Goal: Information Seeking & Learning: Learn about a topic

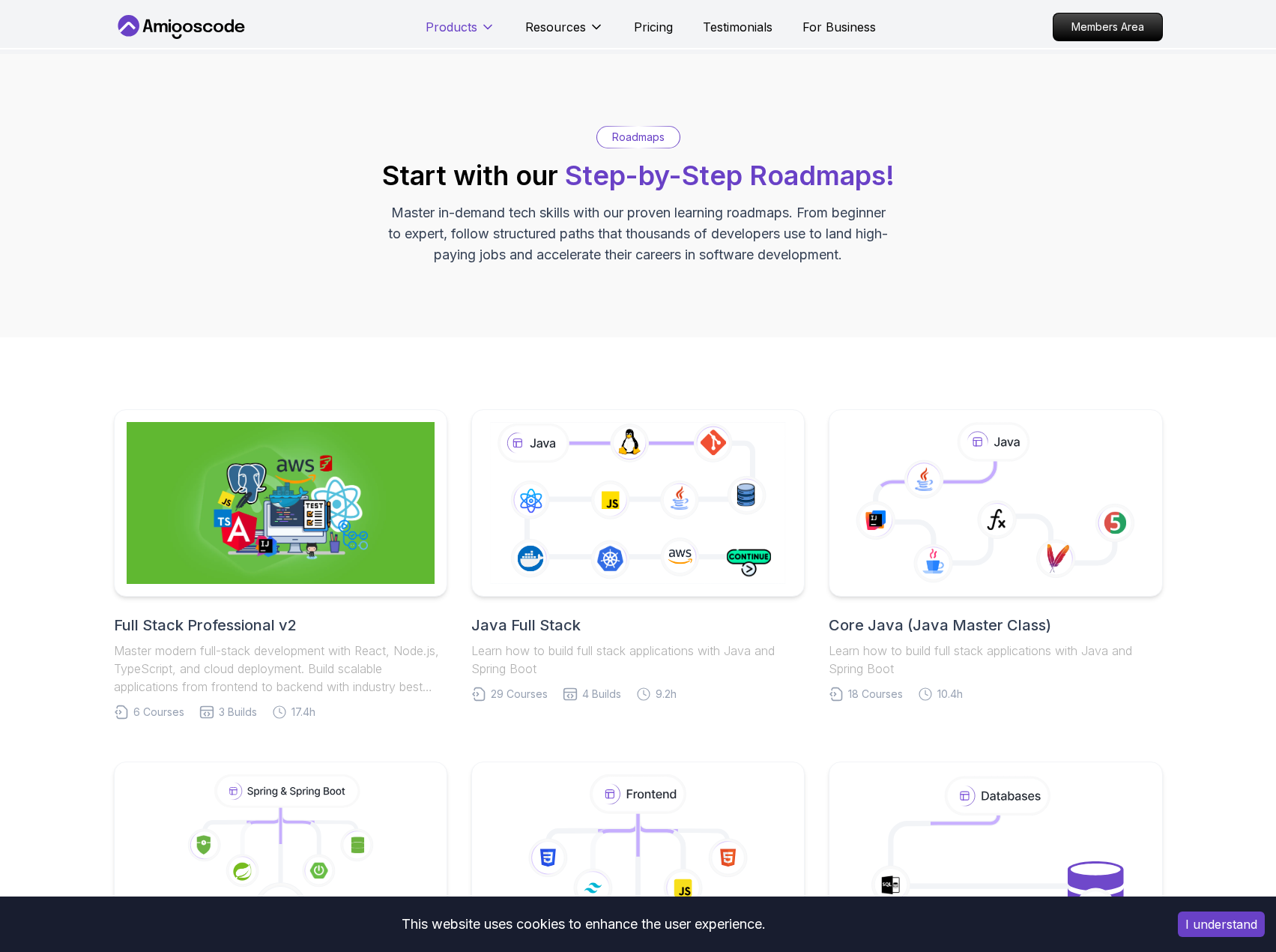
click at [476, 29] on p "Products" at bounding box center [451, 26] width 52 height 18
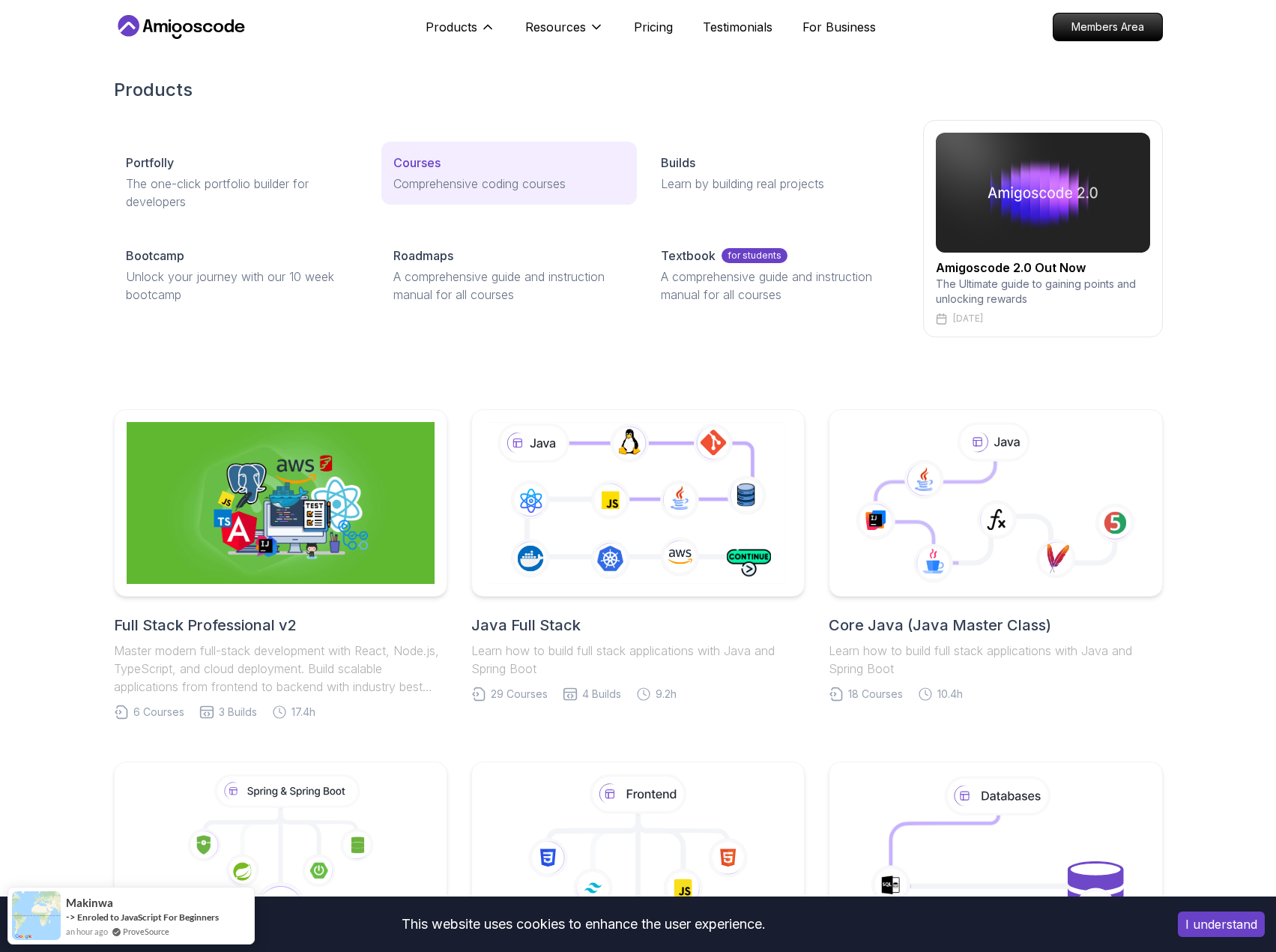
click at [432, 162] on p "Courses" at bounding box center [417, 162] width 47 height 18
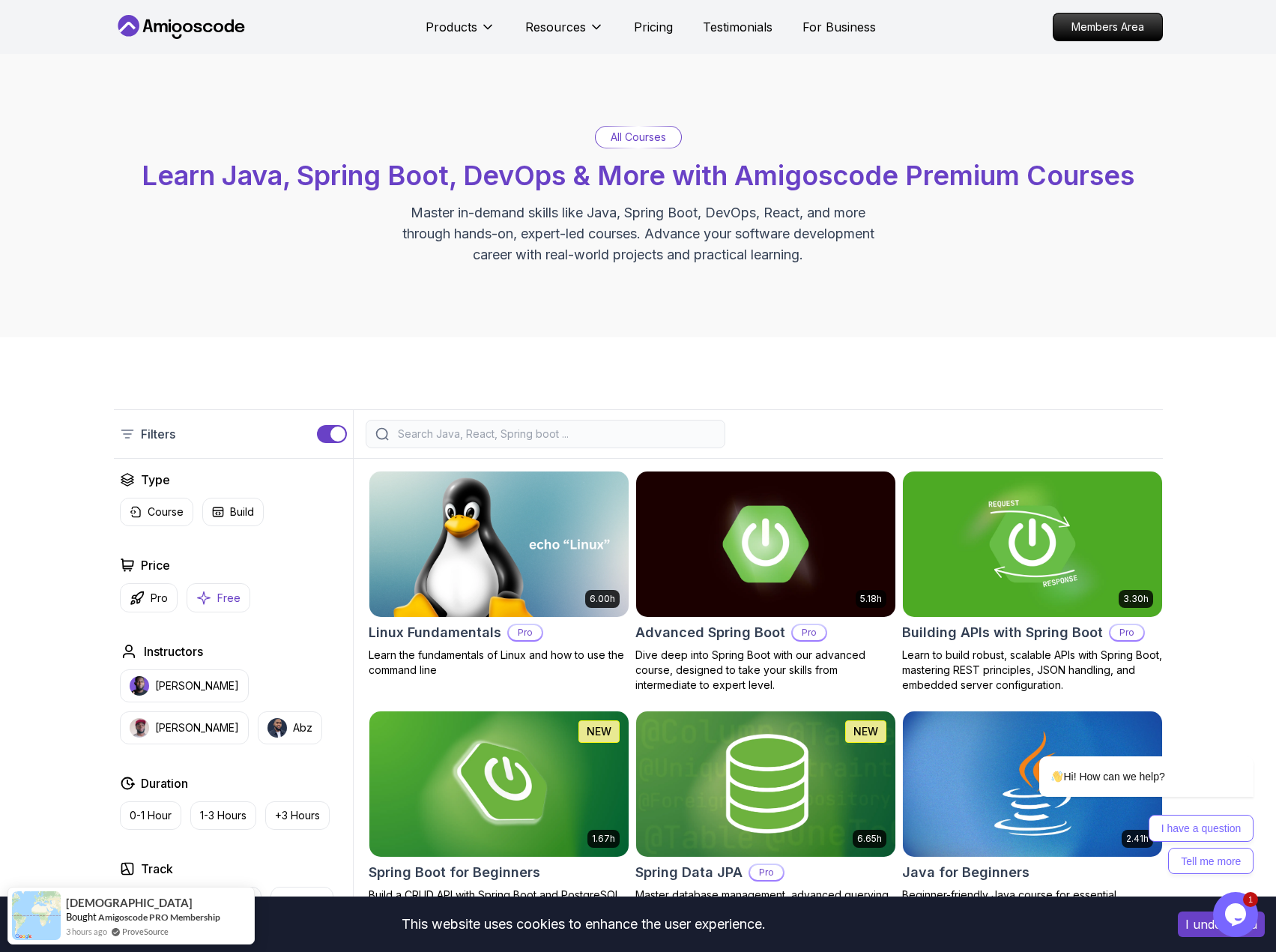
click at [233, 597] on p "Free" at bounding box center [229, 598] width 23 height 15
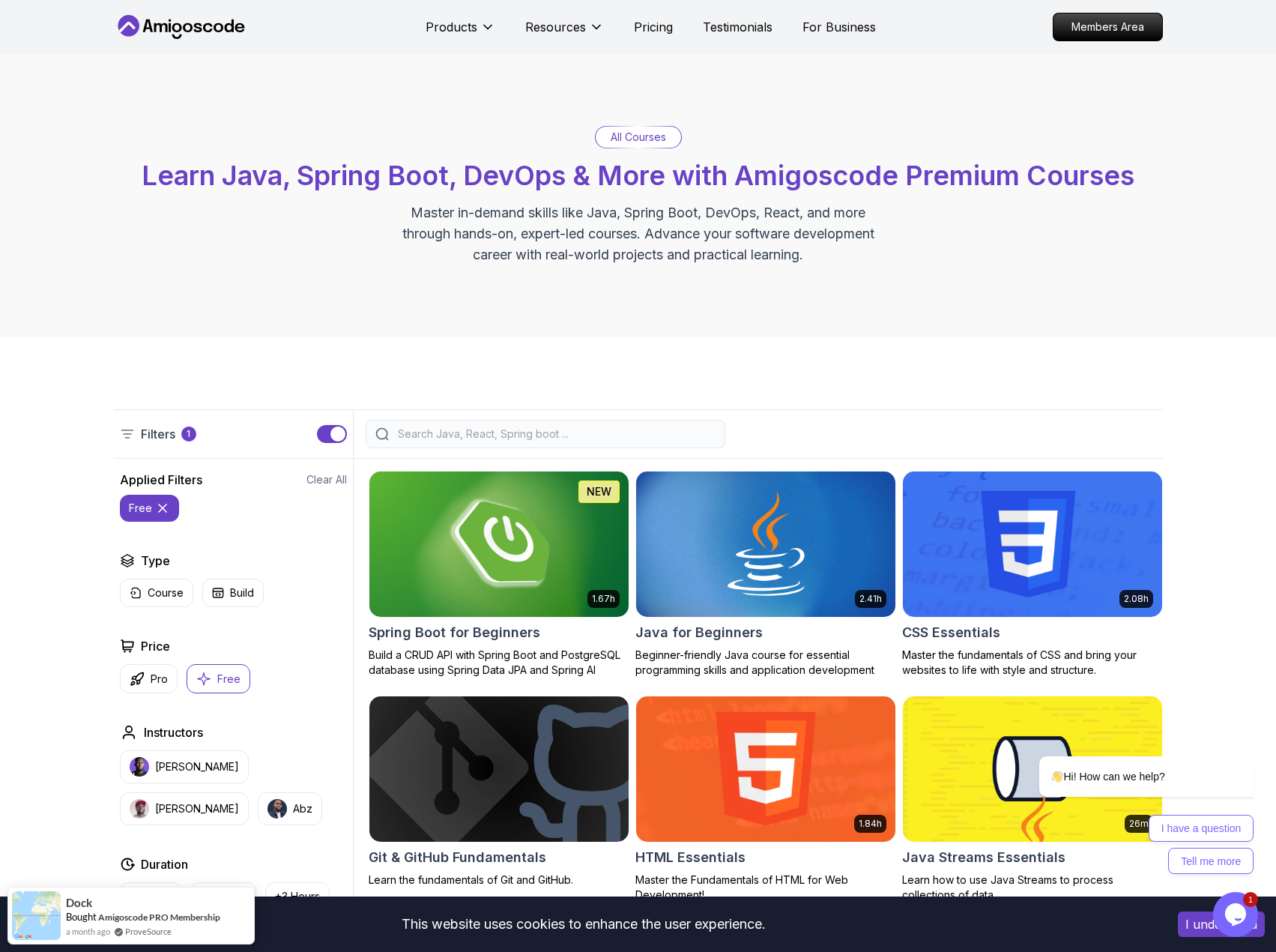
click at [557, 528] on img at bounding box center [499, 543] width 272 height 152
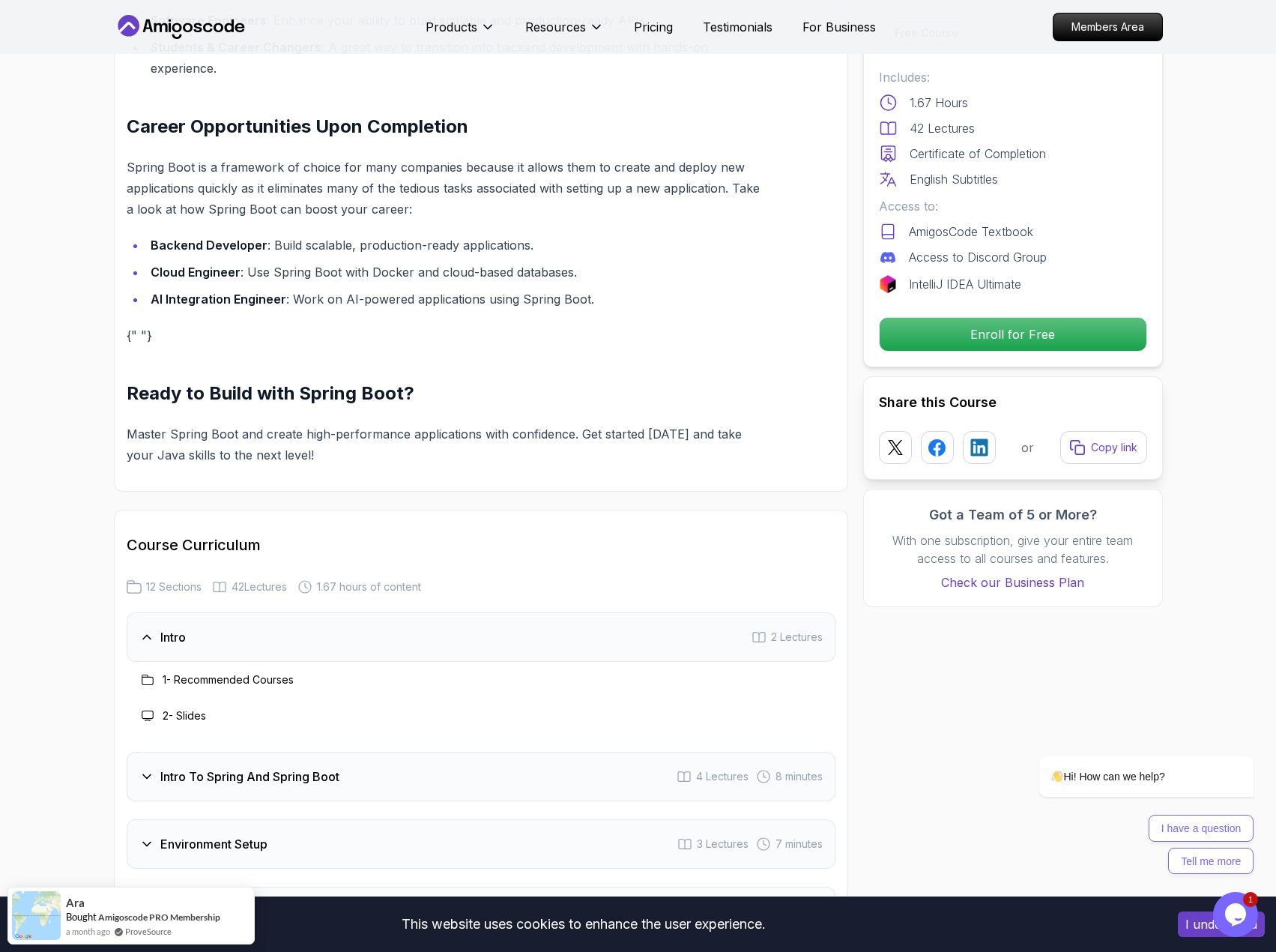
scroll to position [1499, 0]
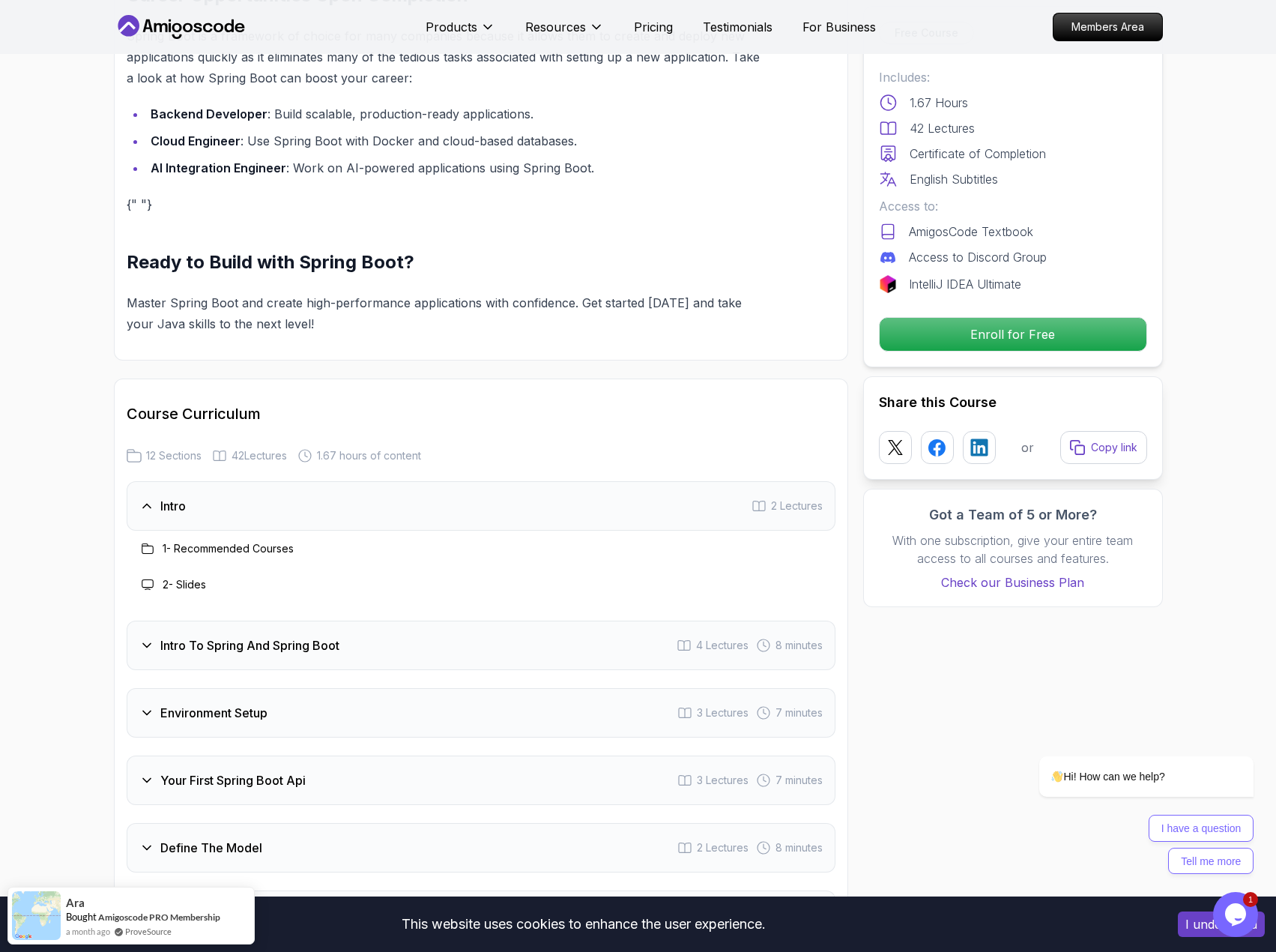
click at [304, 637] on h3 "Intro To Spring And Spring Boot" at bounding box center [249, 645] width 179 height 18
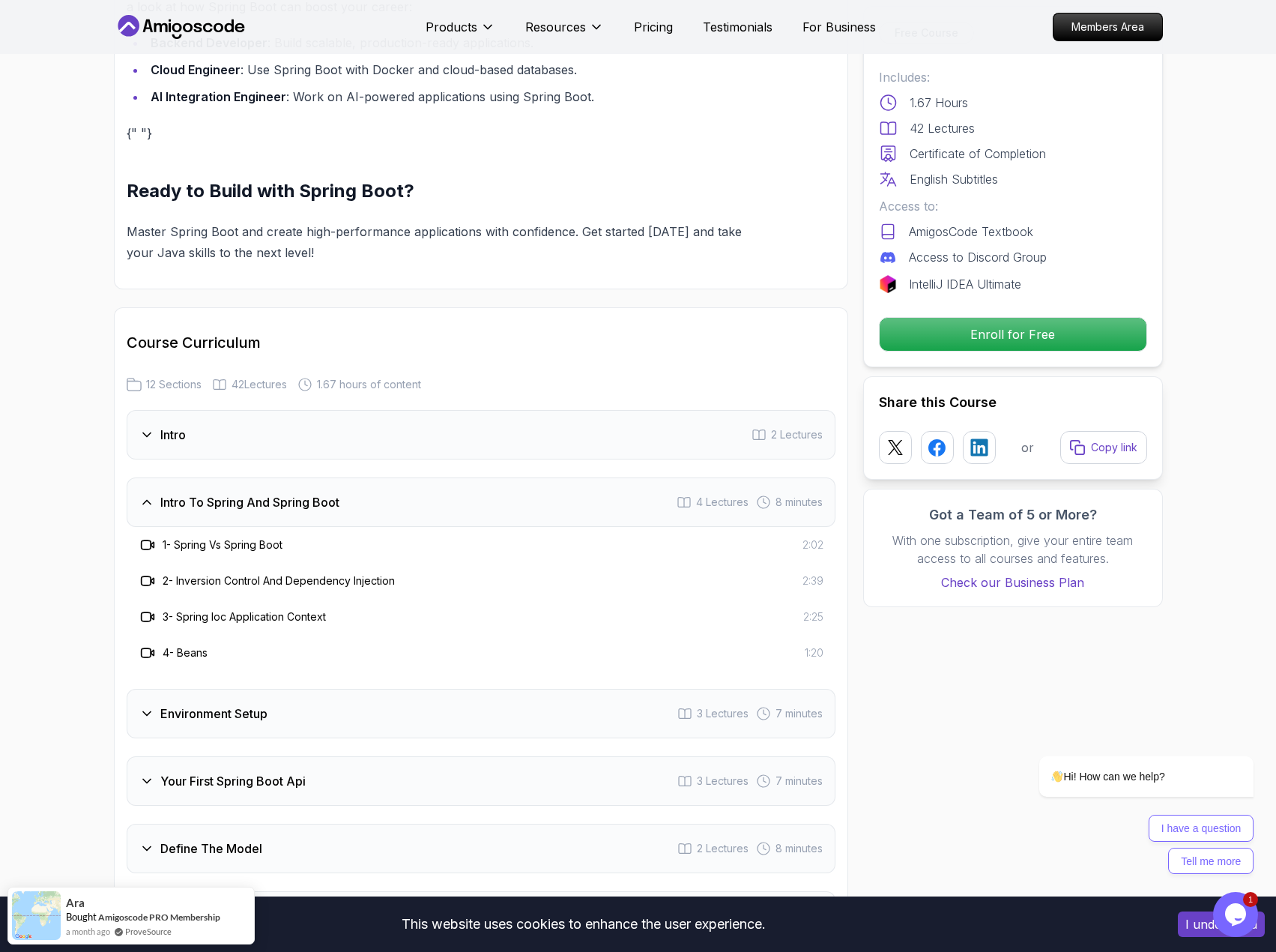
scroll to position [1873, 0]
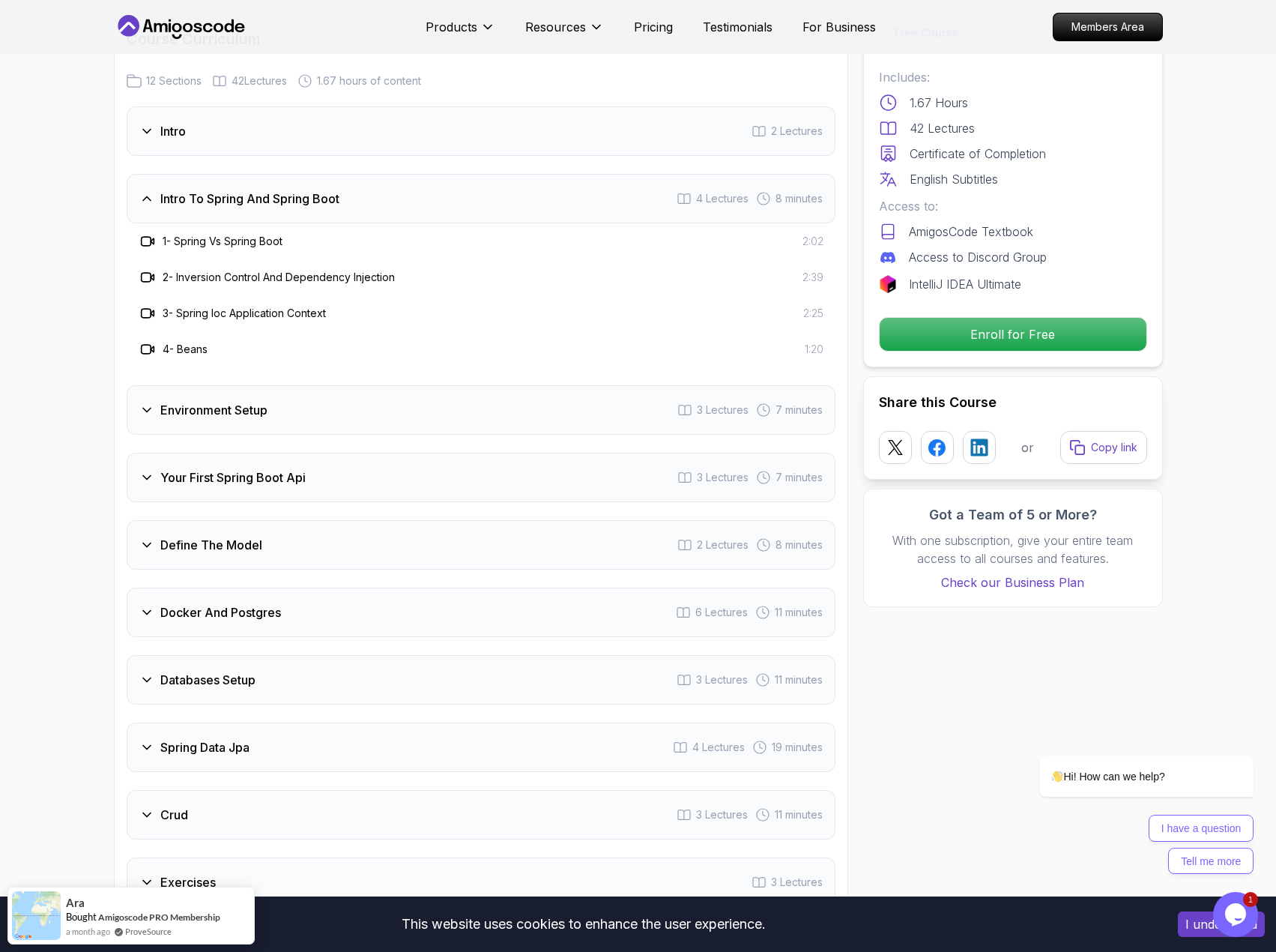
click at [290, 592] on div "Docker And Postgres 6 Lectures 11 minutes" at bounding box center [481, 611] width 709 height 49
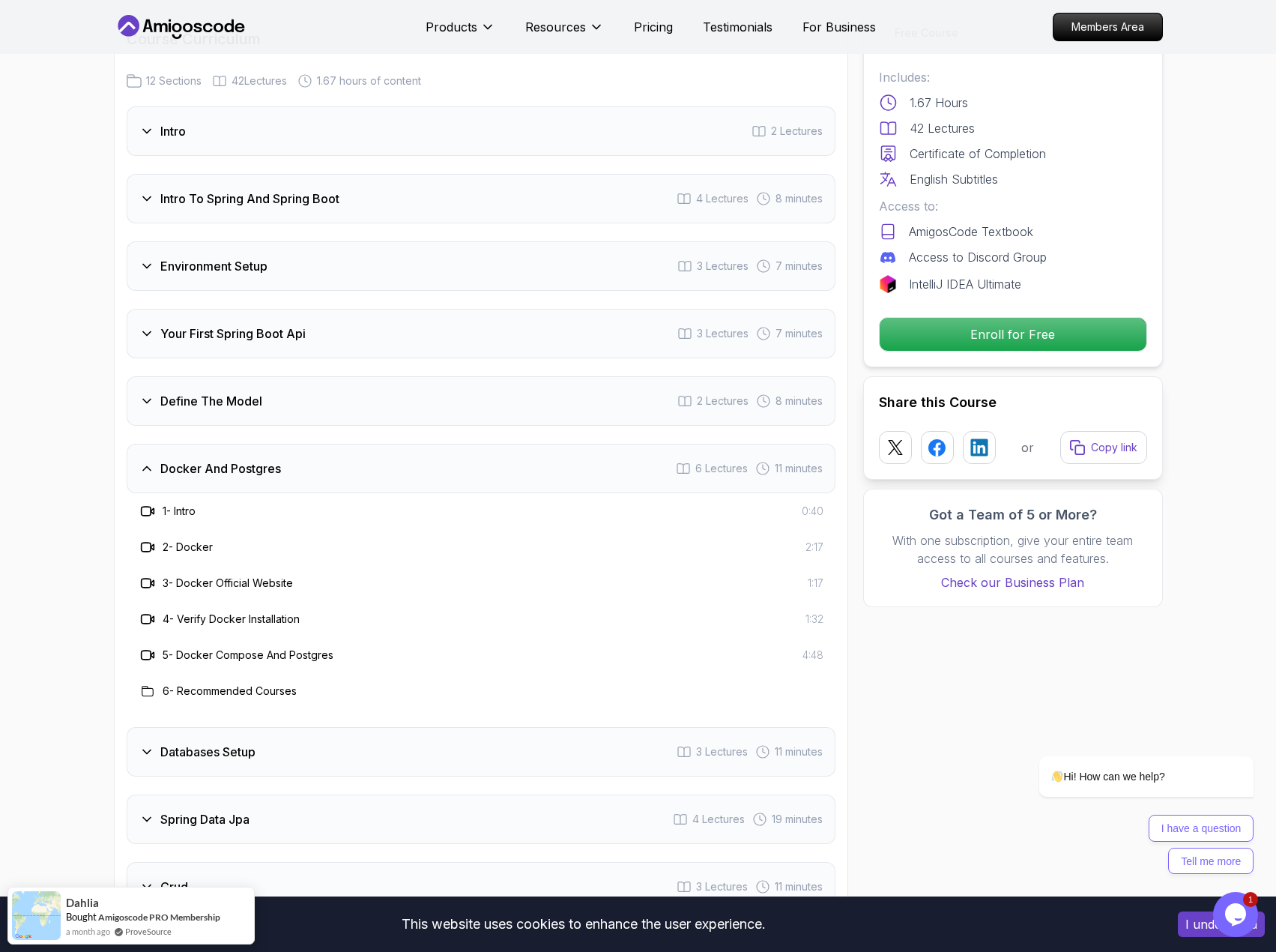
click at [147, 687] on icon at bounding box center [147, 691] width 11 height 9
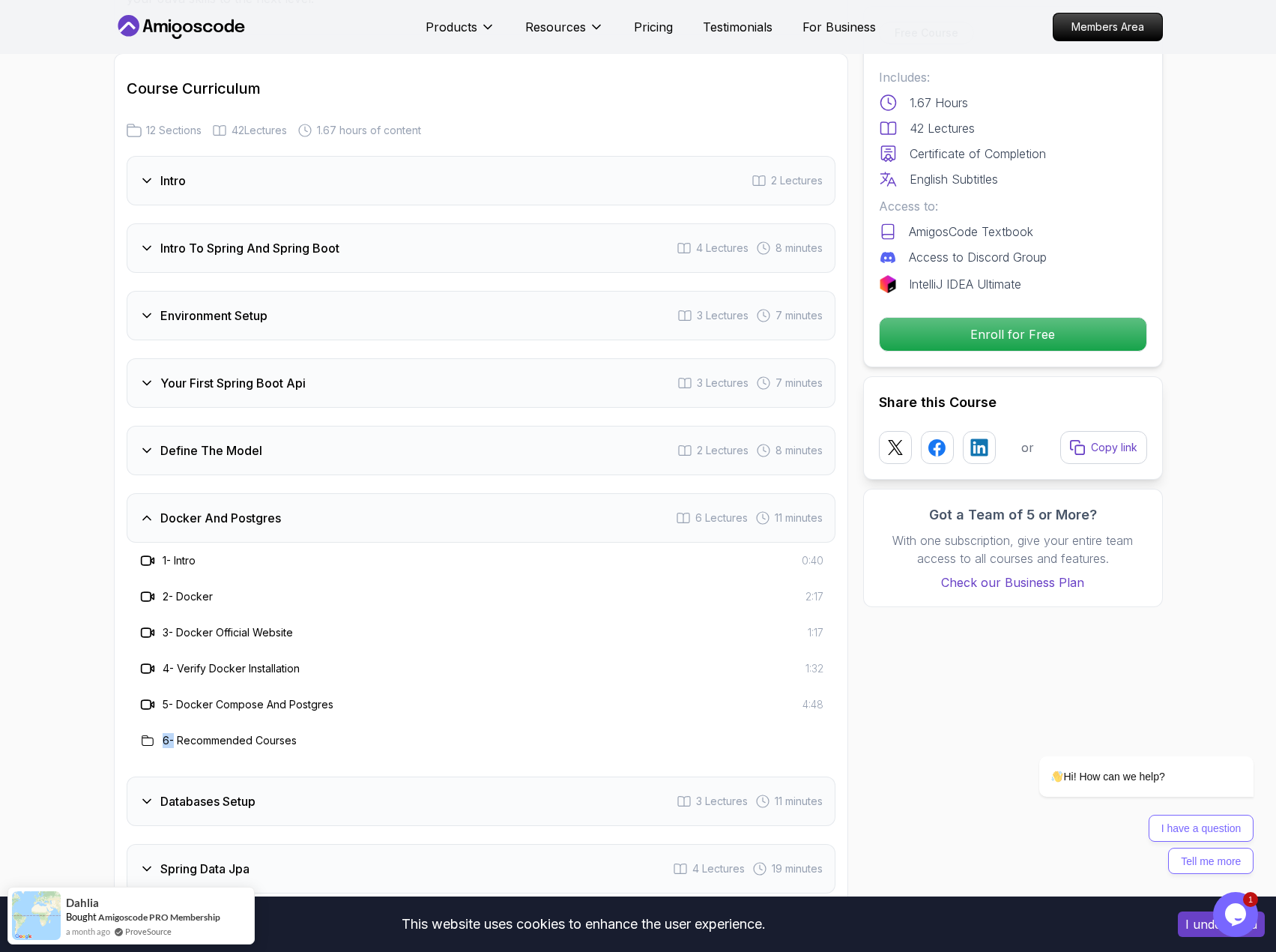
scroll to position [1799, 0]
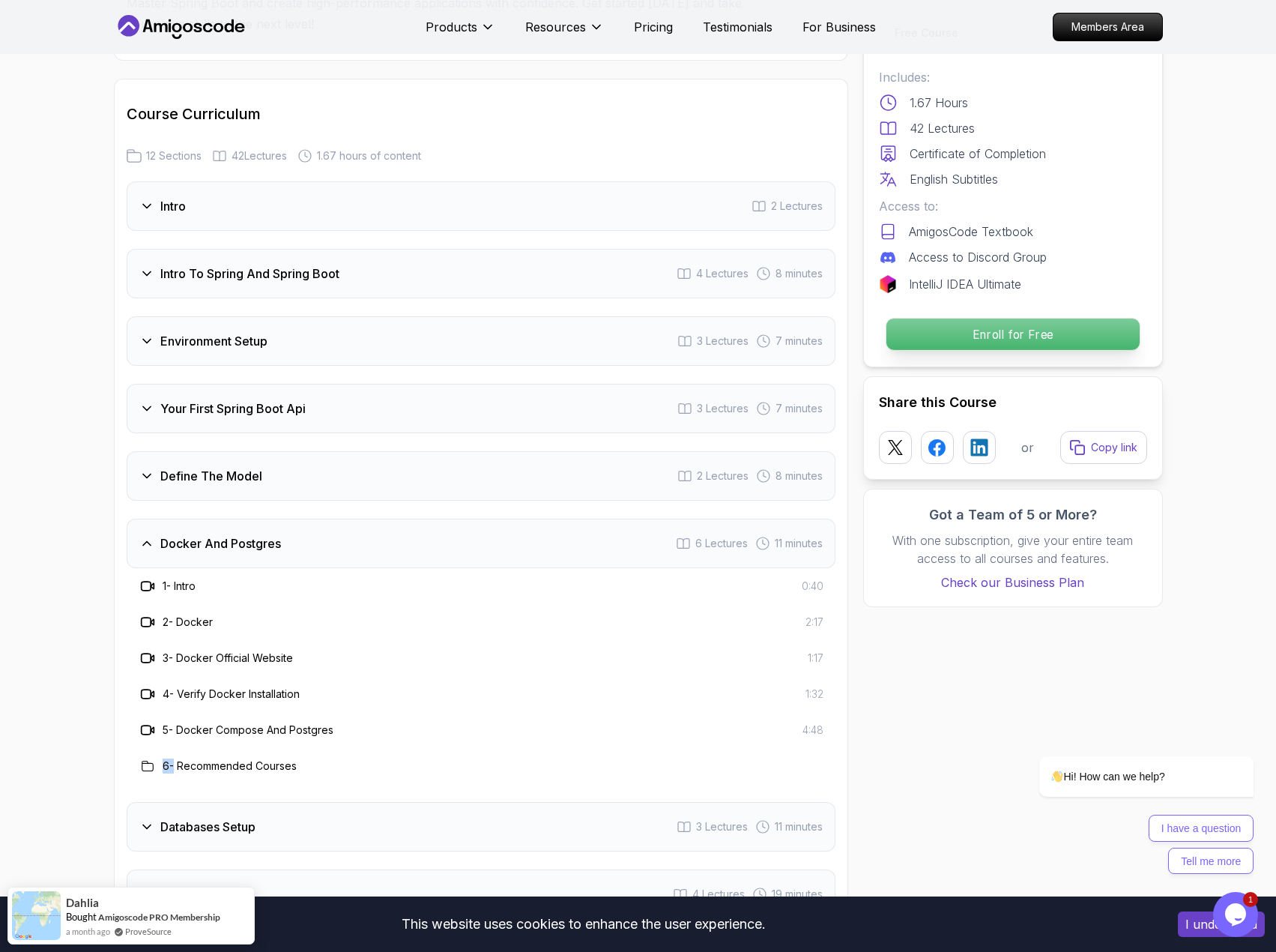
click at [932, 344] on p "Enroll for Free" at bounding box center [1013, 334] width 253 height 32
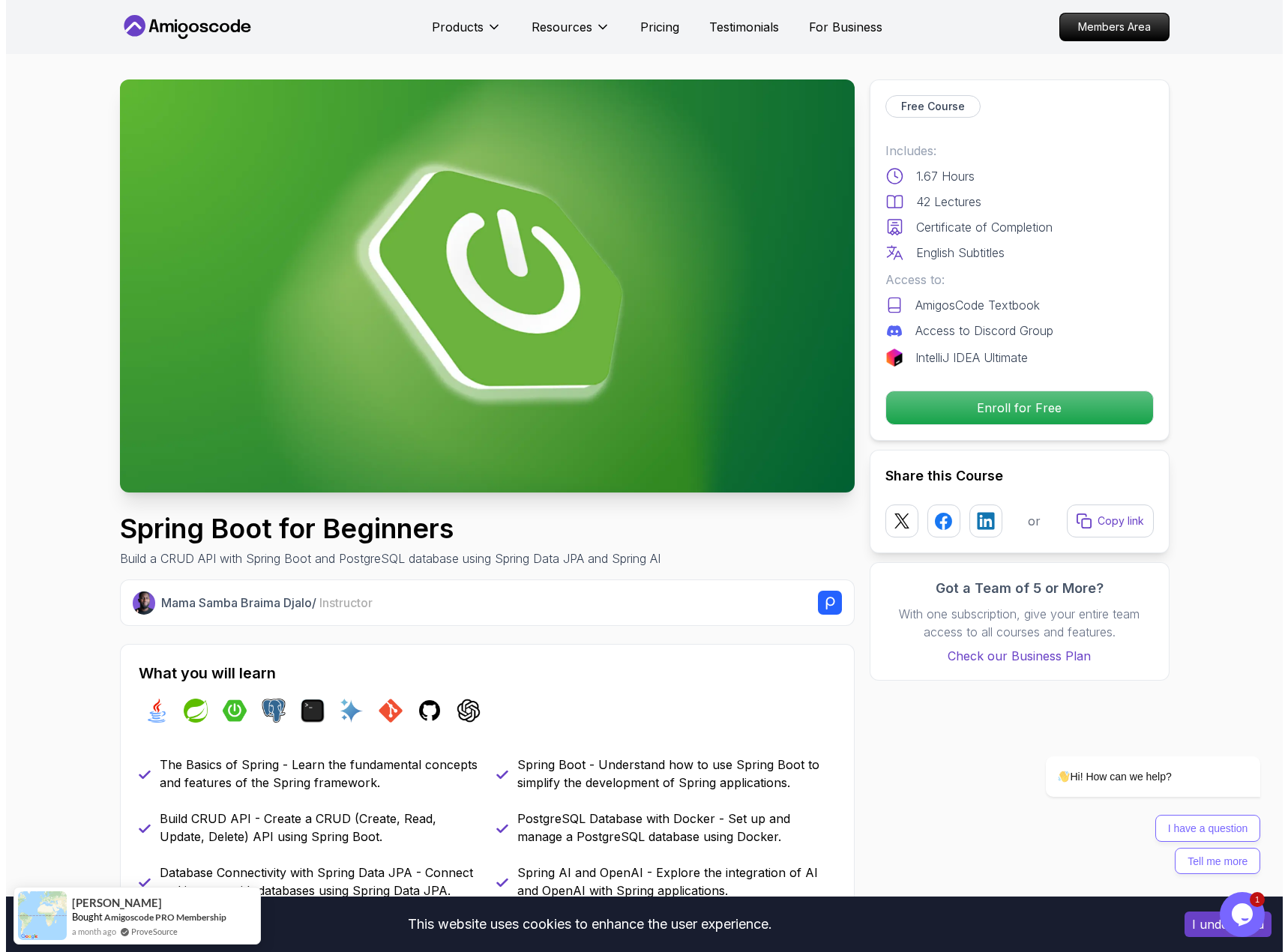
scroll to position [0, 0]
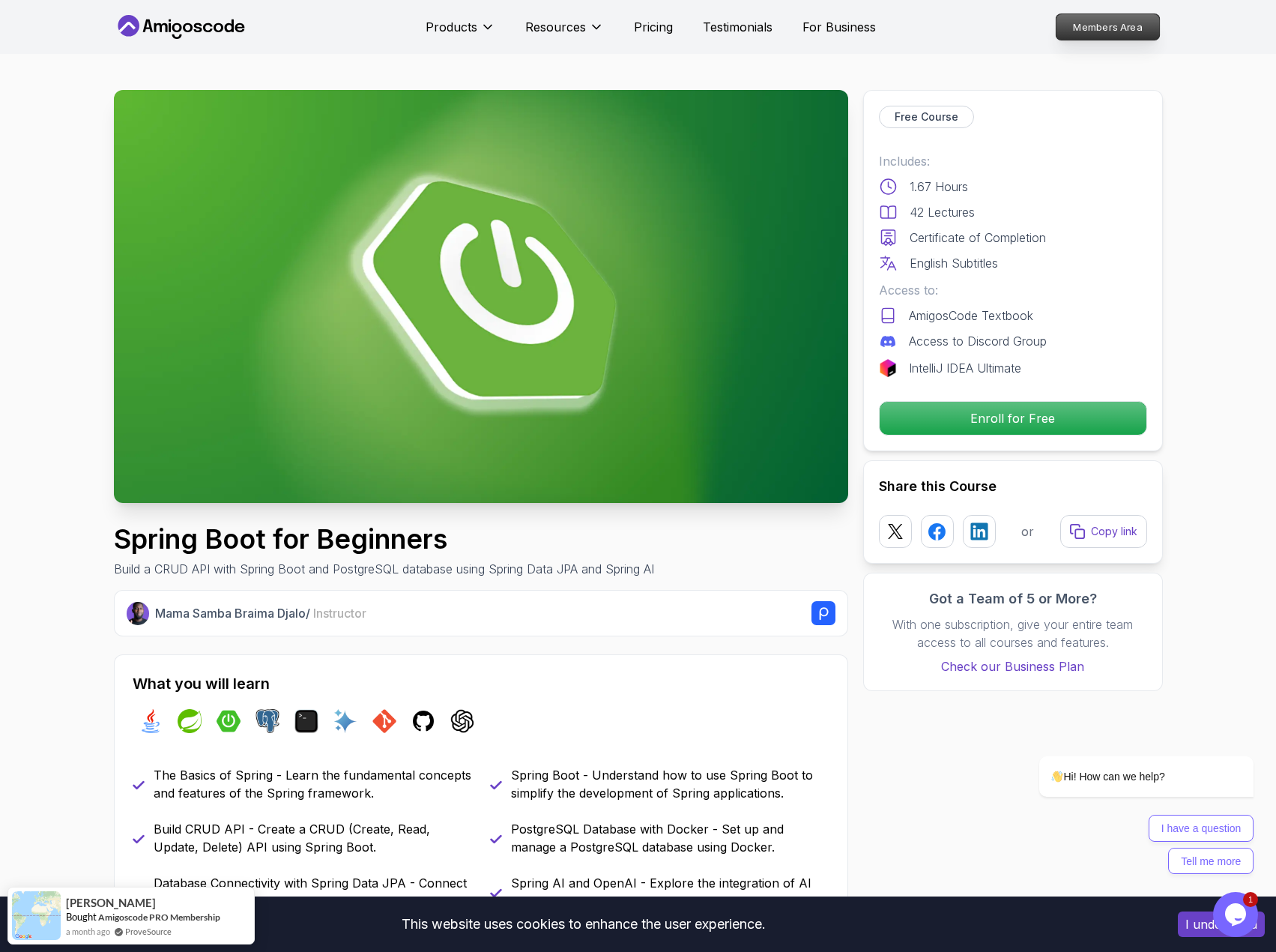
click at [1085, 32] on p "Members Area" at bounding box center [1108, 26] width 103 height 25
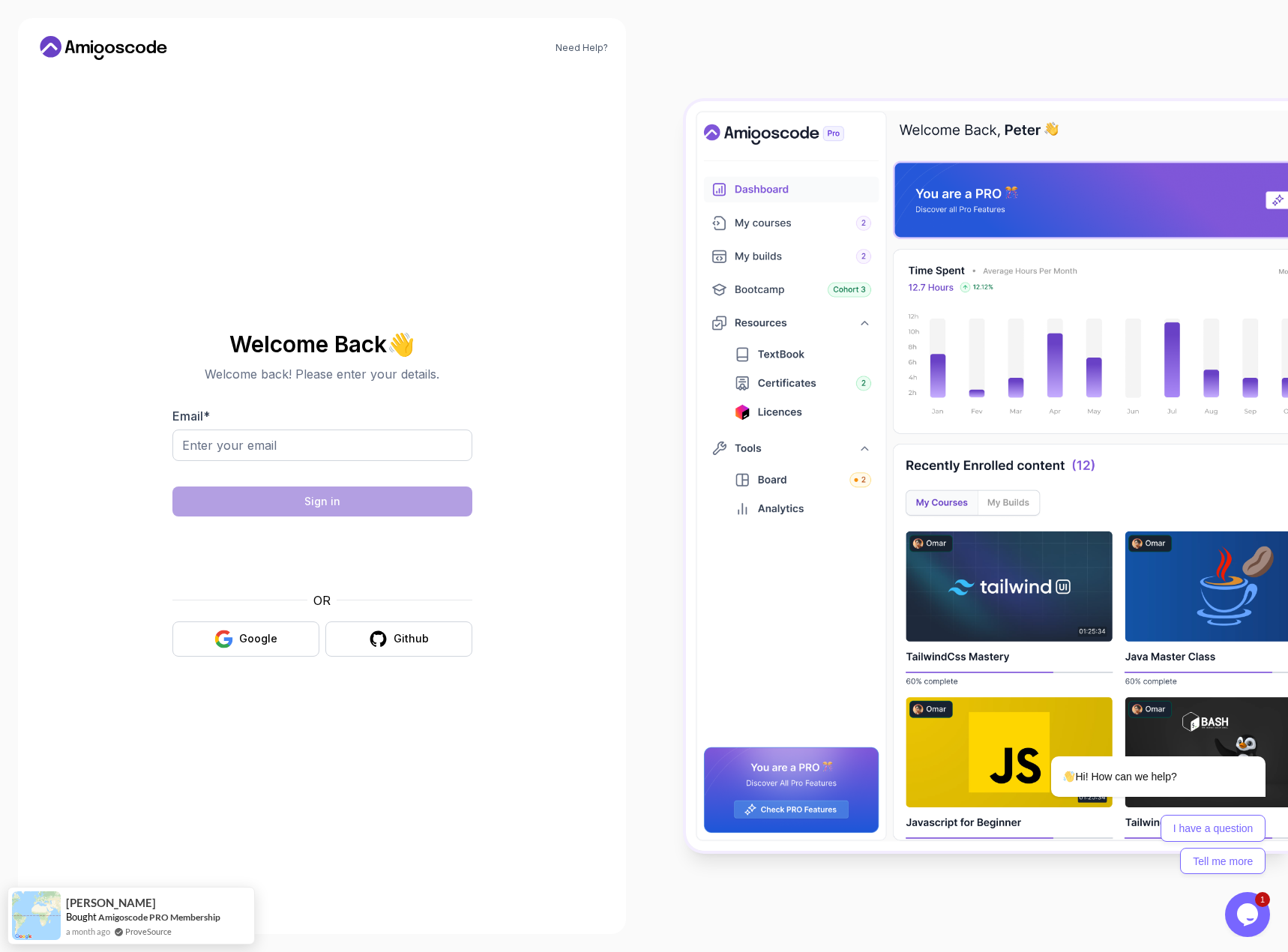
click at [344, 464] on div at bounding box center [322, 471] width 300 height 13
click at [336, 449] on input "Email *" at bounding box center [322, 445] width 300 height 32
type input "piotr.stanczyk.09@gmail.com"
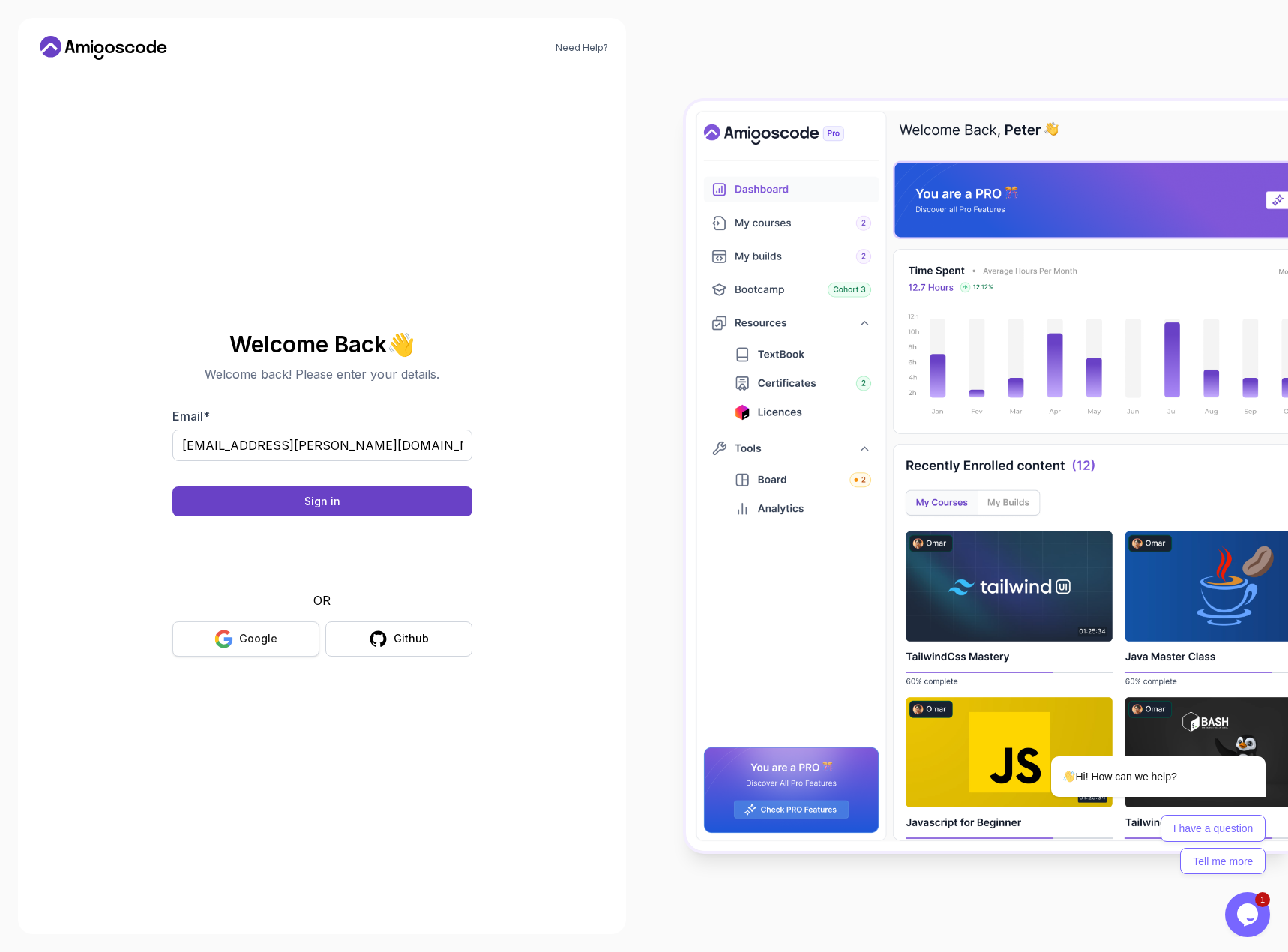
click at [289, 641] on button "Google" at bounding box center [246, 639] width 147 height 35
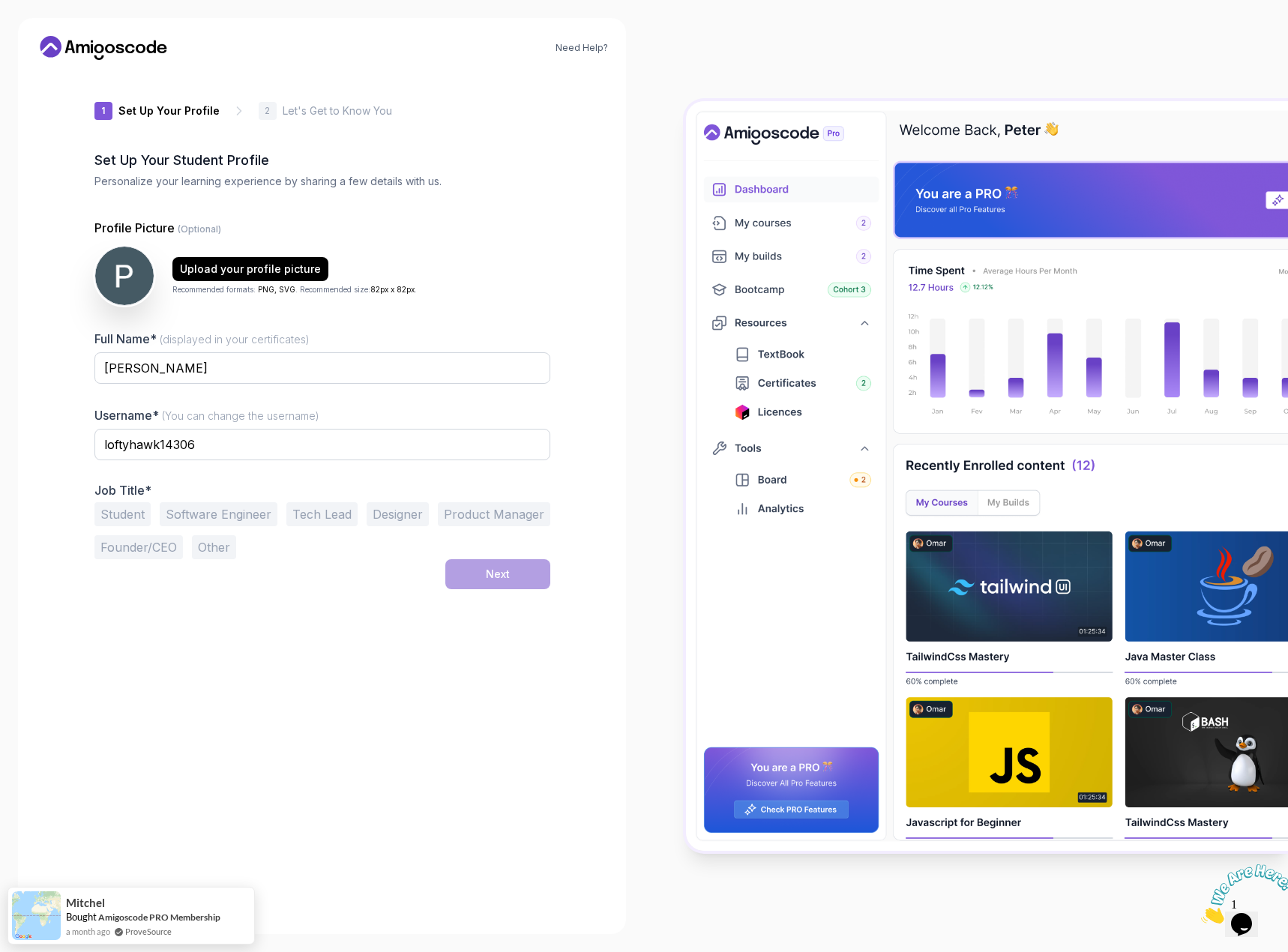
click at [261, 513] on button "Software Engineer" at bounding box center [219, 515] width 117 height 24
click at [160, 445] on input "loftyhawk14306" at bounding box center [322, 445] width 456 height 32
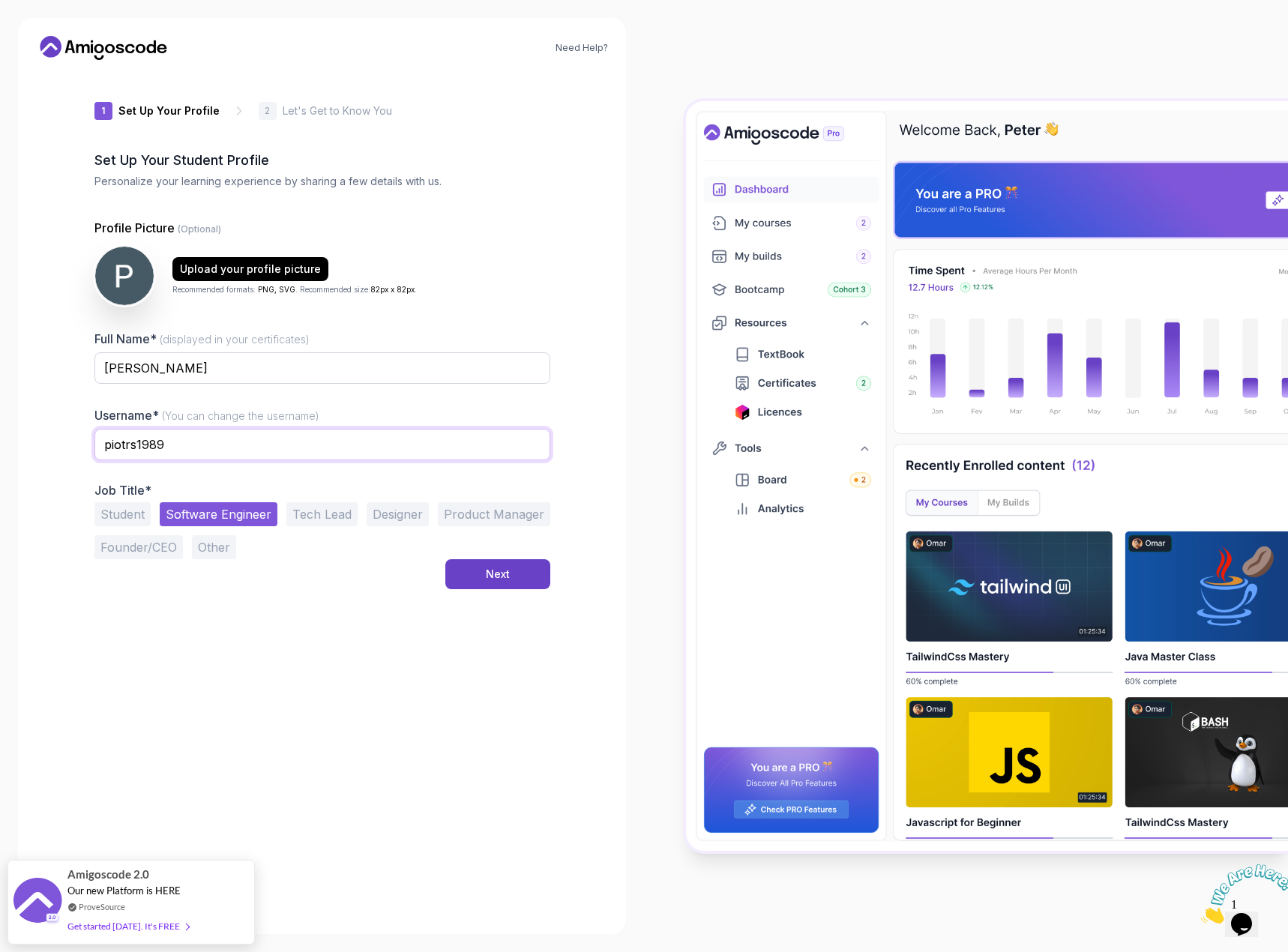
type input "piotrs1989"
click at [378, 592] on div "1 Set Up Your Profile 1 Set Up Your Profile 2 Let's Get to Know You Set Up Your…" at bounding box center [322, 493] width 456 height 844
click at [457, 573] on button "Next" at bounding box center [497, 574] width 105 height 30
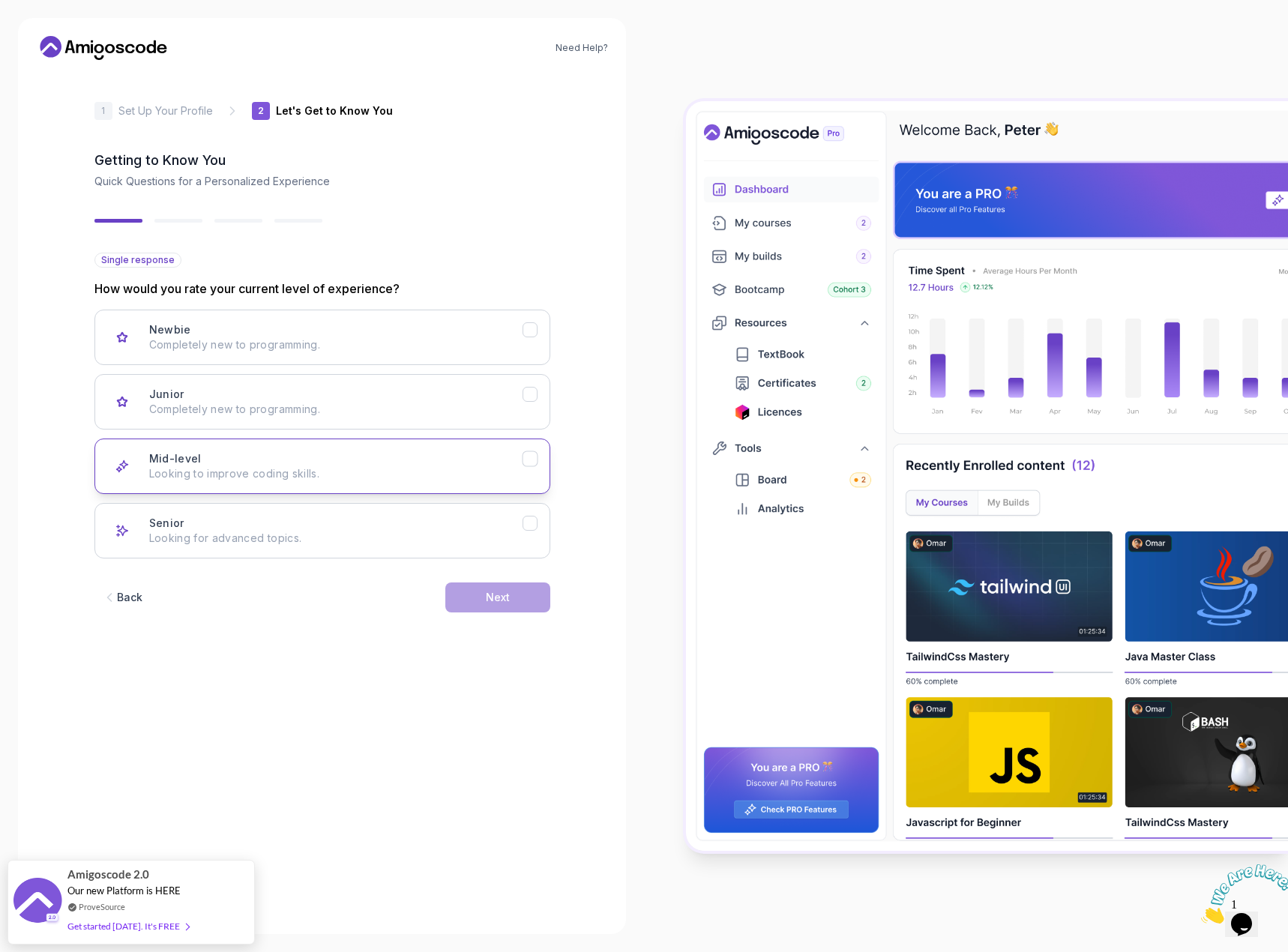
click at [215, 472] on p "Looking to improve coding skills." at bounding box center [335, 474] width 373 height 15
click at [487, 593] on div "Next" at bounding box center [498, 597] width 24 height 15
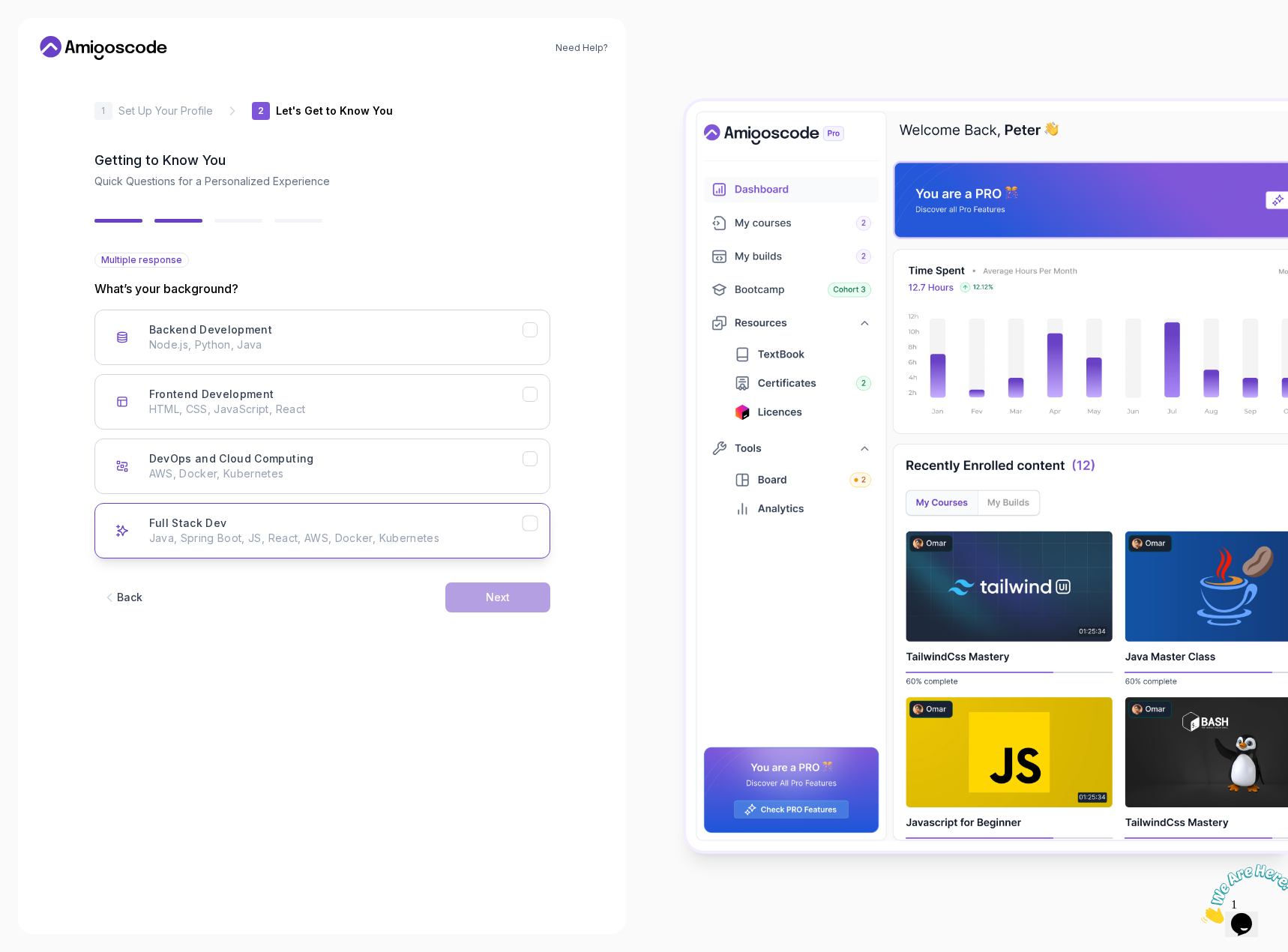
click at [273, 526] on div "Full Stack Dev Java, Spring Boot, JS, React, AWS, Docker, Kubernetes" at bounding box center [335, 530] width 373 height 30
click at [479, 594] on button "Next" at bounding box center [497, 597] width 105 height 30
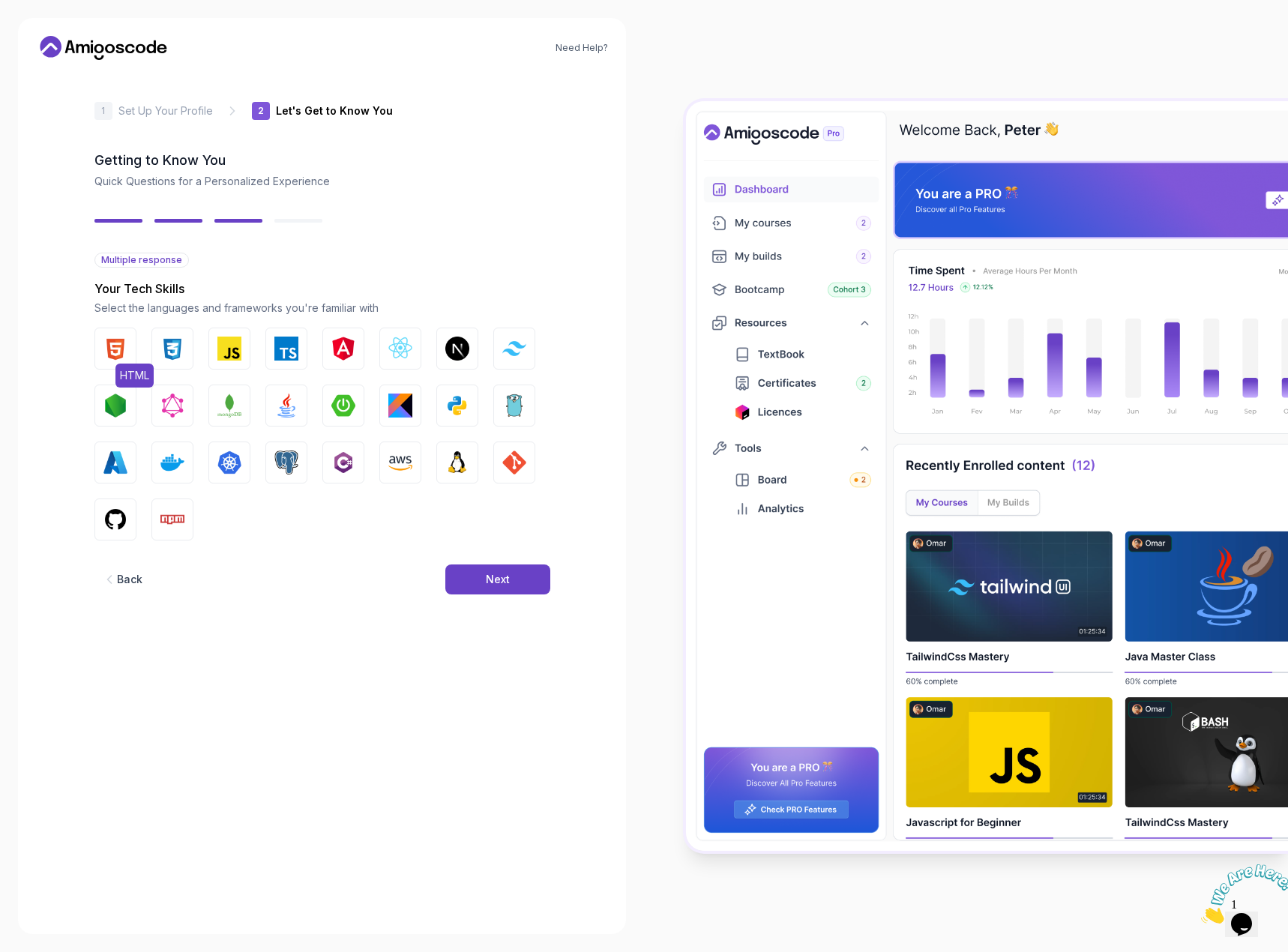
click at [124, 341] on img "button" at bounding box center [115, 349] width 24 height 24
click at [183, 343] on img "button" at bounding box center [172, 349] width 24 height 24
click at [288, 406] on img "button" at bounding box center [287, 406] width 24 height 24
click at [356, 405] on button "Spring Boot" at bounding box center [342, 405] width 42 height 42
click at [233, 356] on img "button" at bounding box center [230, 349] width 24 height 24
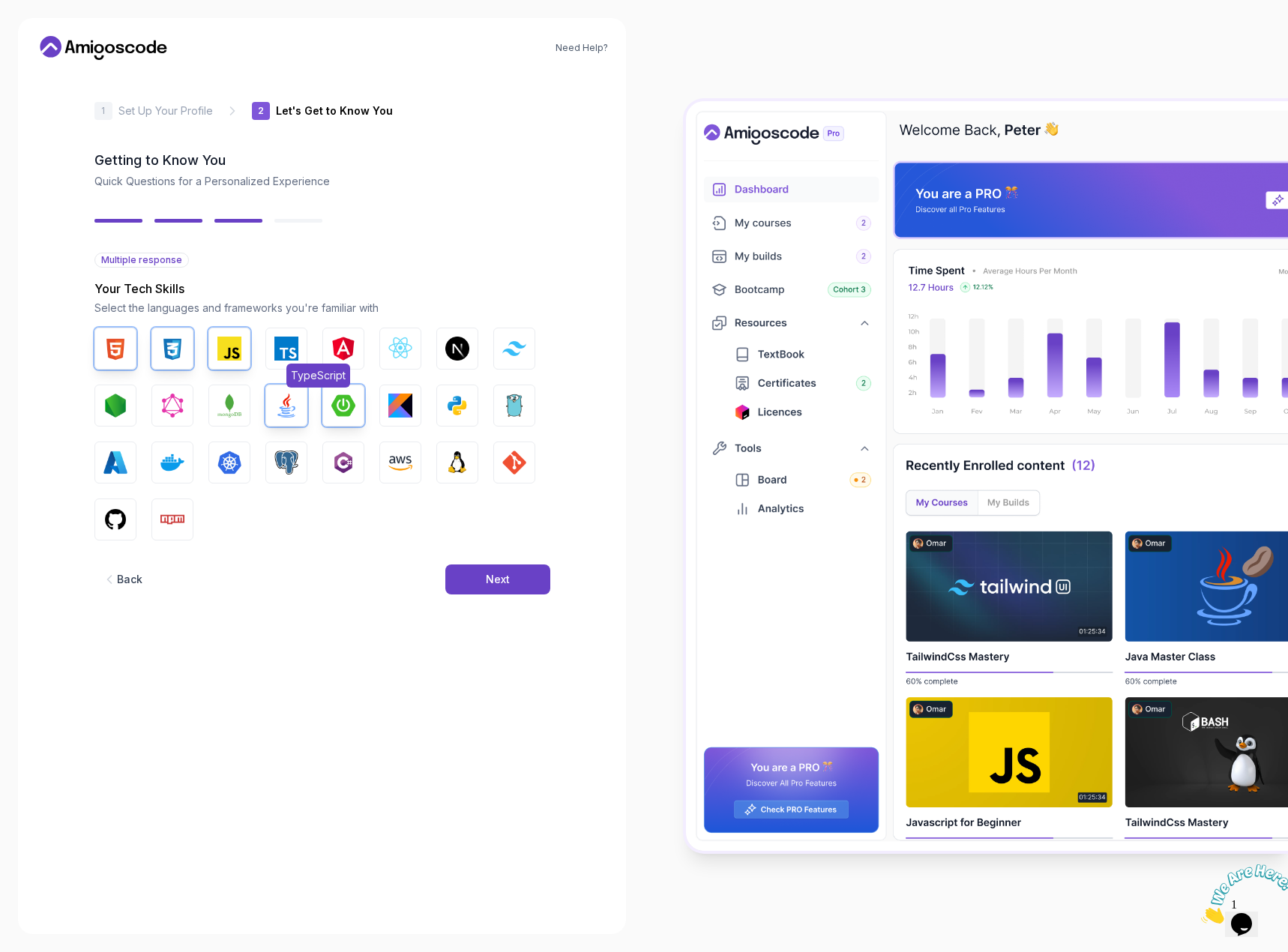
click at [279, 348] on img "button" at bounding box center [287, 349] width 24 height 24
click at [286, 355] on img "button" at bounding box center [287, 349] width 24 height 24
click at [226, 464] on img "button" at bounding box center [230, 463] width 24 height 24
click at [155, 449] on button "Docker" at bounding box center [172, 462] width 42 height 42
click at [121, 523] on img "button" at bounding box center [115, 519] width 24 height 24
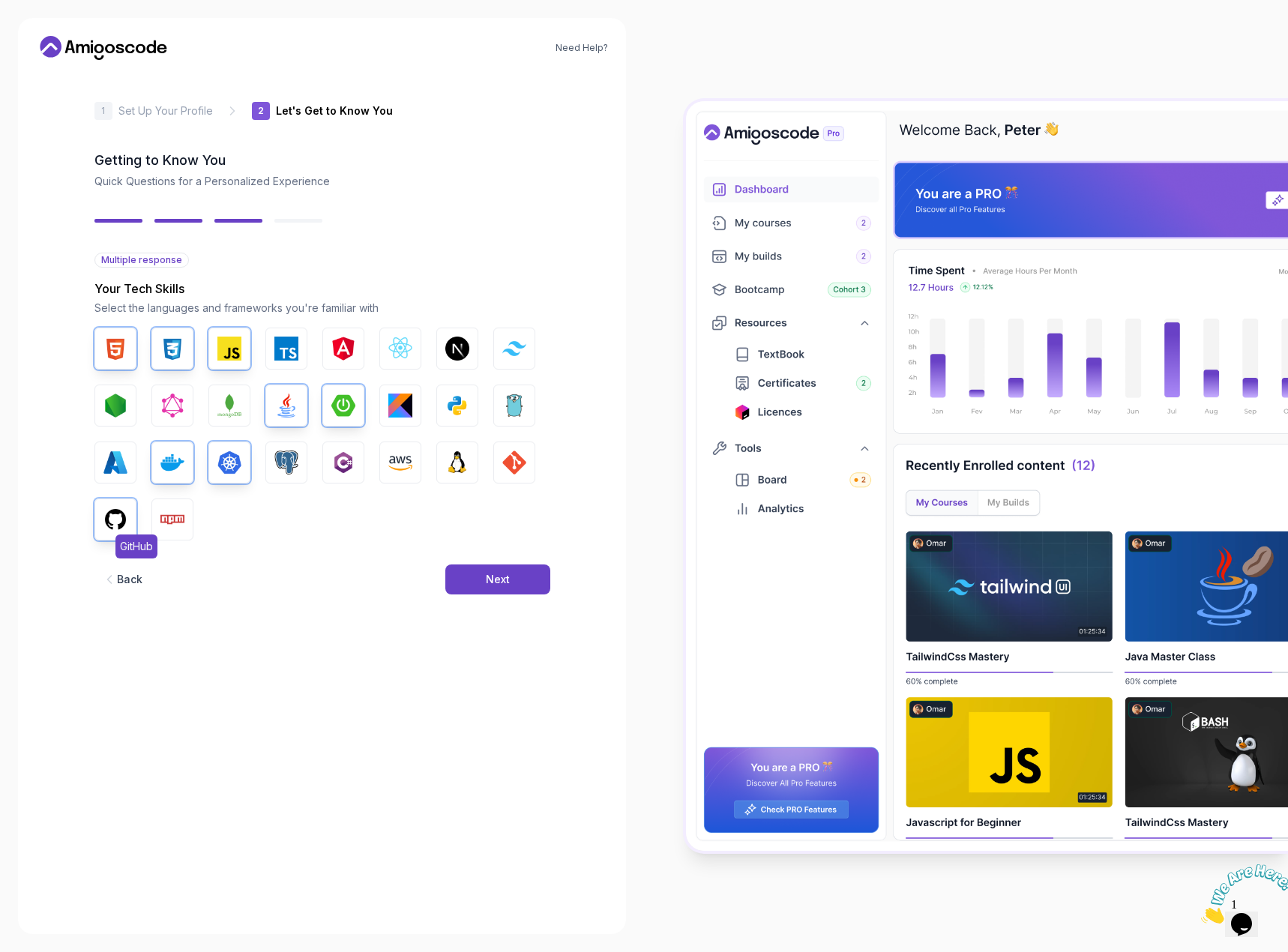
click at [120, 514] on img "button" at bounding box center [115, 519] width 24 height 24
click at [512, 463] on img "button" at bounding box center [515, 463] width 24 height 24
click at [268, 452] on button "PostgreSQL" at bounding box center [286, 462] width 42 height 42
click at [487, 572] on div "Next" at bounding box center [498, 579] width 24 height 15
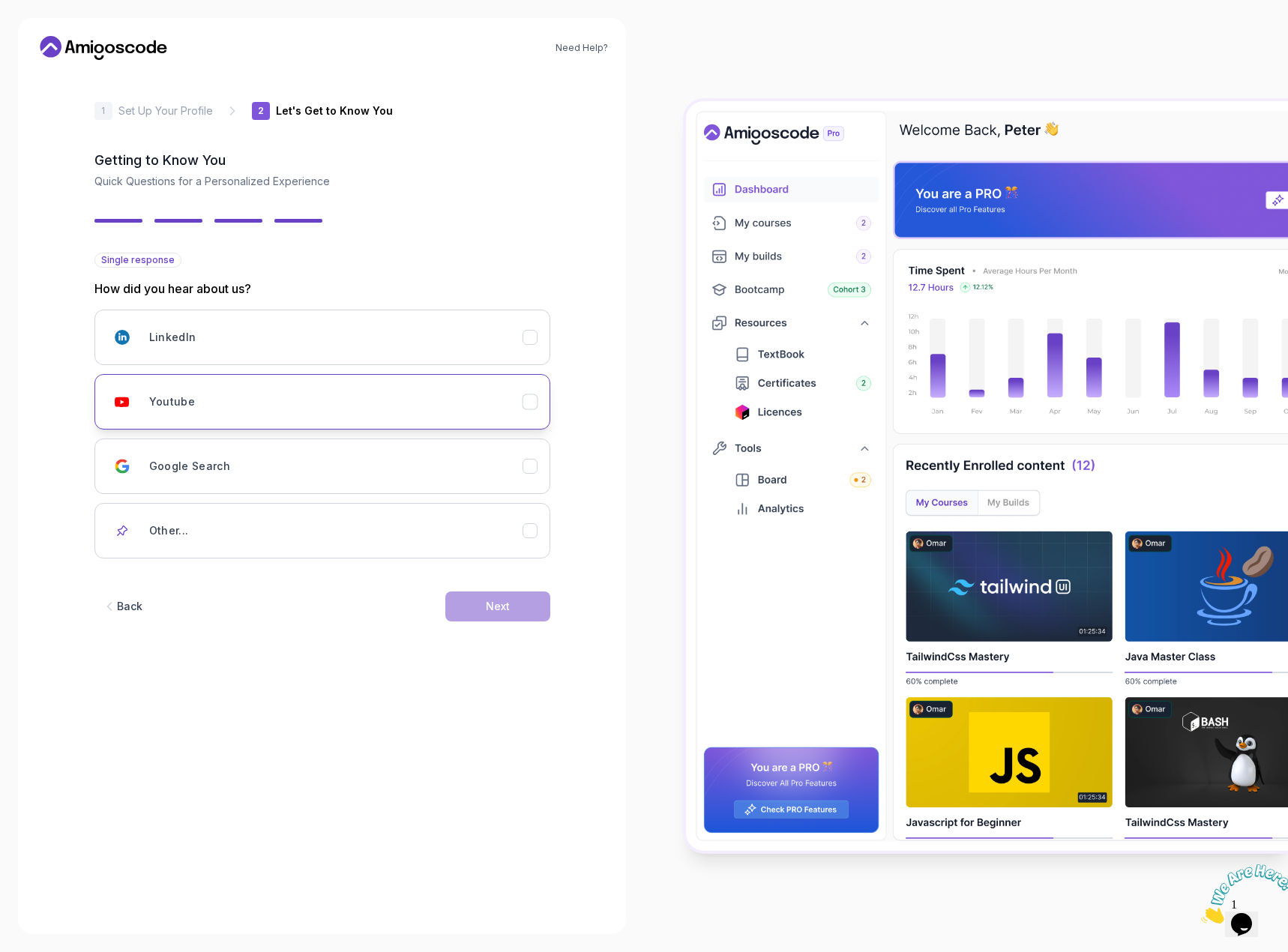
click at [287, 403] on div "Youtube" at bounding box center [335, 402] width 373 height 30
click at [472, 607] on button "Next" at bounding box center [497, 606] width 105 height 30
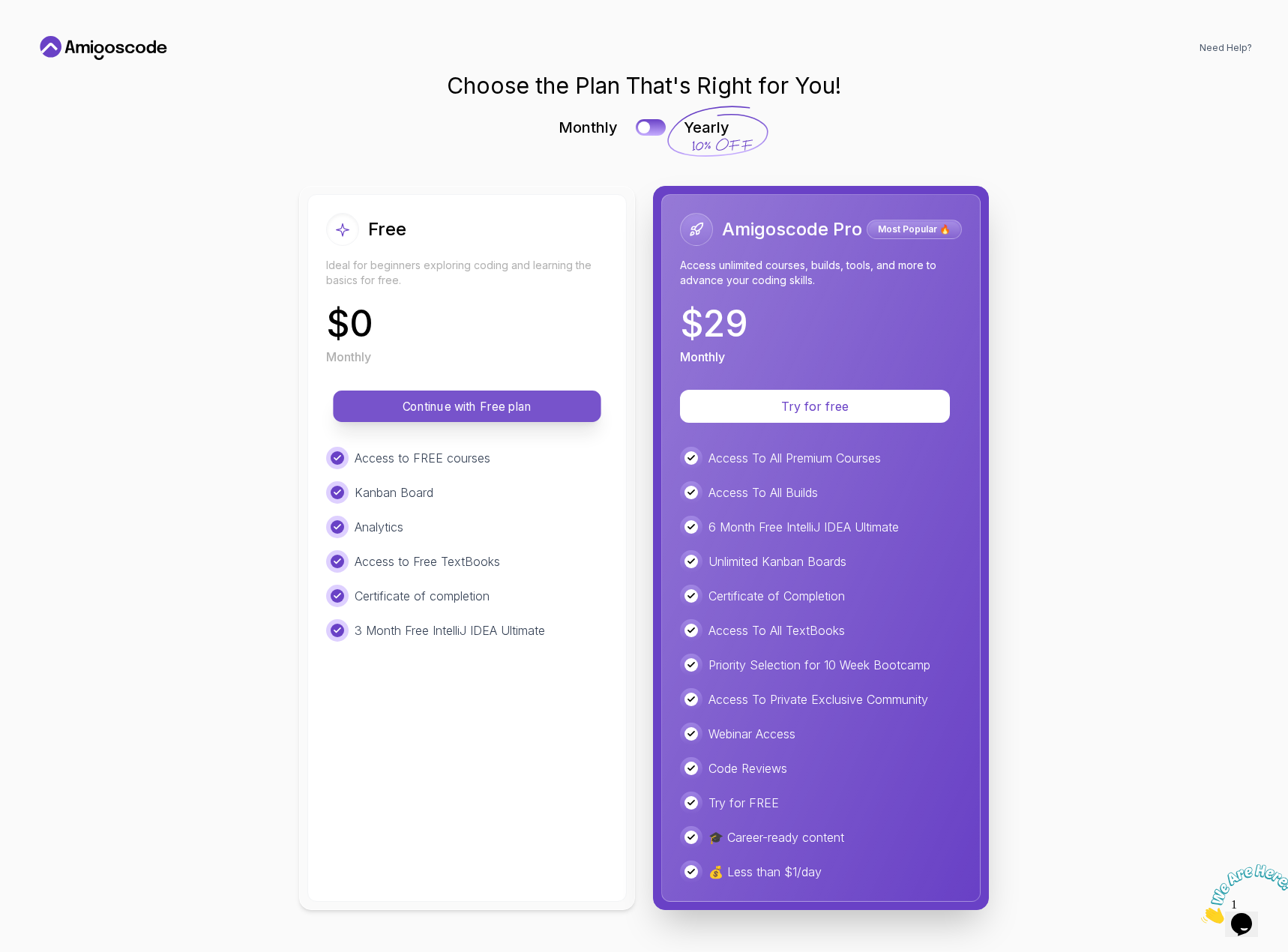
click at [442, 406] on p "Continue with Free plan" at bounding box center [466, 407] width 234 height 18
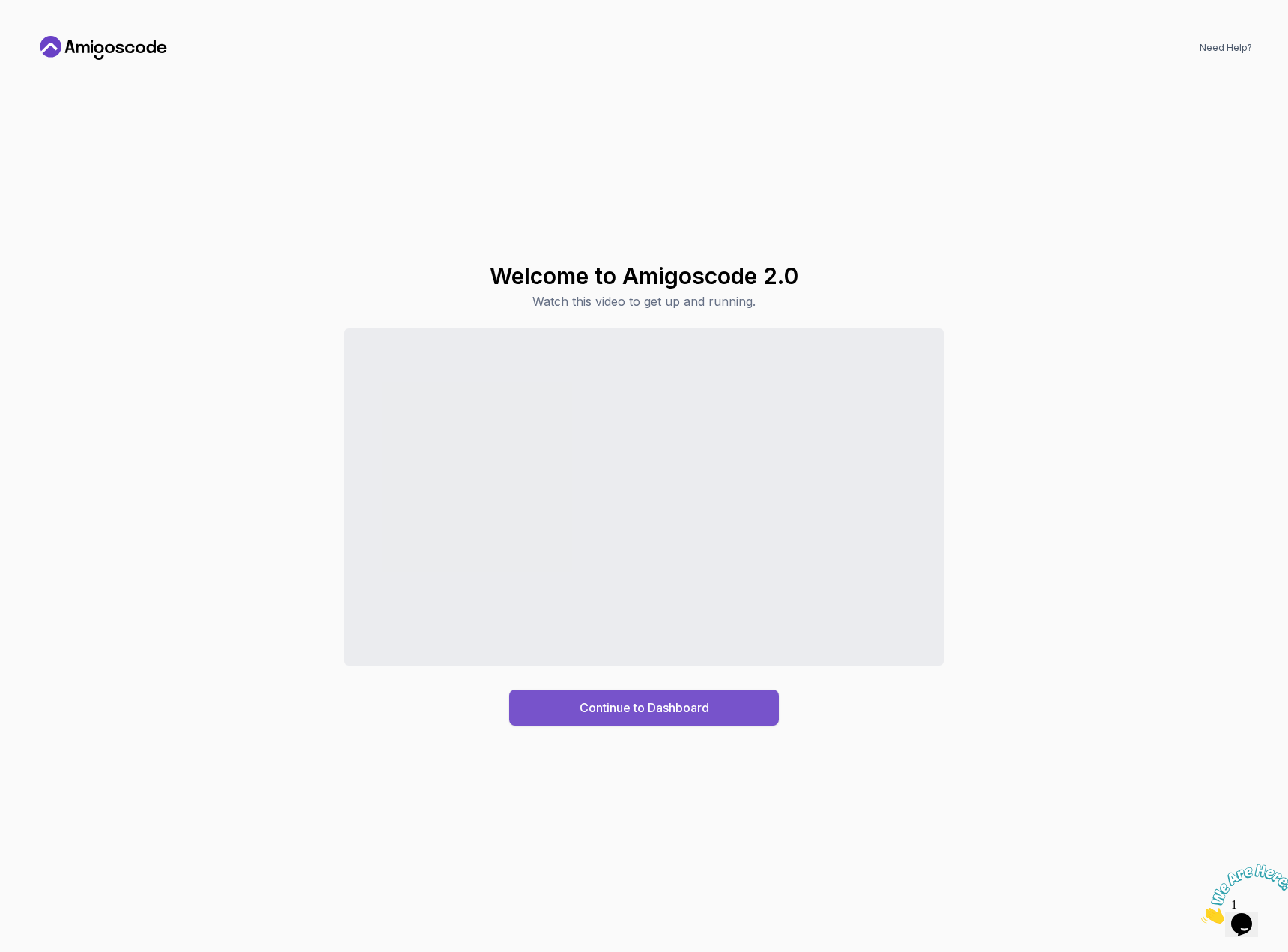
click at [597, 706] on div "Continue to Dashboard" at bounding box center [644, 707] width 129 height 18
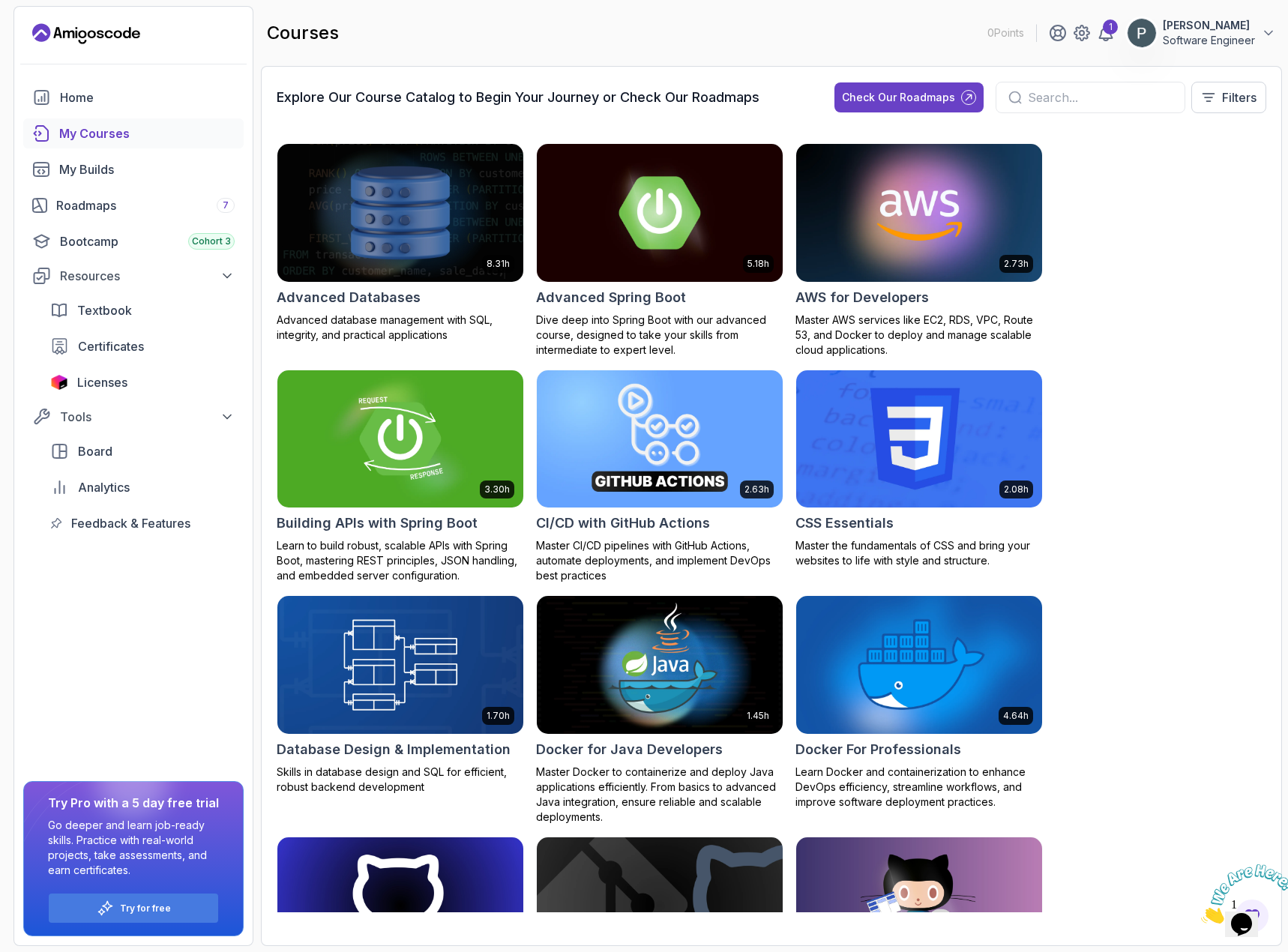
click at [85, 136] on div "My Courses" at bounding box center [147, 133] width 175 height 18
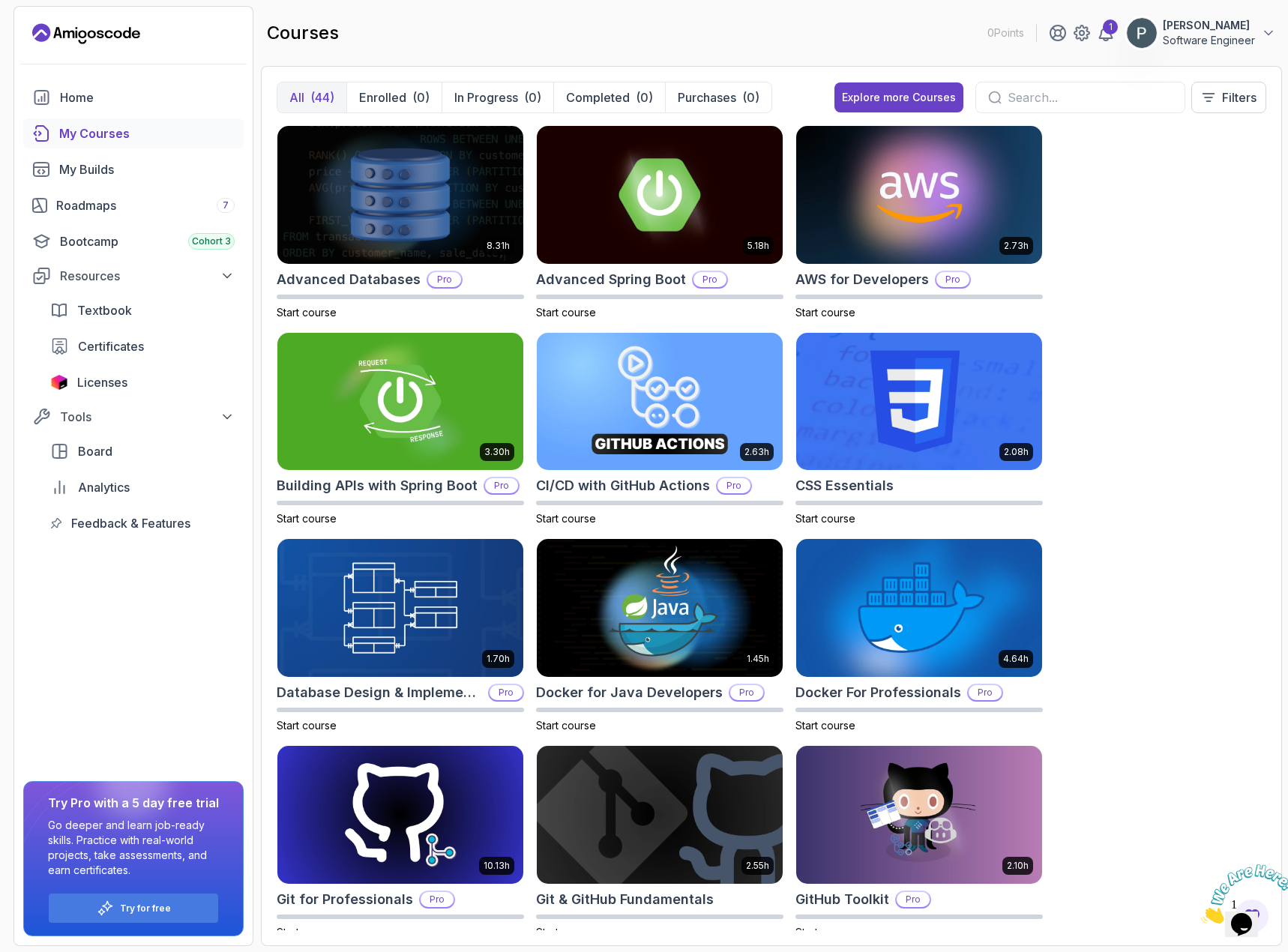
click at [1138, 35] on img at bounding box center [1141, 33] width 30 height 30
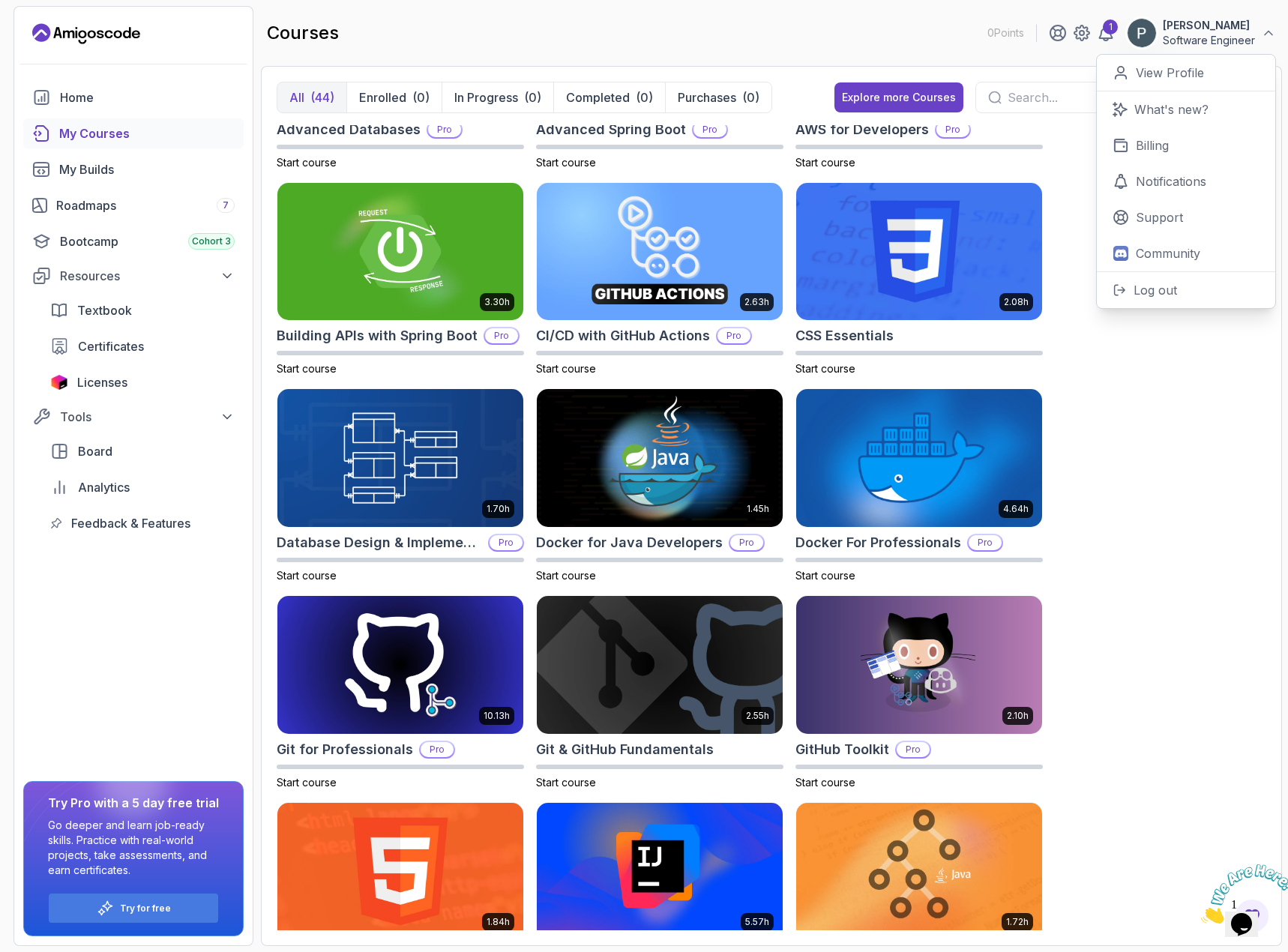
scroll to position [300, 0]
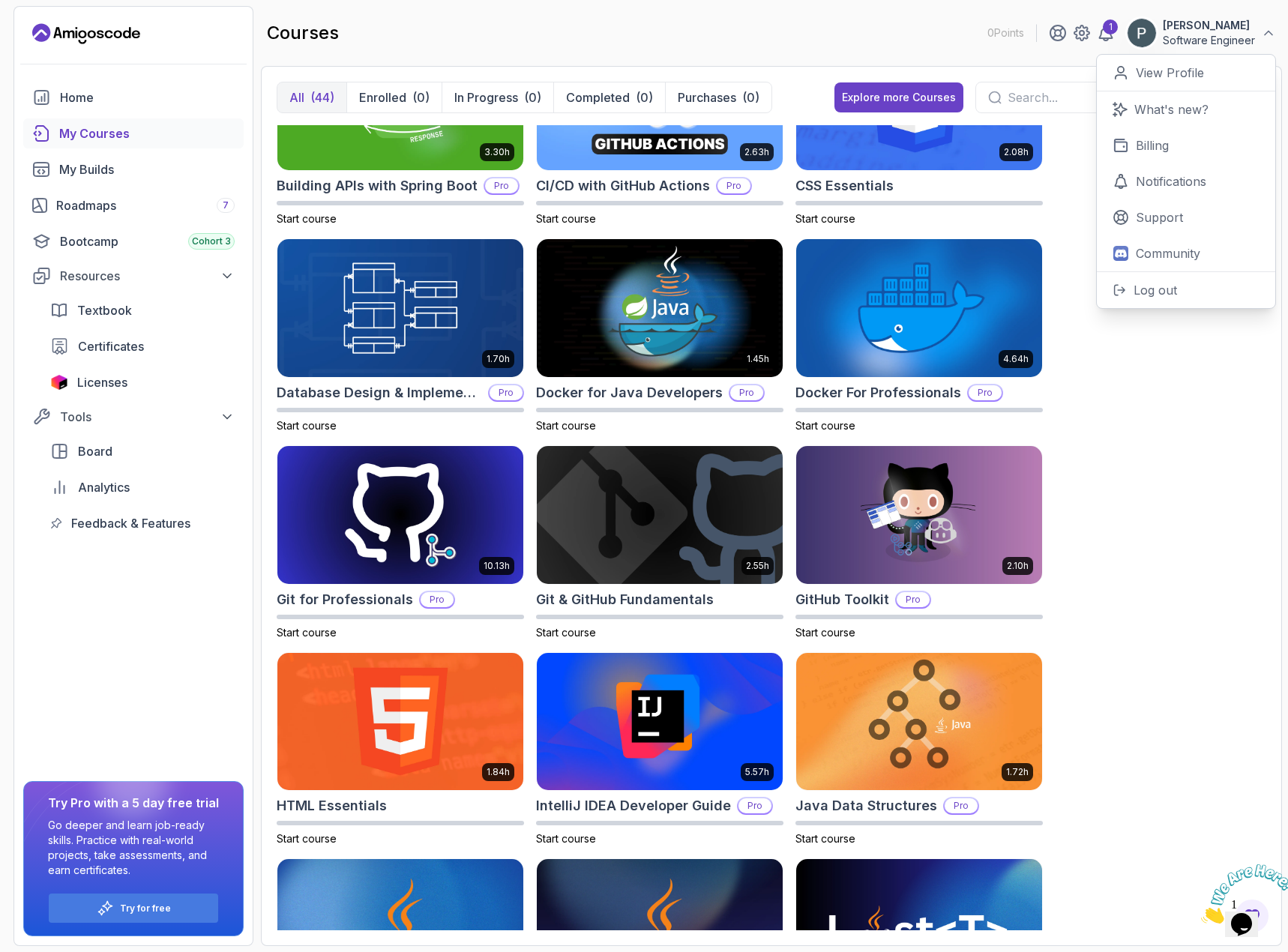
click at [1183, 494] on div "8.31h Advanced Databases Pro Start course 5.18h Advanced Spring Boot Pro Start …" at bounding box center [771, 527] width 989 height 805
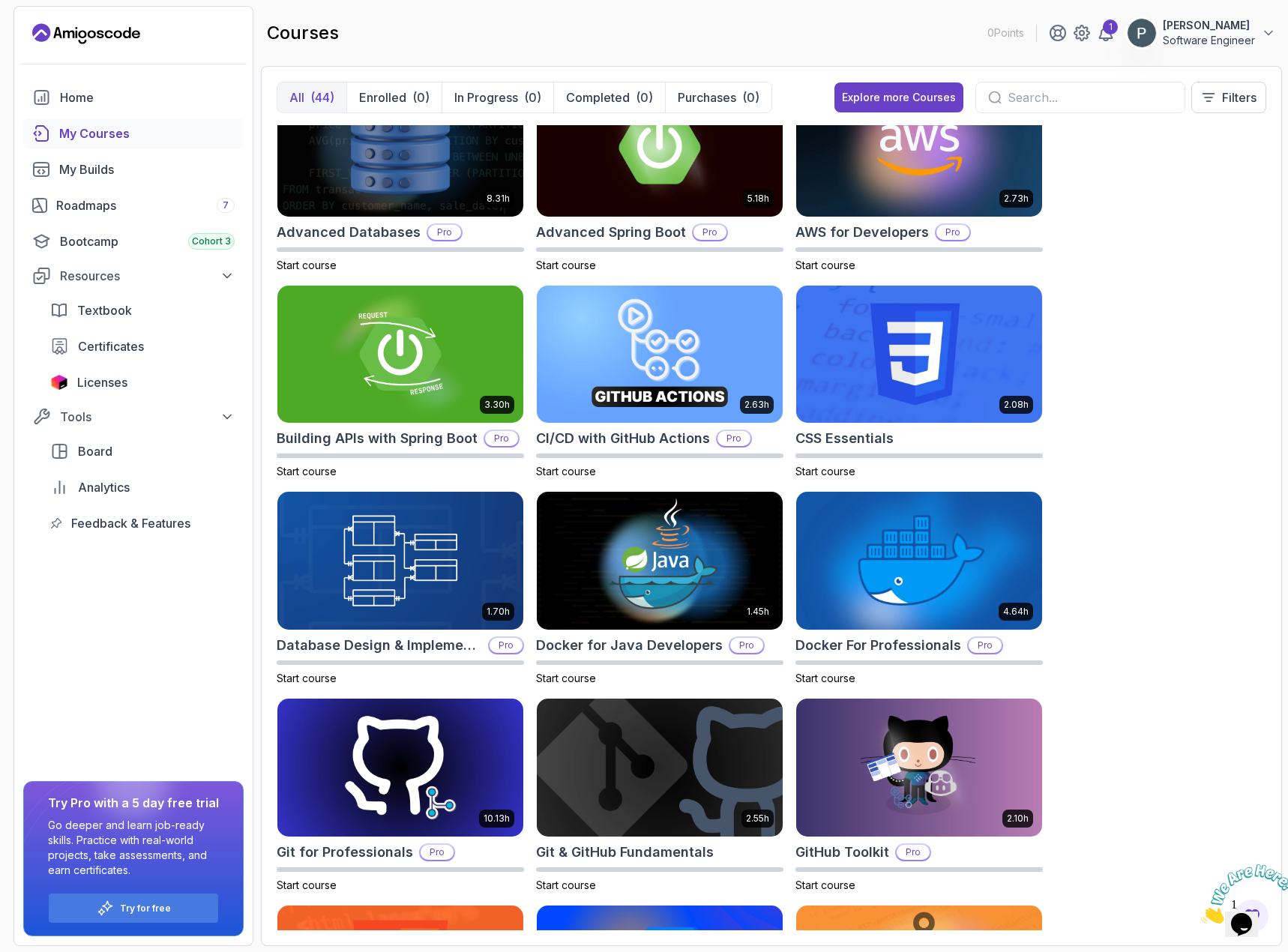
scroll to position [0, 0]
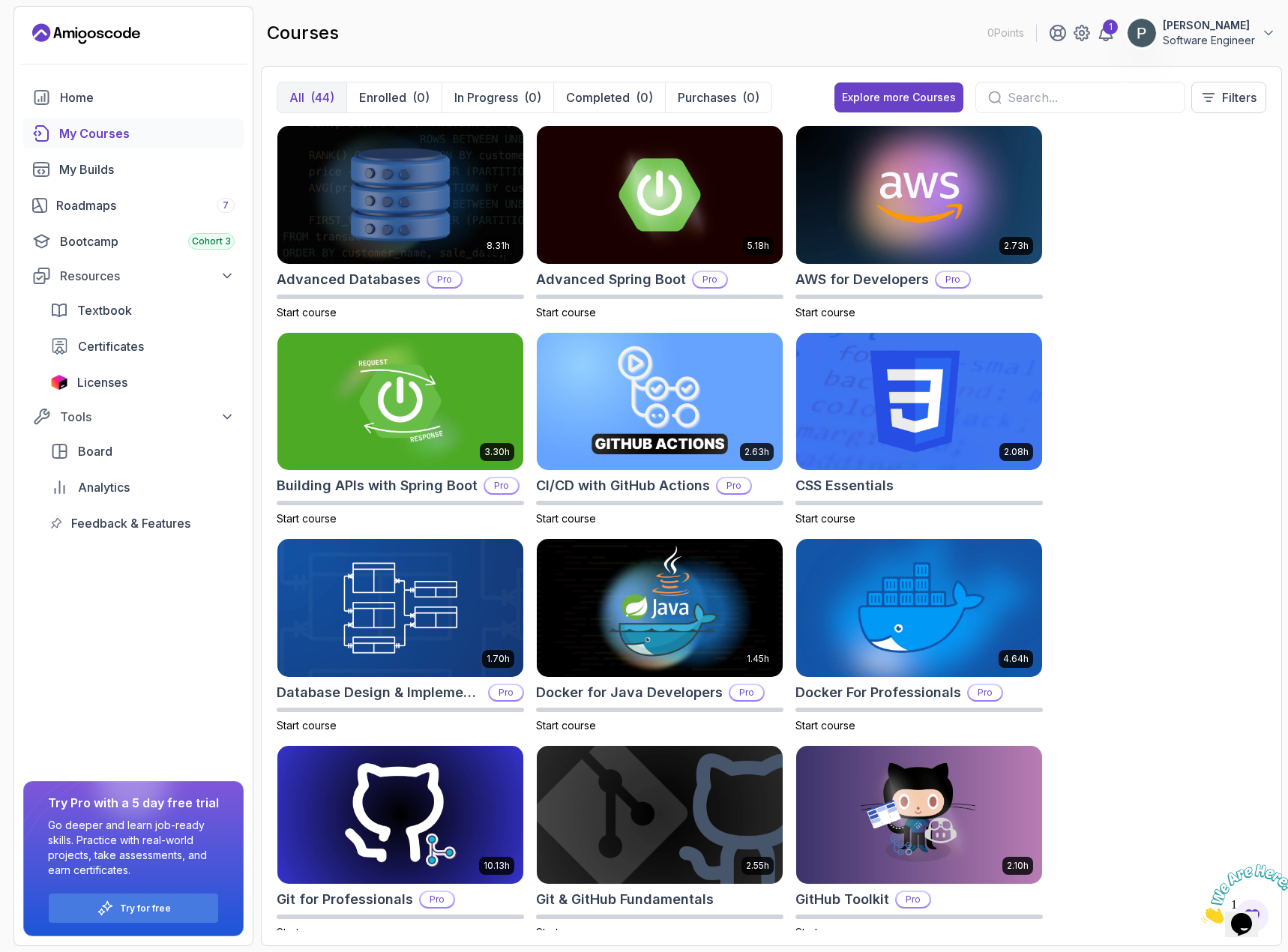
click at [1065, 104] on input "text" at bounding box center [1089, 97] width 165 height 18
click at [1241, 108] on button "Filters" at bounding box center [1228, 98] width 75 height 32
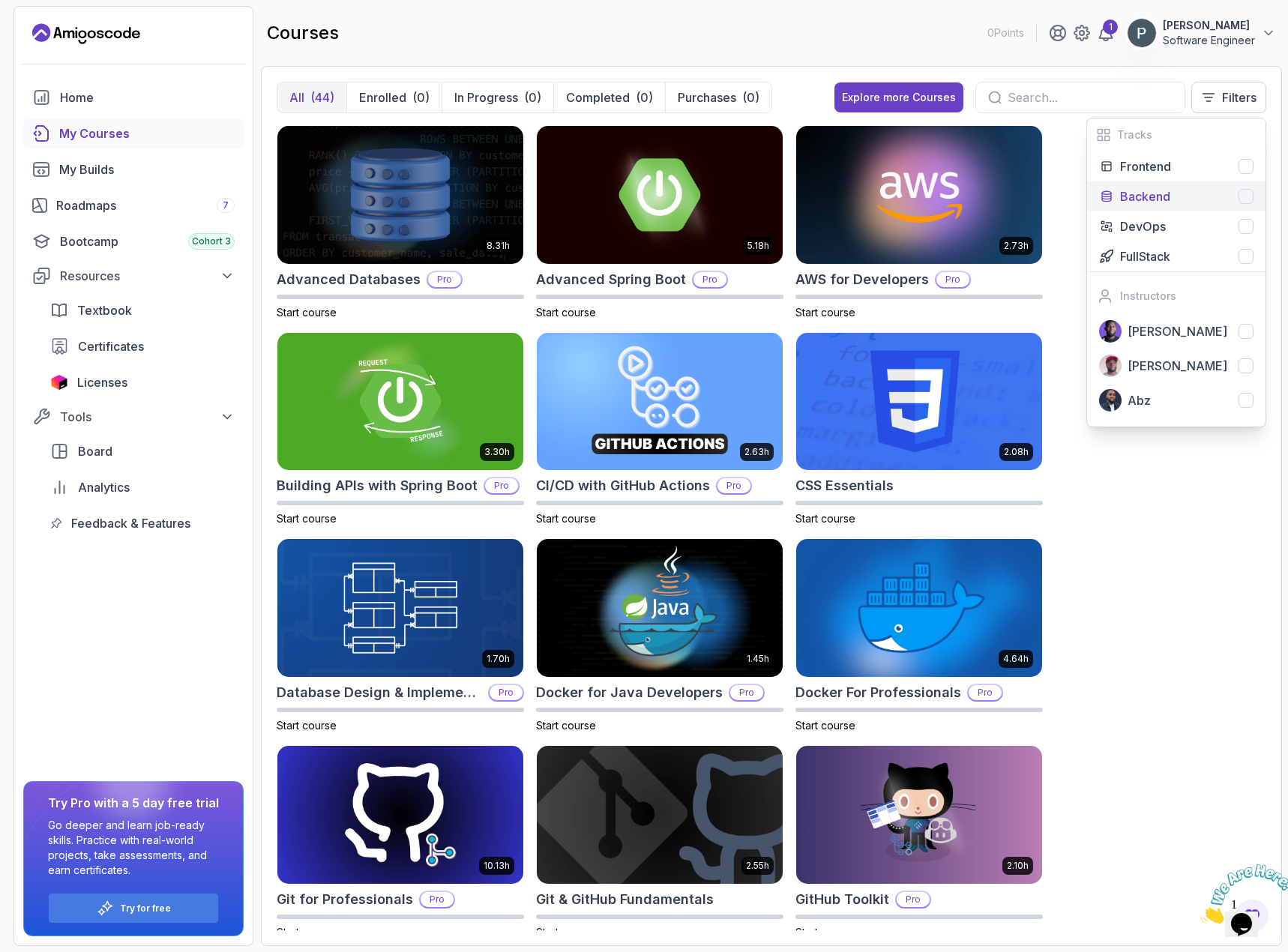
click at [1234, 195] on div "Backend" at bounding box center [1186, 195] width 133 height 18
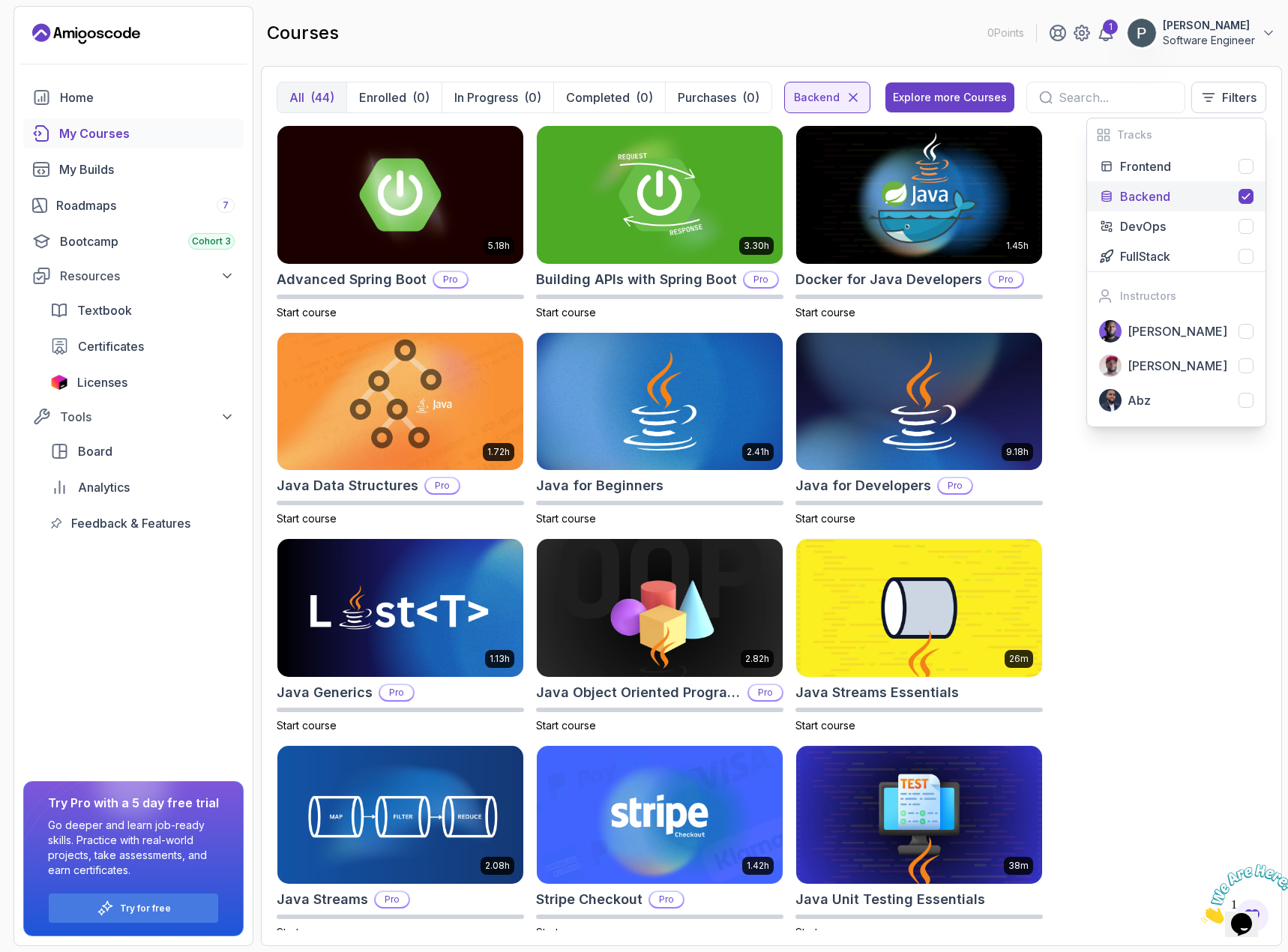
click at [1151, 602] on div "5.18h Advanced Spring Boot Pro Start course 3.30h Building APIs with Spring Boo…" at bounding box center [771, 527] width 989 height 805
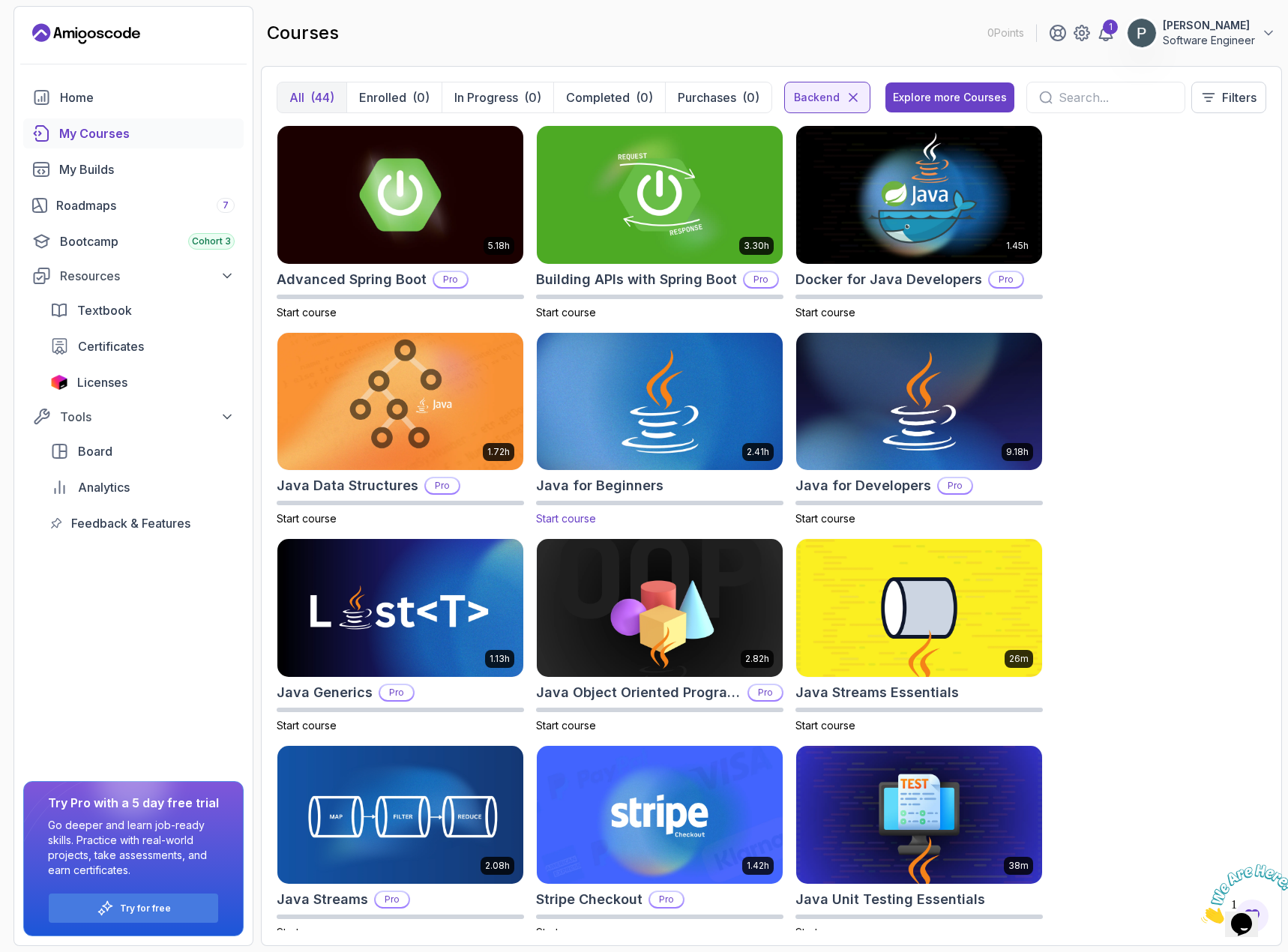
click at [741, 391] on img at bounding box center [659, 401] width 258 height 144
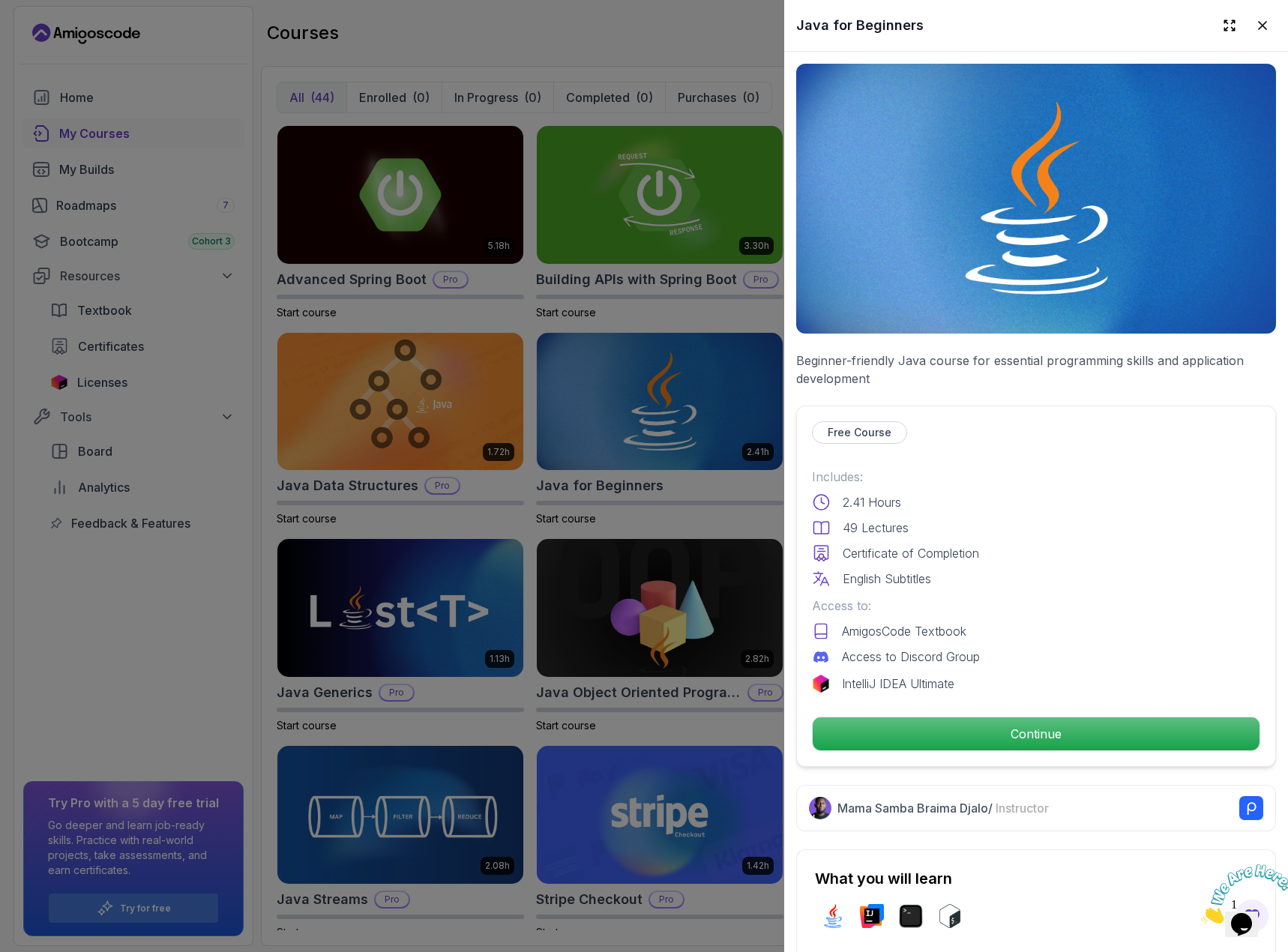
click at [169, 641] on div at bounding box center [644, 476] width 1288 height 952
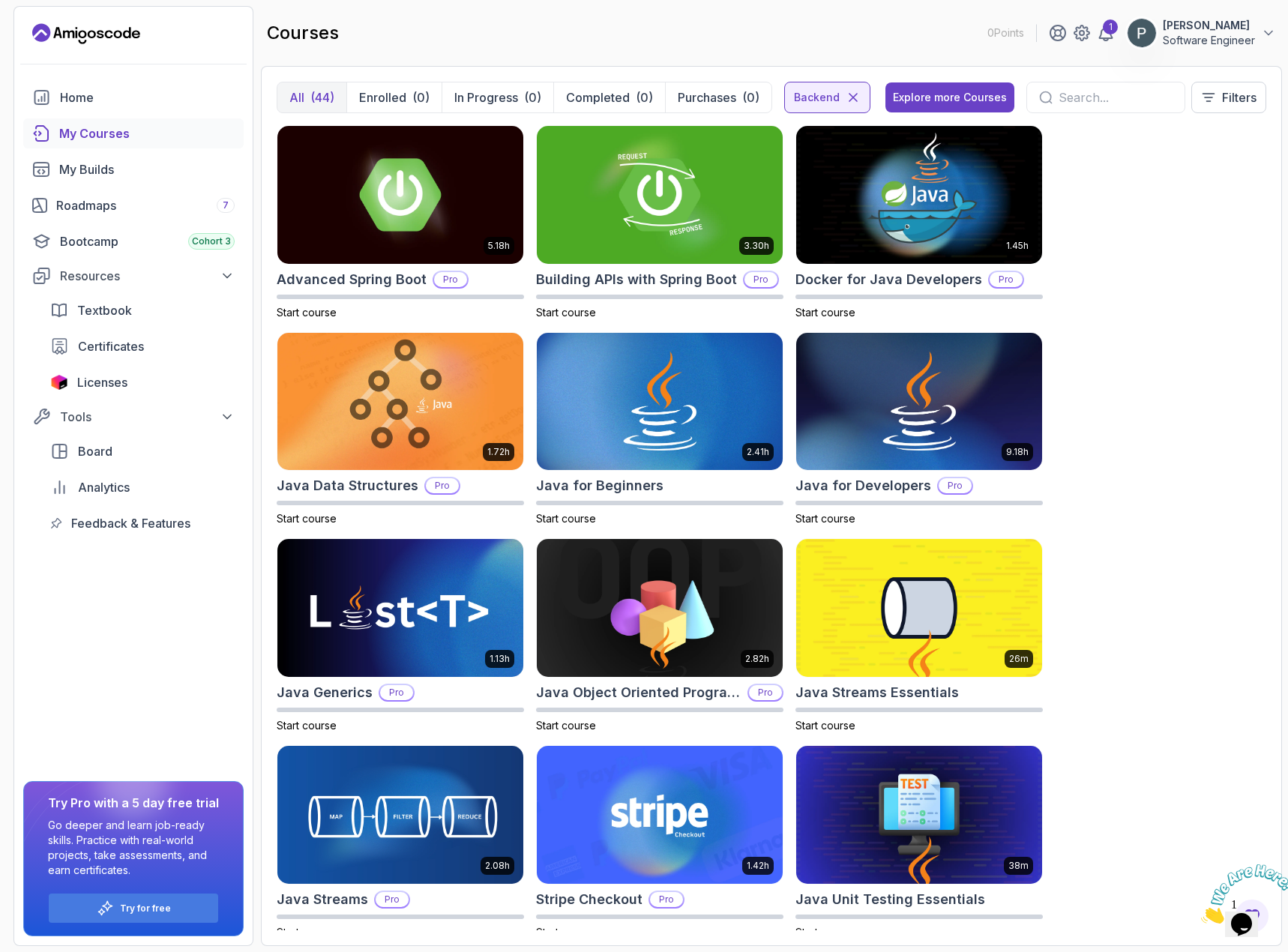
click at [1127, 98] on input "text" at bounding box center [1115, 97] width 114 height 18
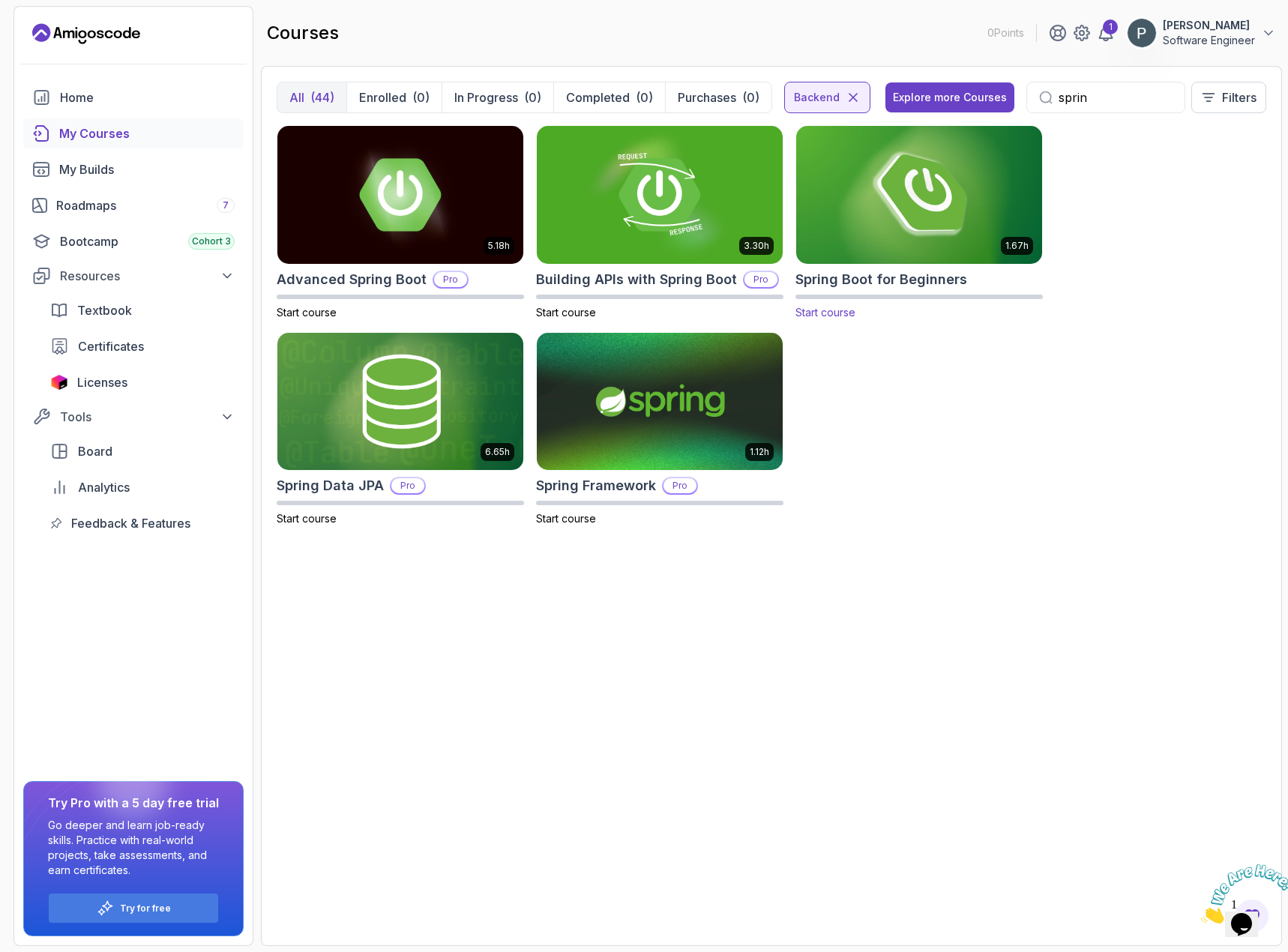
type input "sprin"
click at [923, 181] on img at bounding box center [919, 194] width 258 height 144
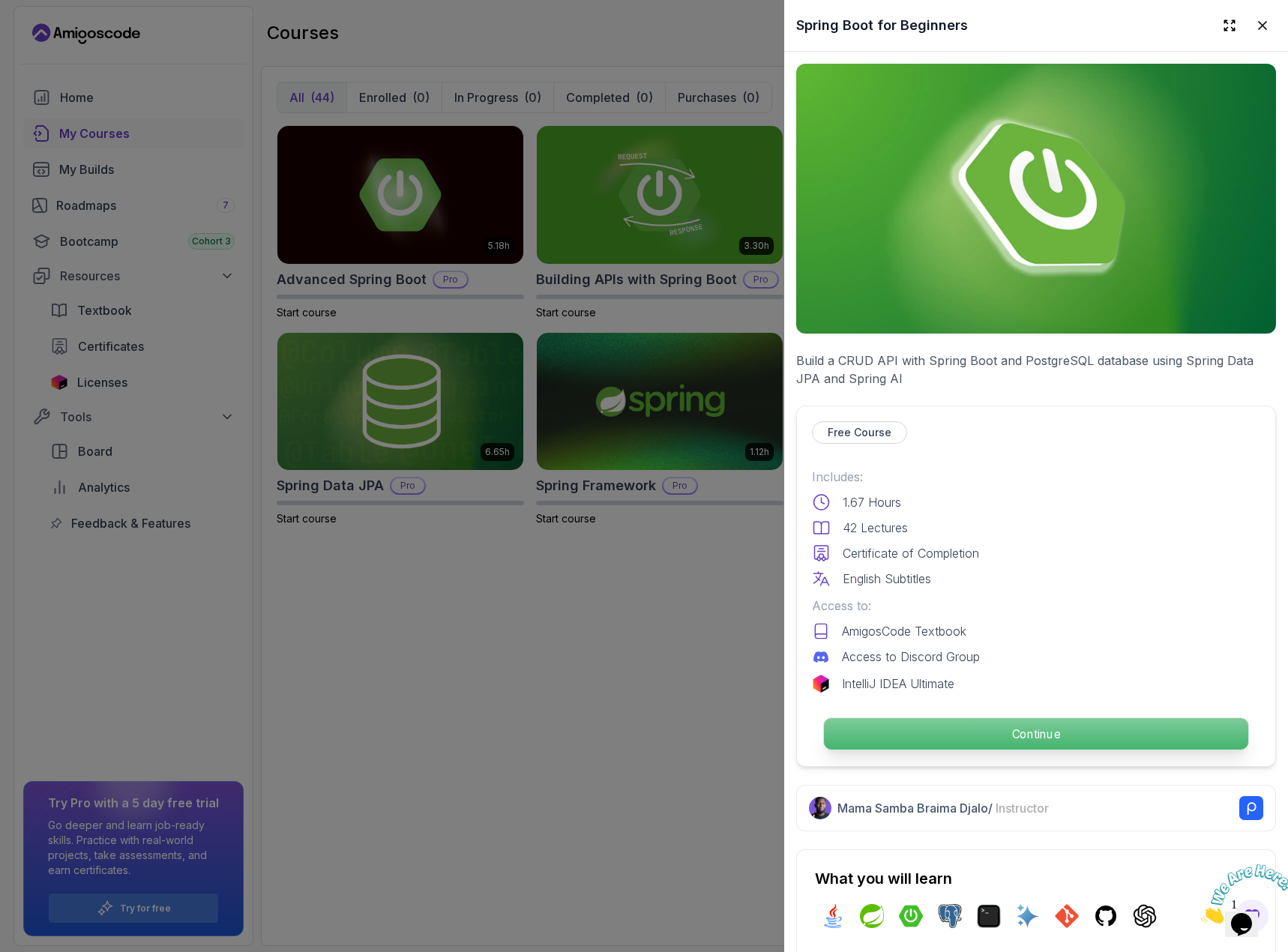
click at [1000, 729] on p "Continue" at bounding box center [1036, 734] width 424 height 32
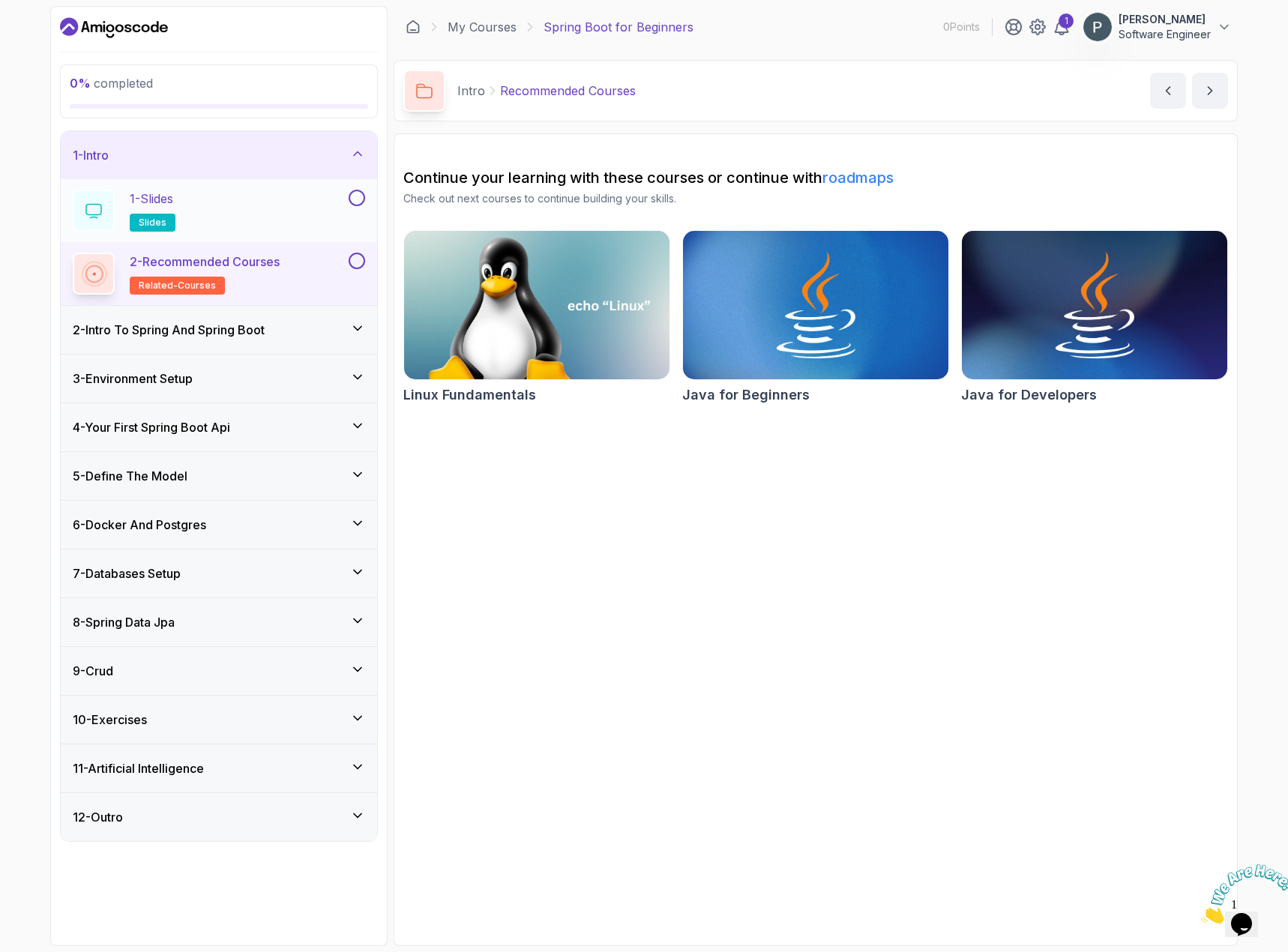
click at [282, 207] on div "1 - Slides slides" at bounding box center [208, 210] width 273 height 42
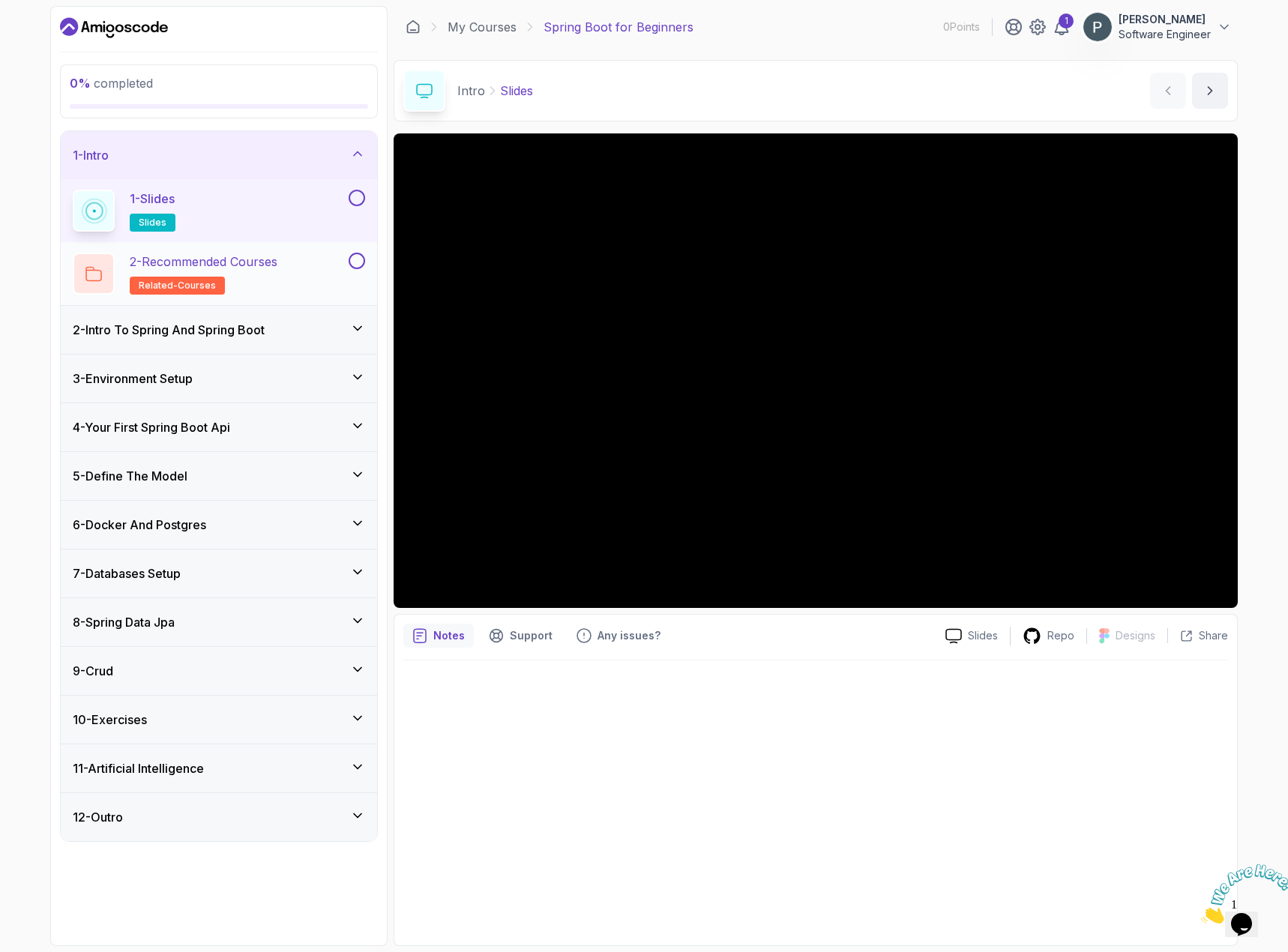
click at [258, 270] on p "2 - Recommended Courses" at bounding box center [203, 261] width 148 height 18
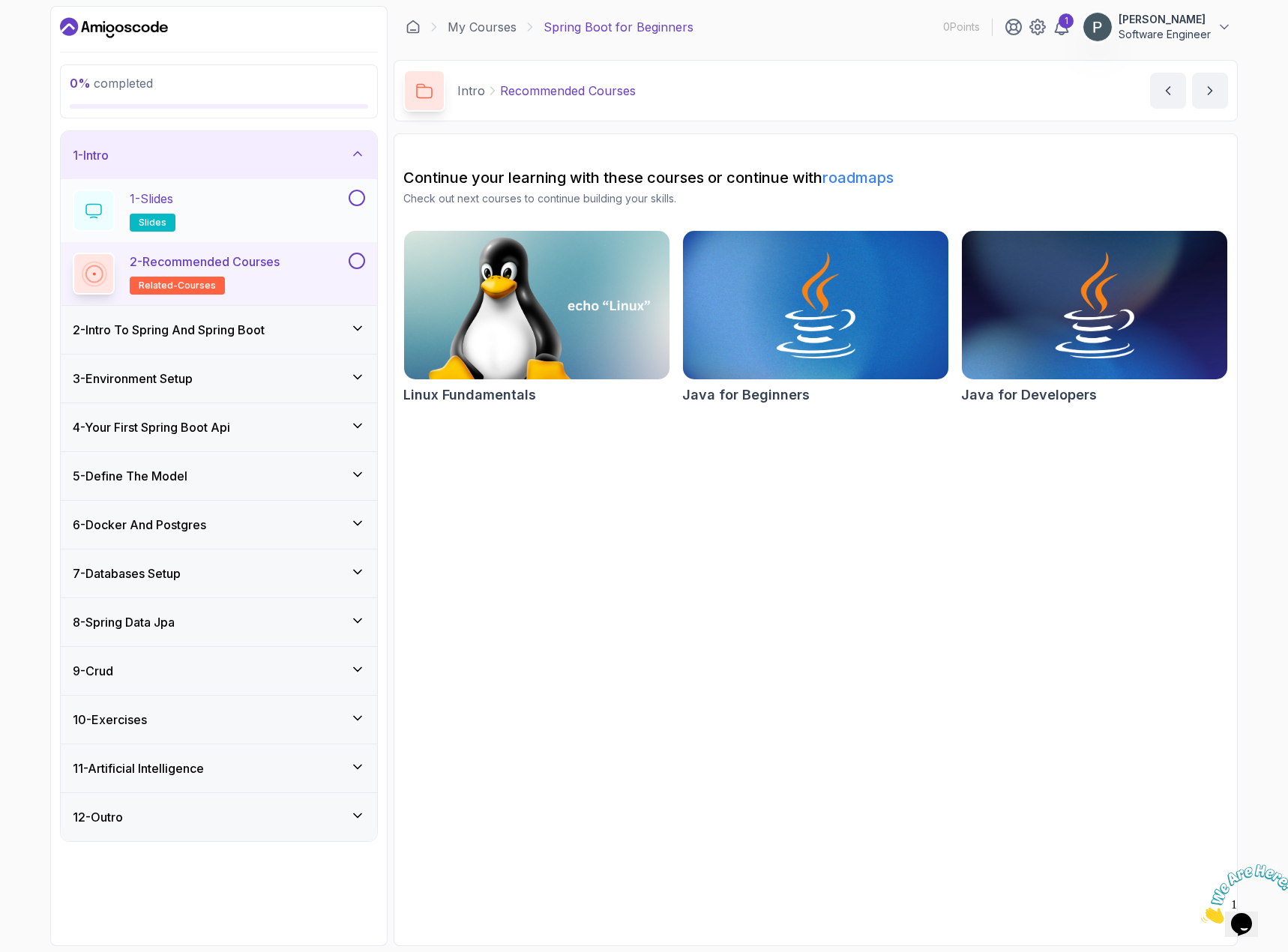
click at [248, 212] on div "1 - Slides slides" at bounding box center [208, 210] width 273 height 42
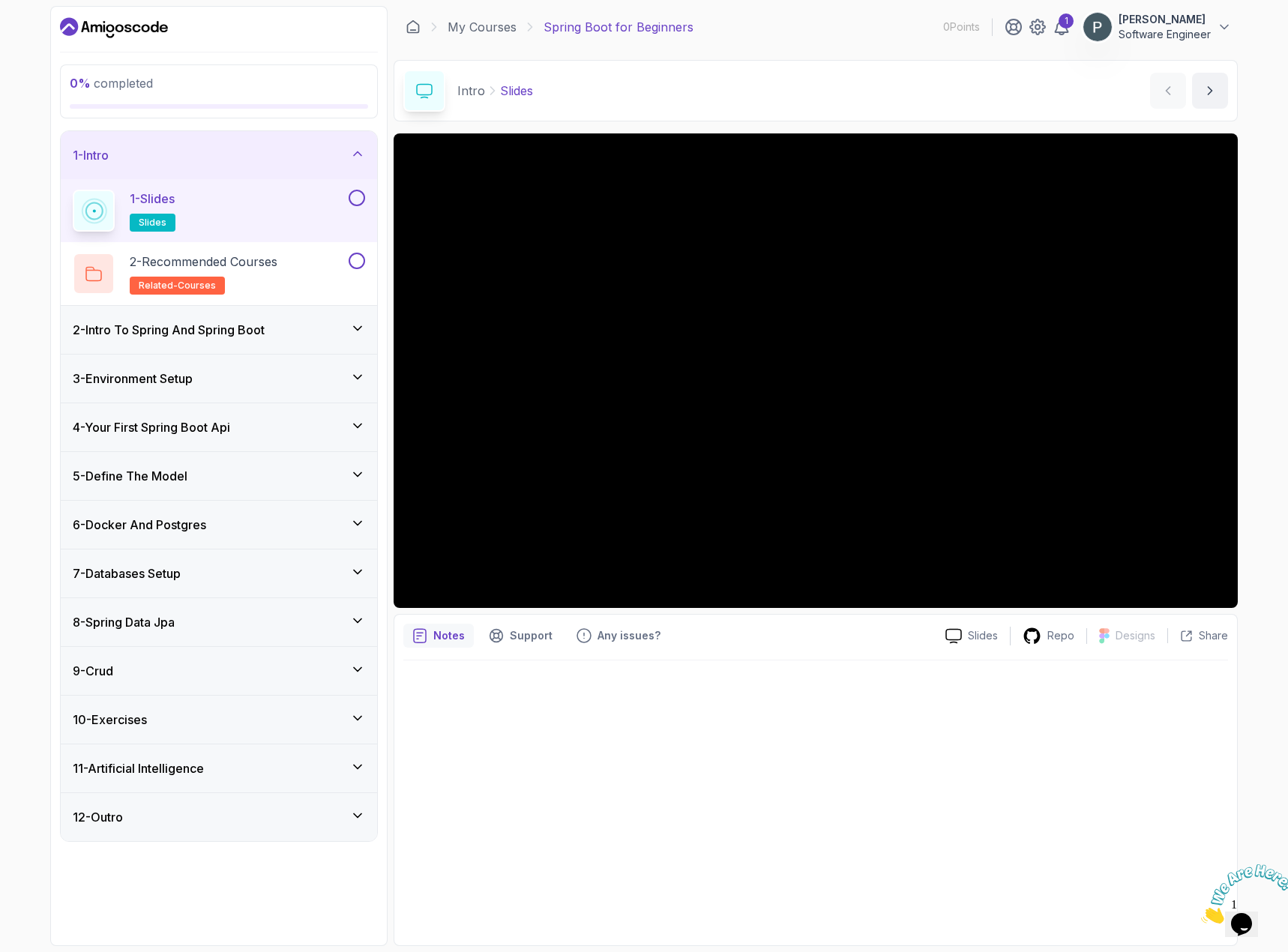
click at [285, 334] on div "2 - Intro To Spring And Spring Boot" at bounding box center [219, 329] width 292 height 18
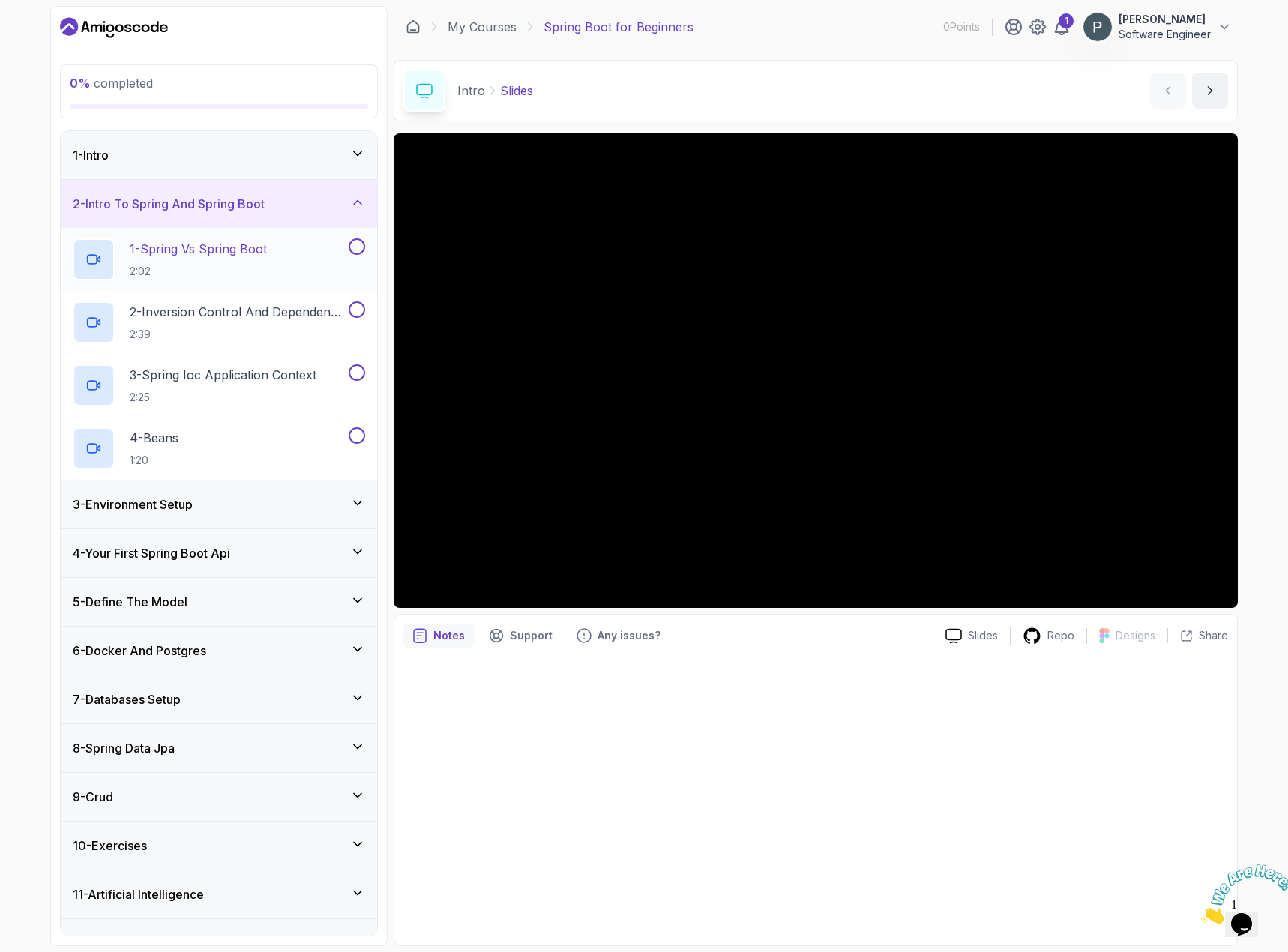
click at [253, 244] on p "1 - Spring Vs Spring Boot" at bounding box center [197, 248] width 137 height 18
click at [139, 29] on icon "Dashboard" at bounding box center [114, 28] width 108 height 24
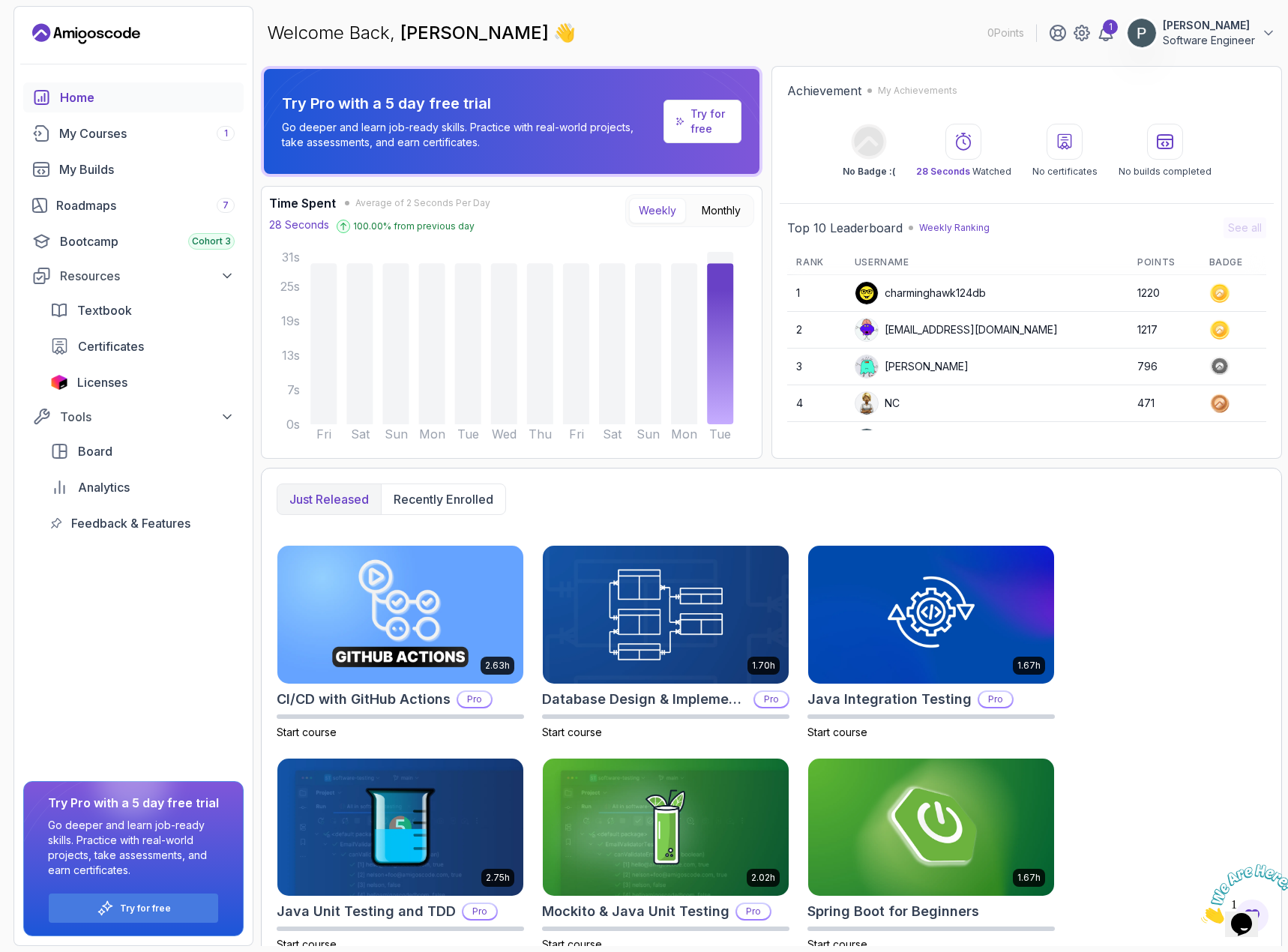
click at [106, 98] on div "Home" at bounding box center [147, 97] width 175 height 18
click at [110, 139] on div "My Courses 1" at bounding box center [147, 133] width 175 height 18
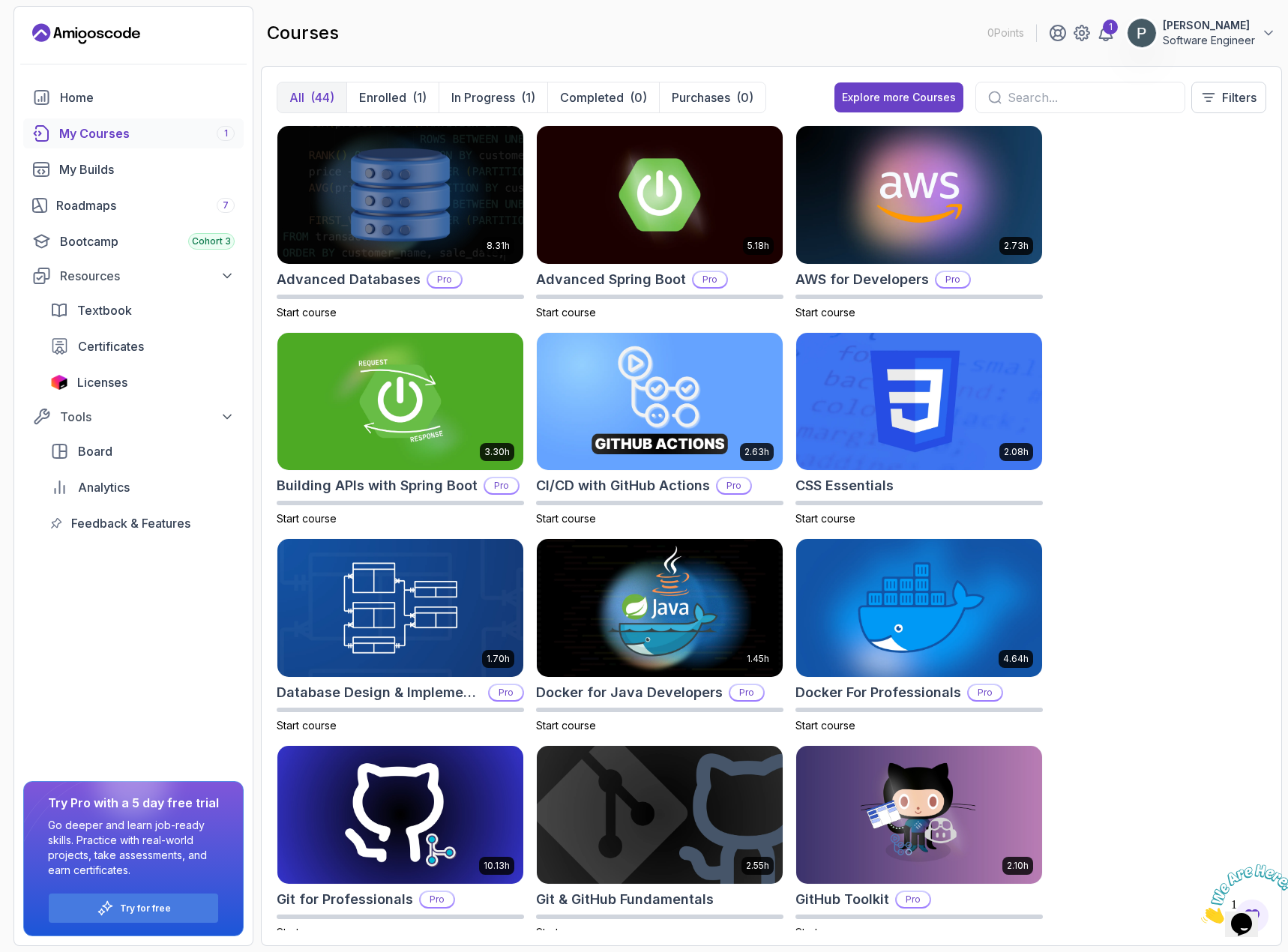
click at [1078, 105] on input "text" at bounding box center [1089, 97] width 165 height 18
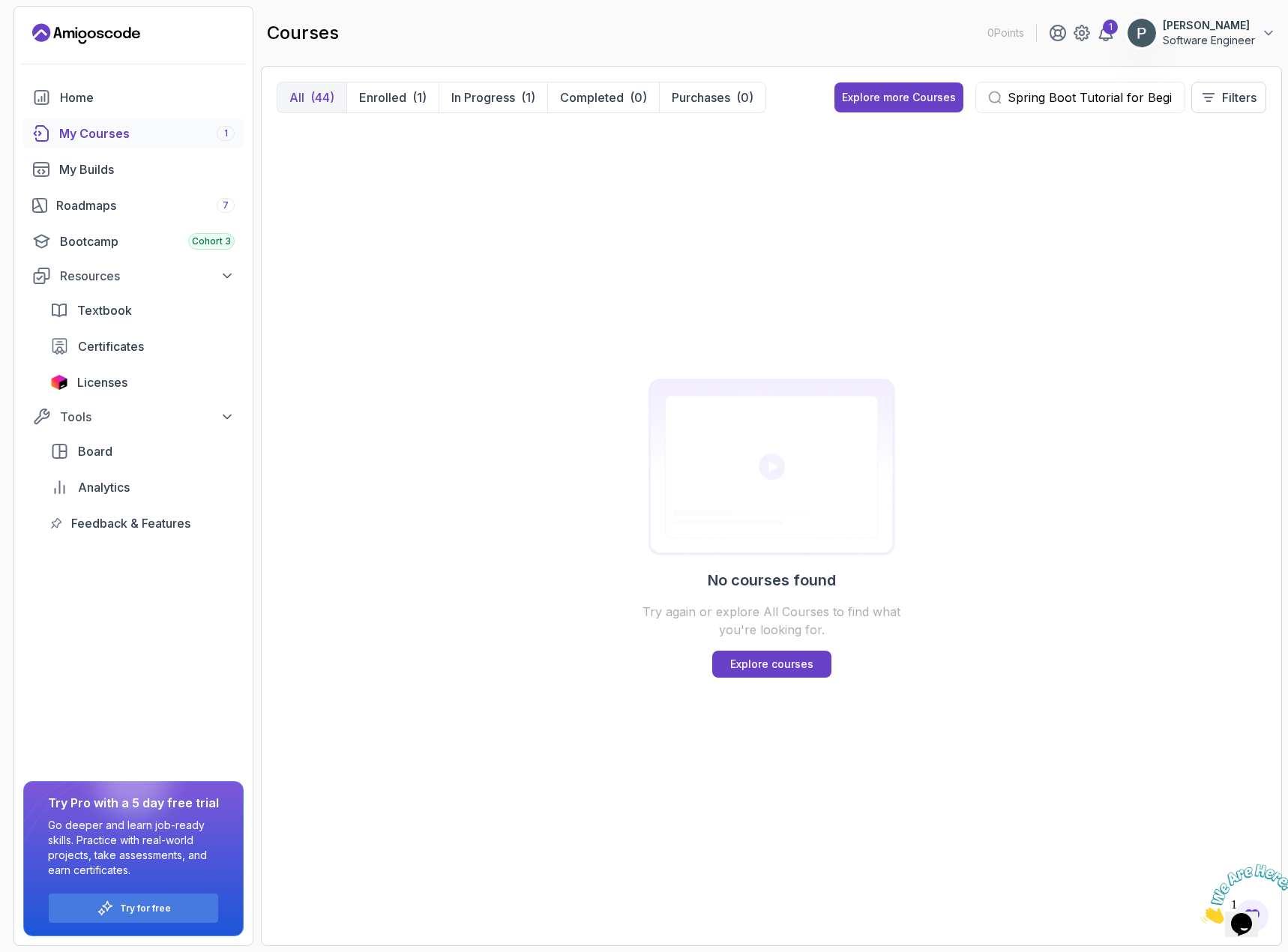
scroll to position [0, 24]
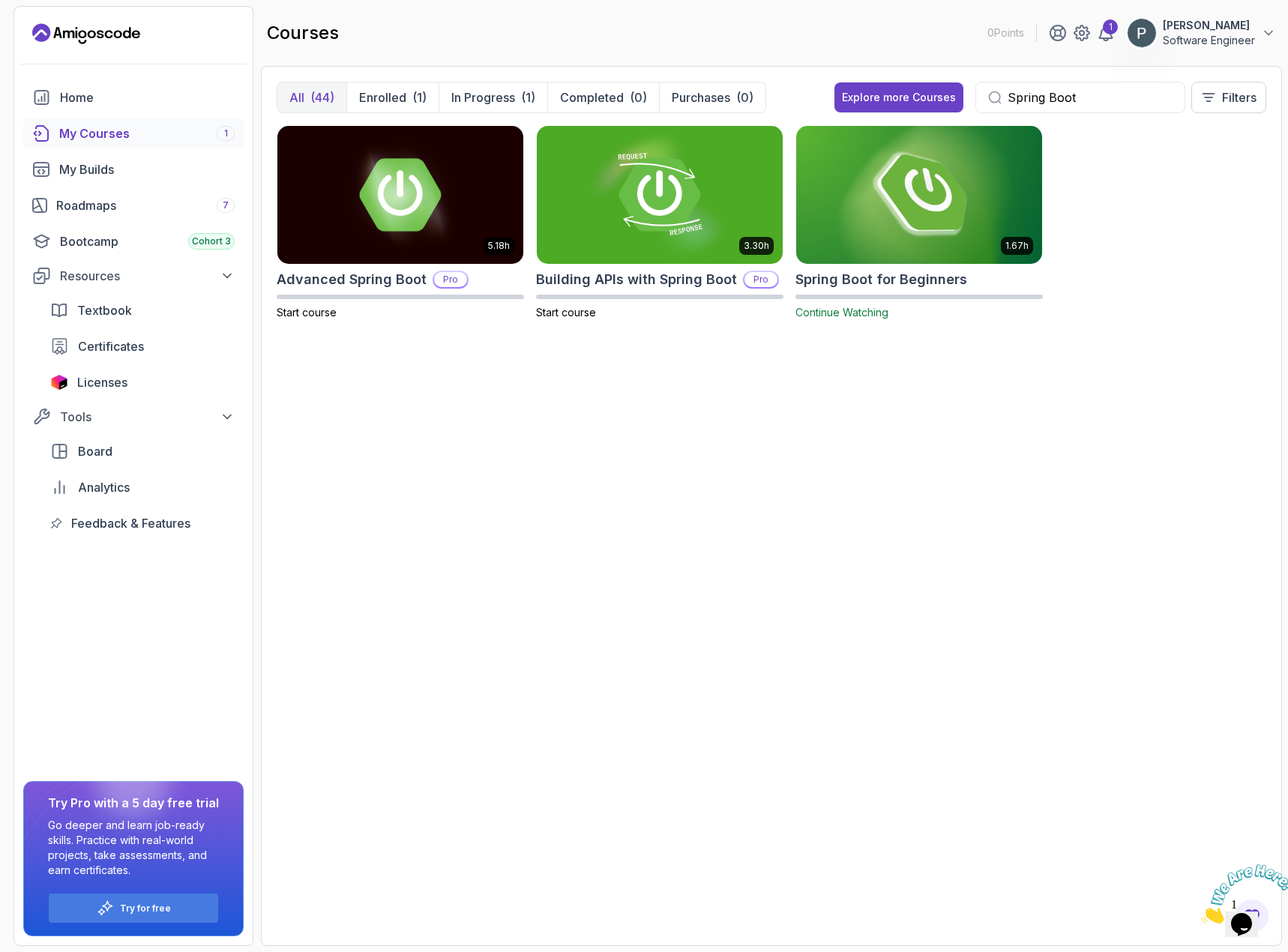
type input "Spring Boot"
click at [928, 200] on img at bounding box center [919, 194] width 258 height 144
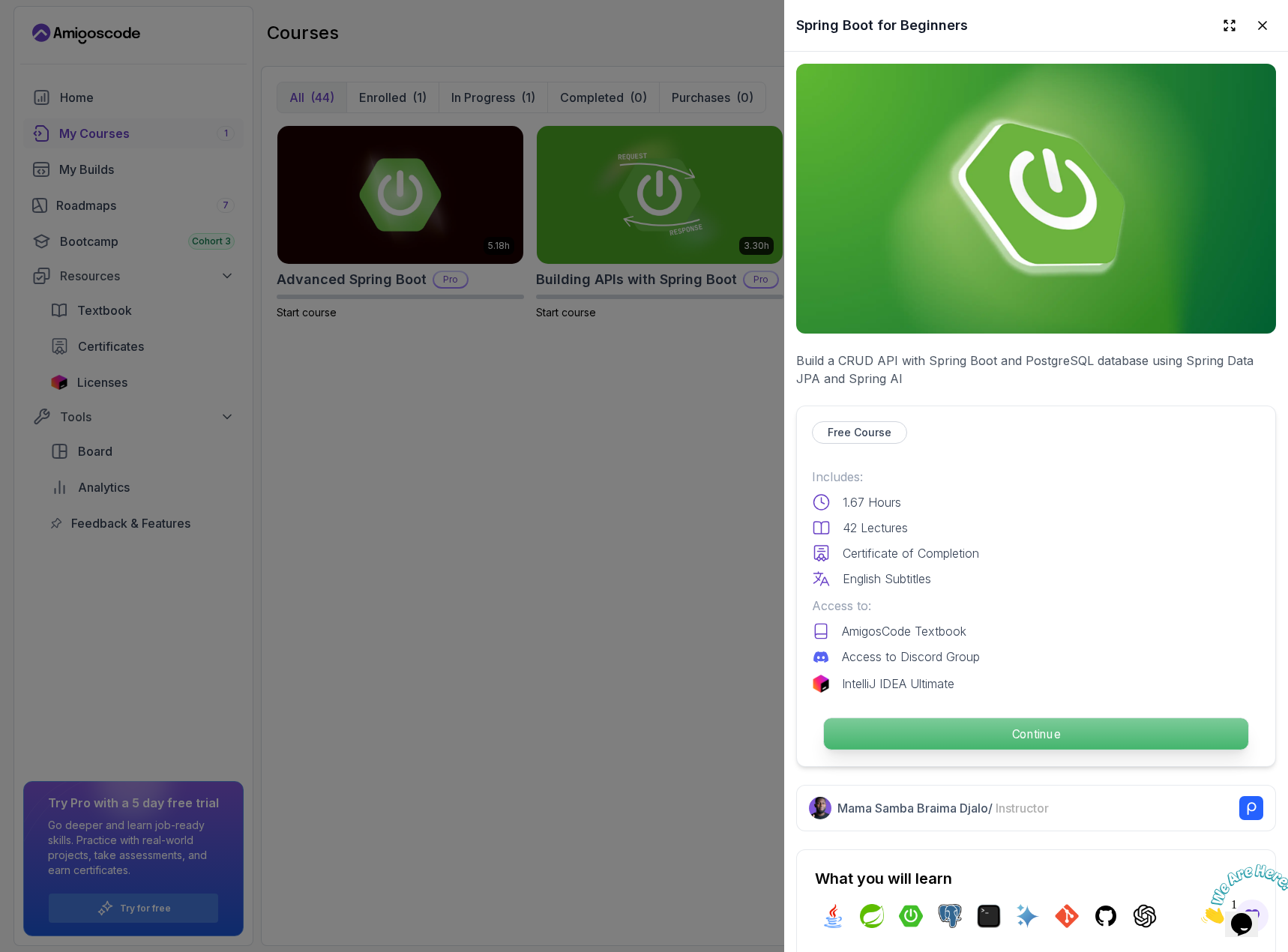
click at [986, 726] on p "Continue" at bounding box center [1036, 734] width 424 height 32
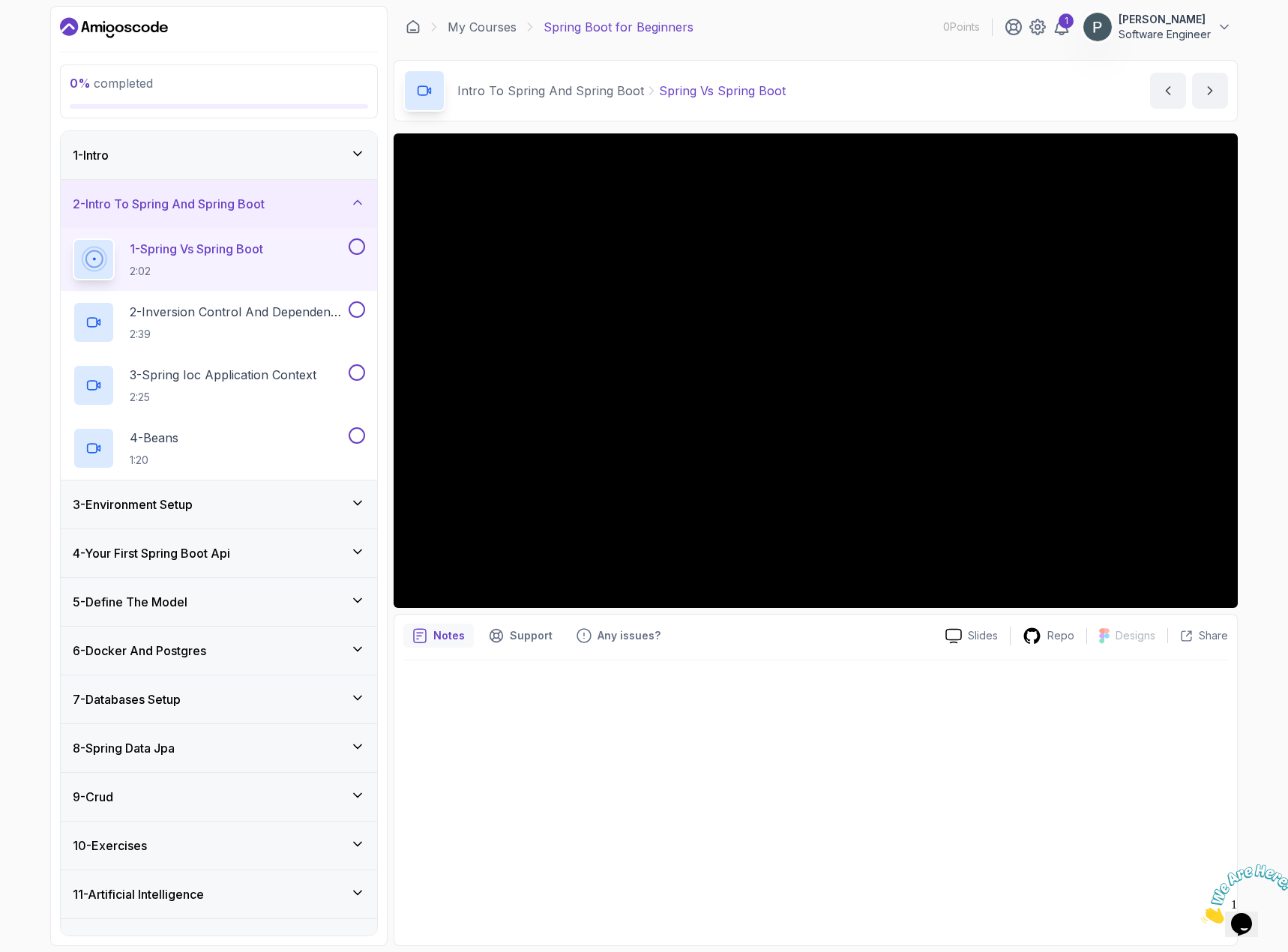
click at [284, 509] on div "3 - Environment Setup" at bounding box center [219, 503] width 292 height 18
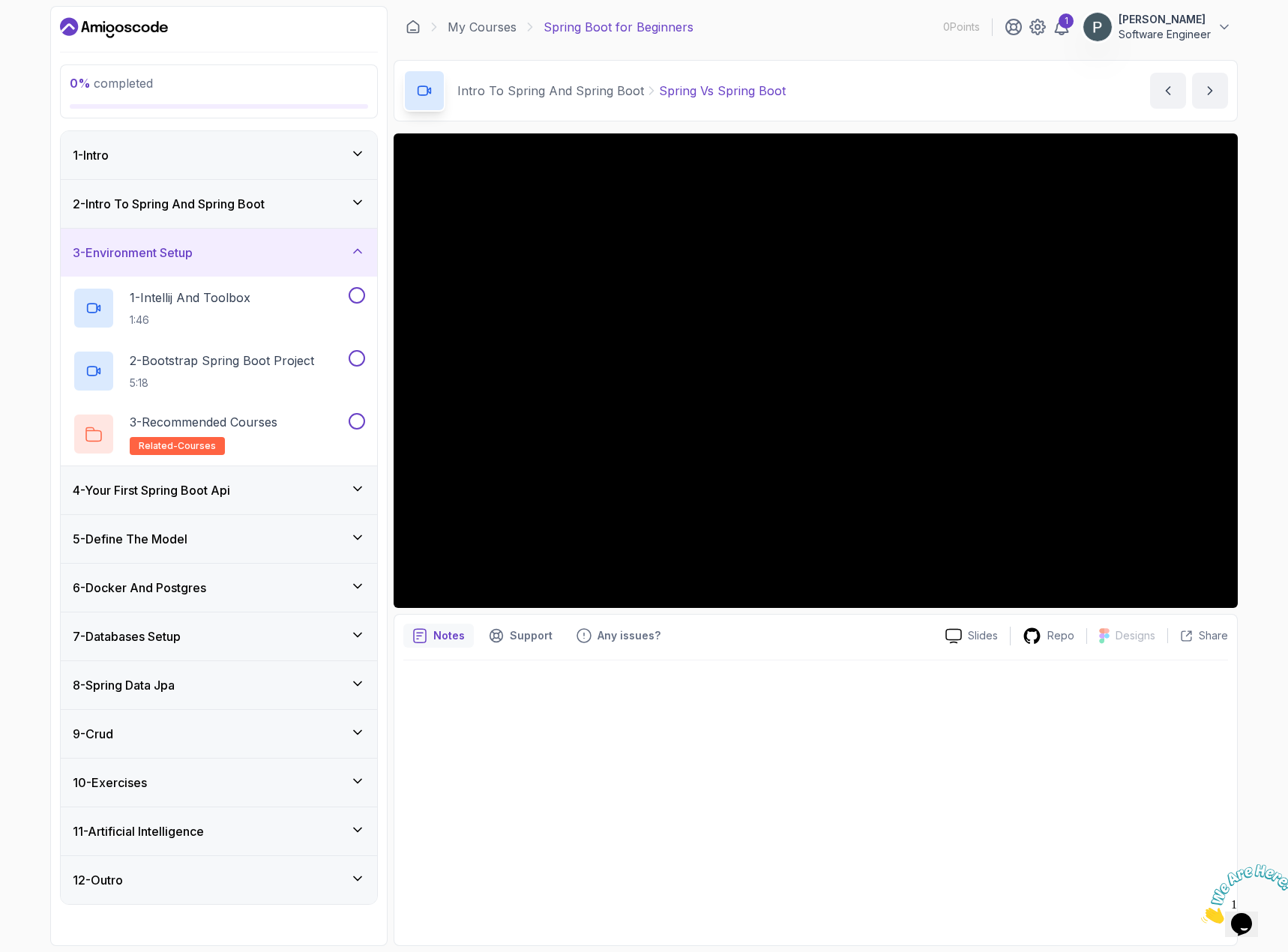
click at [292, 490] on div "4 - Your First Spring Boot Api" at bounding box center [219, 489] width 292 height 18
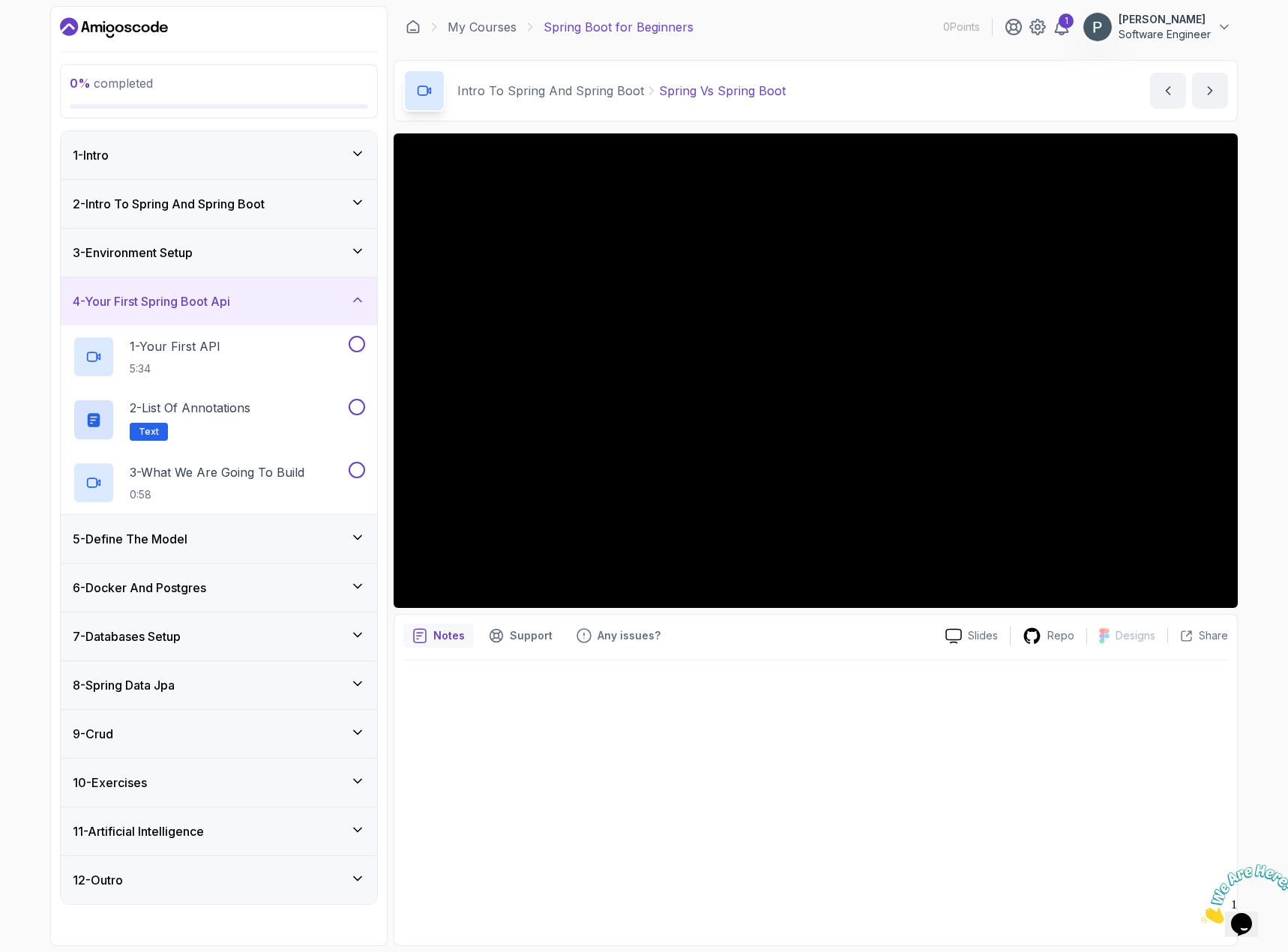
click at [274, 250] on div "3 - Environment Setup" at bounding box center [219, 252] width 292 height 18
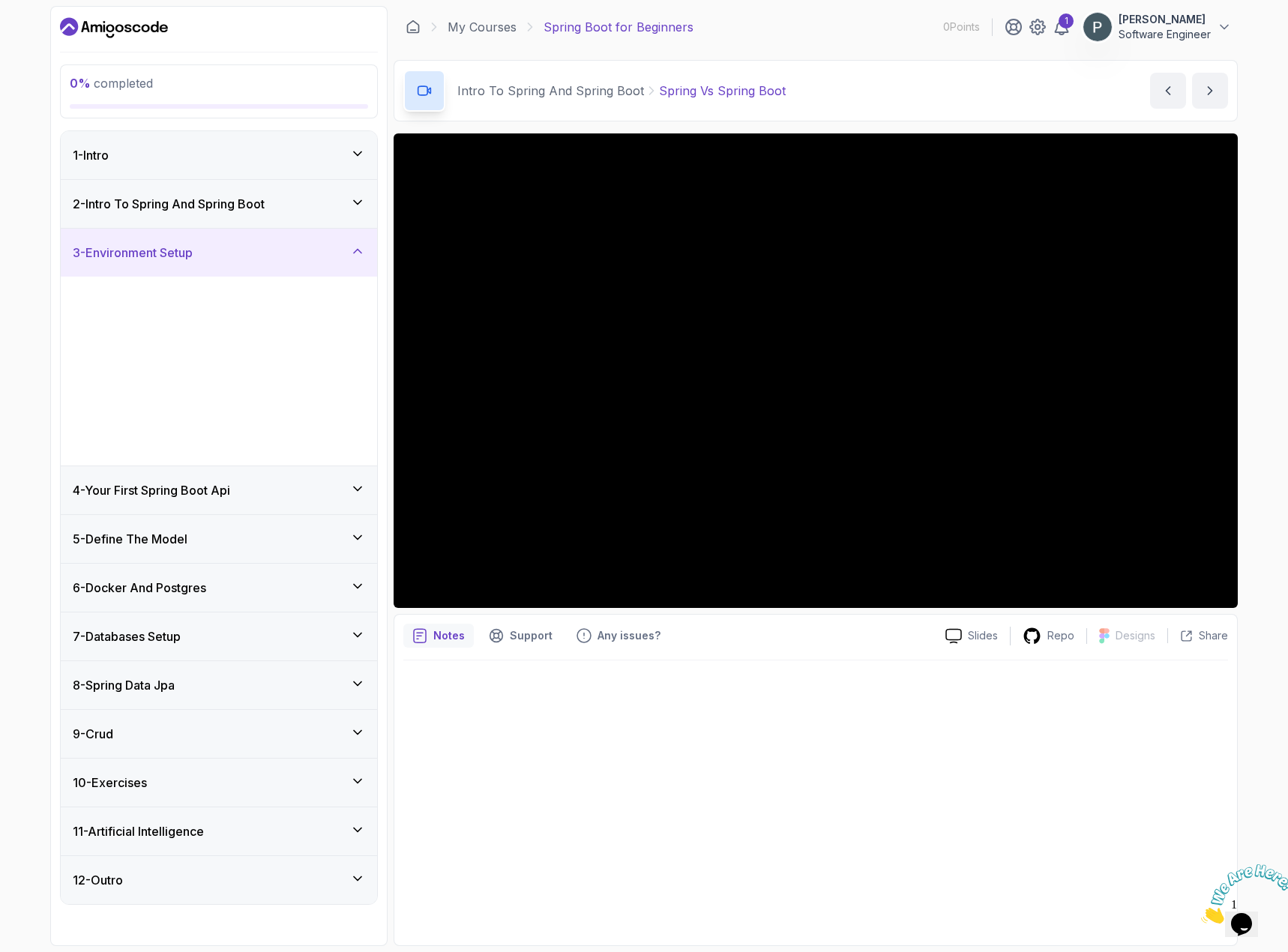
click at [264, 196] on h3 "2 - Intro To Spring And Spring Boot" at bounding box center [168, 203] width 192 height 18
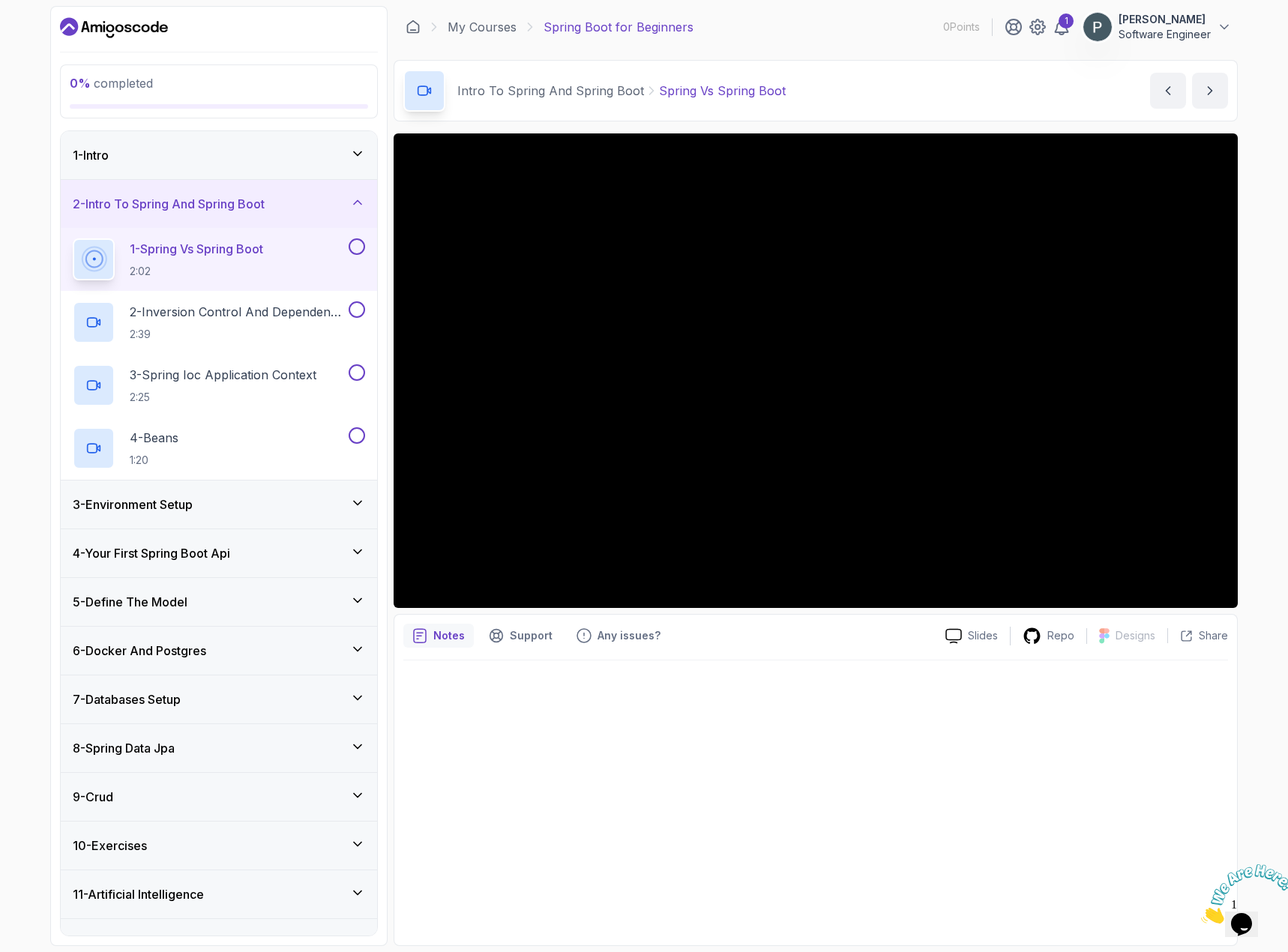
click at [1180, 687] on div at bounding box center [815, 798] width 825 height 275
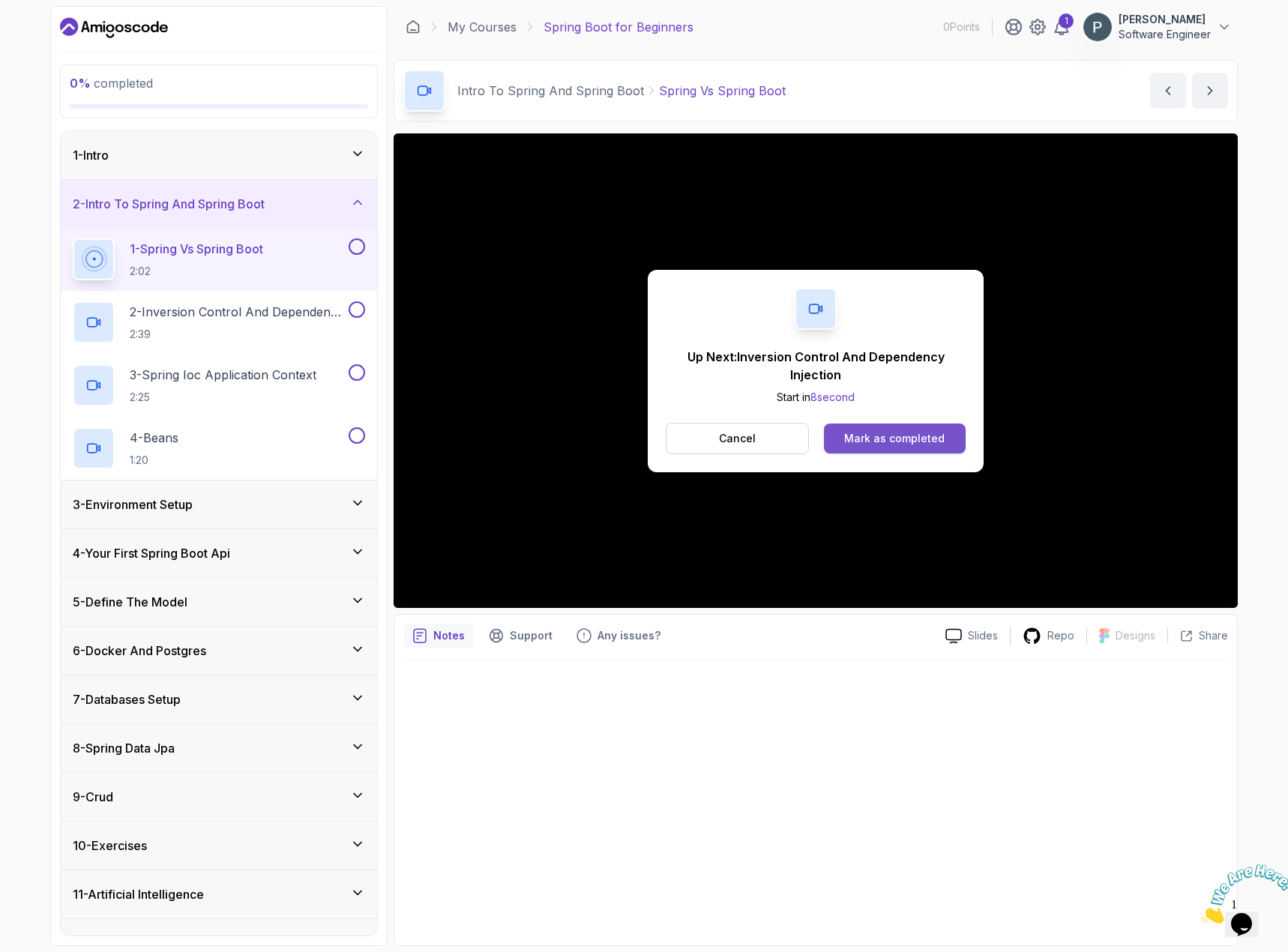
click at [954, 438] on button "Mark as completed" at bounding box center [894, 438] width 141 height 30
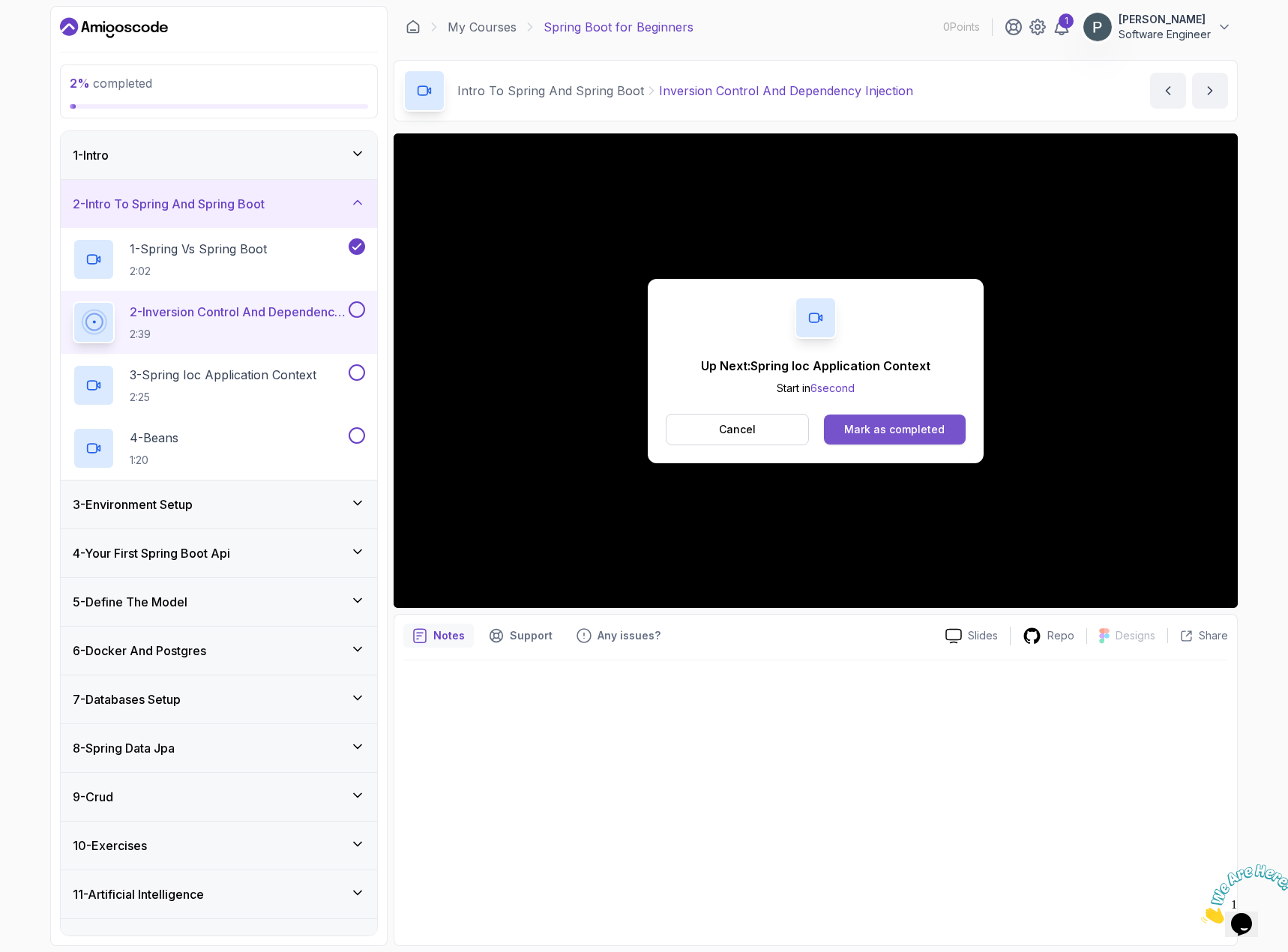
click at [888, 428] on div "Mark as completed" at bounding box center [894, 429] width 101 height 15
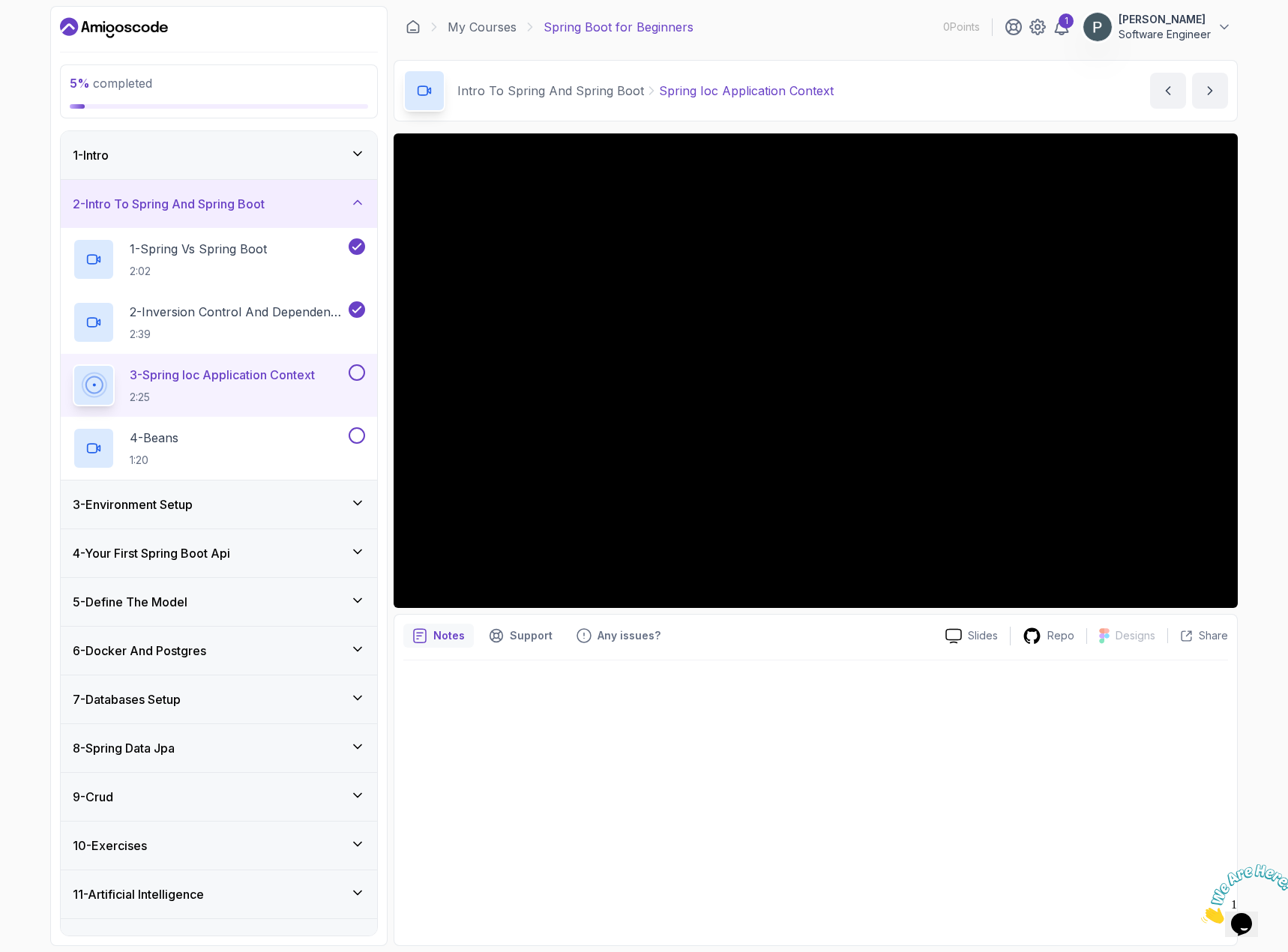
click at [366, 375] on div "3 - Spring Ioc Application Context 2:25" at bounding box center [219, 385] width 316 height 63
click at [361, 373] on button at bounding box center [356, 372] width 17 height 17
click at [332, 447] on div "4 - Beans 1:20" at bounding box center [208, 448] width 273 height 42
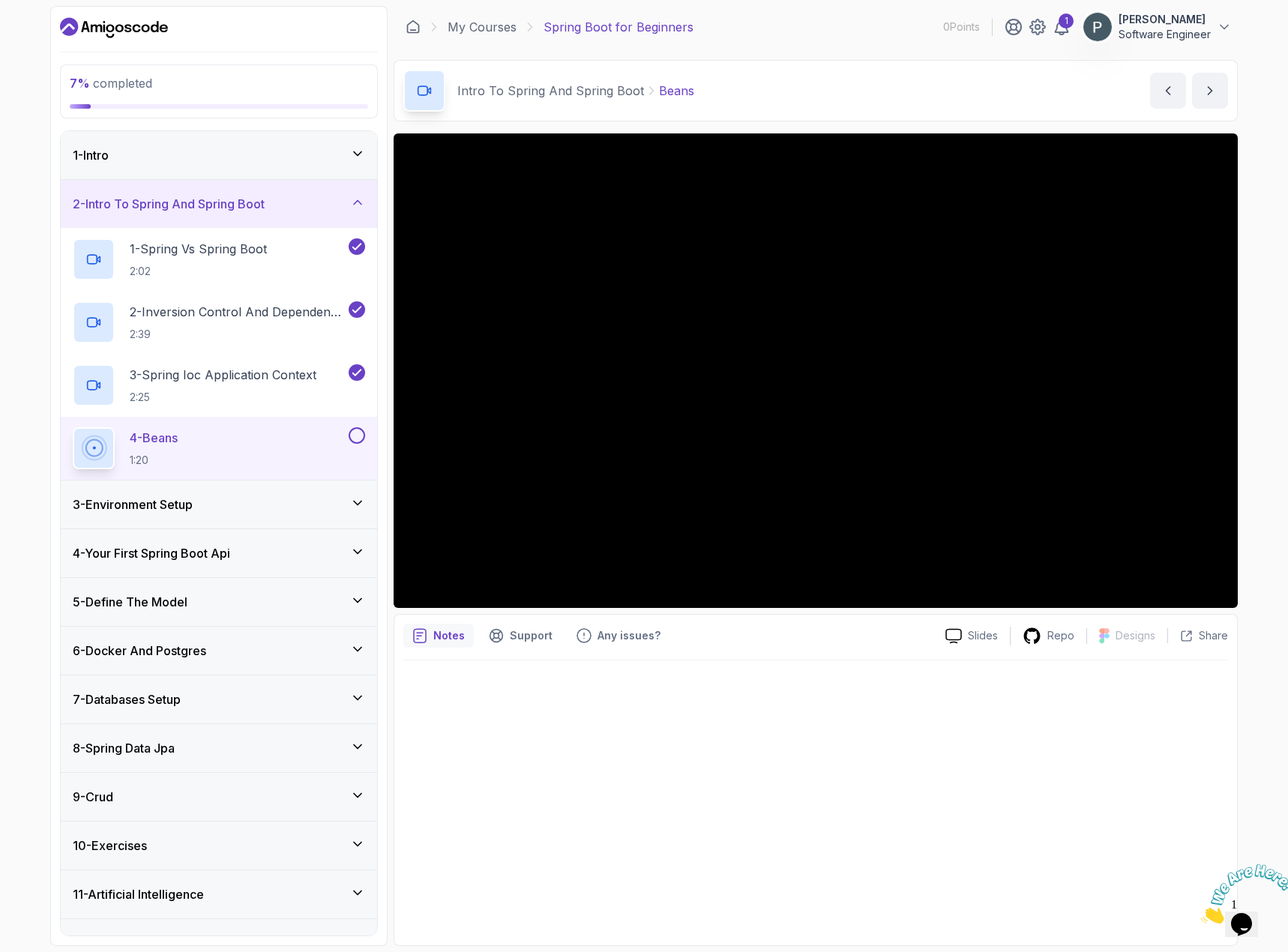
click at [245, 510] on div "3 - Environment Setup" at bounding box center [219, 503] width 292 height 18
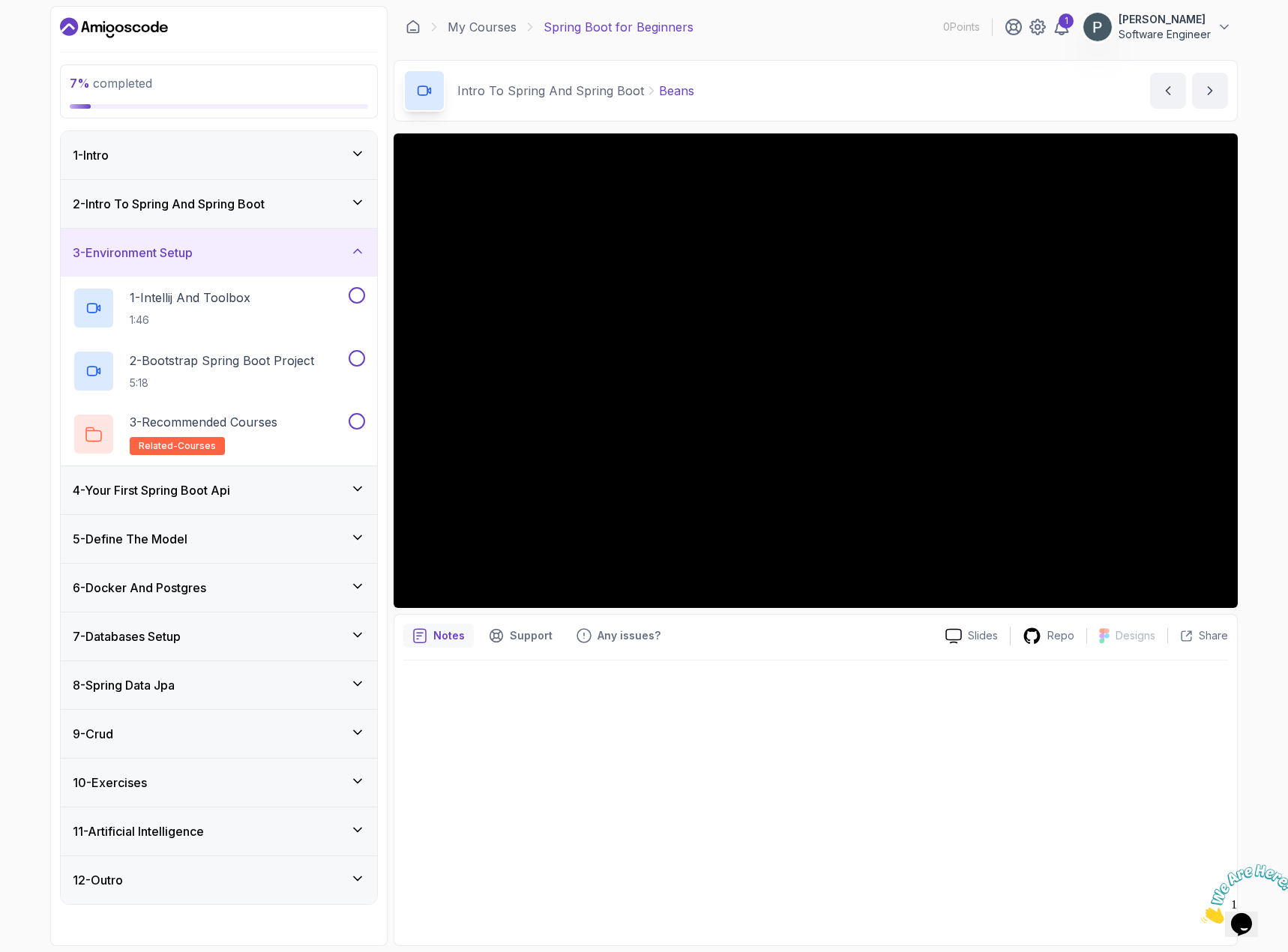
click at [289, 490] on div "4 - Your First Spring Boot Api" at bounding box center [219, 489] width 292 height 18
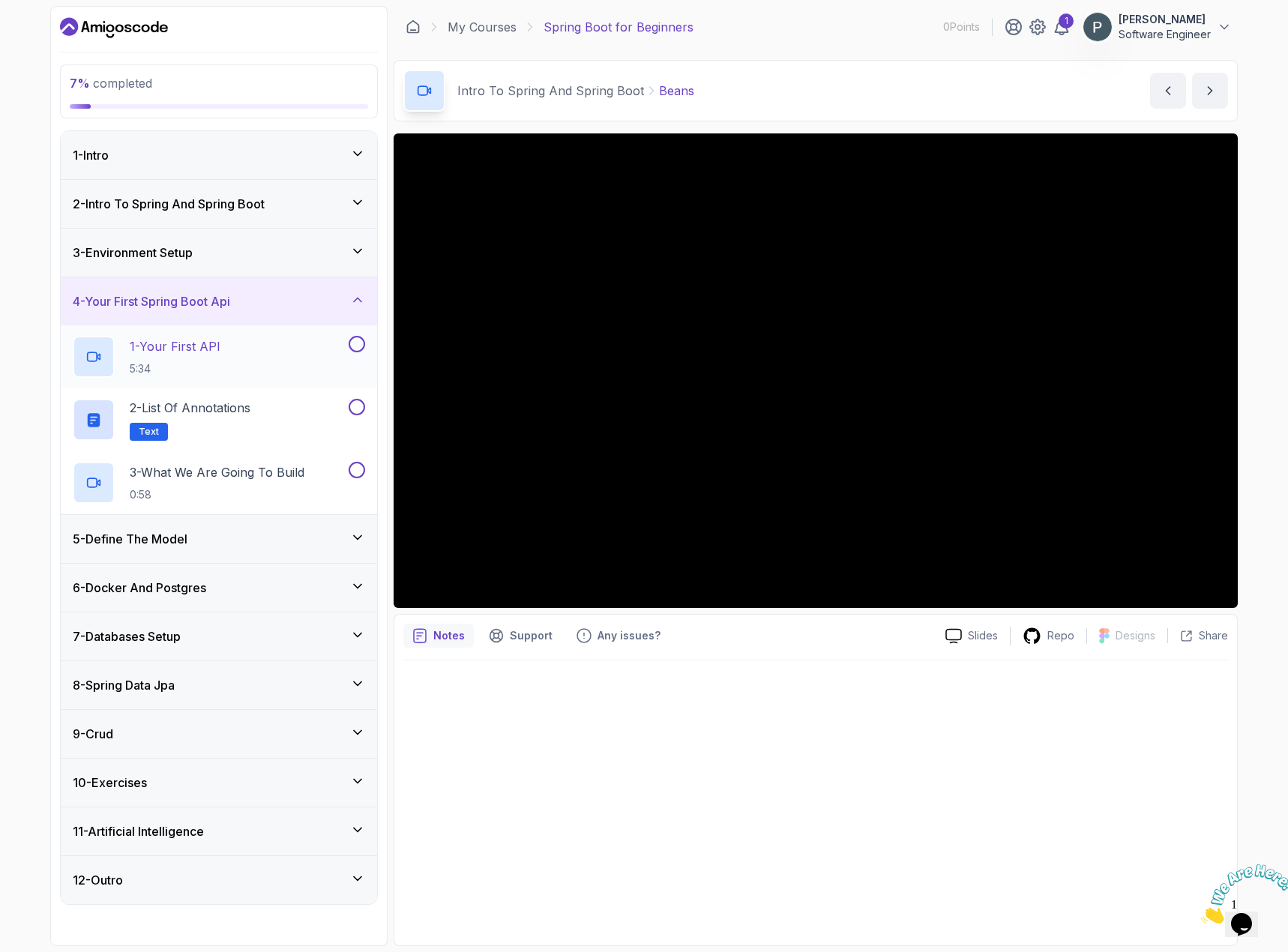
click at [259, 368] on div "1 - Your First API 5:34" at bounding box center [208, 356] width 273 height 42
click at [195, 541] on div "5 - Define The Model" at bounding box center [219, 538] width 292 height 18
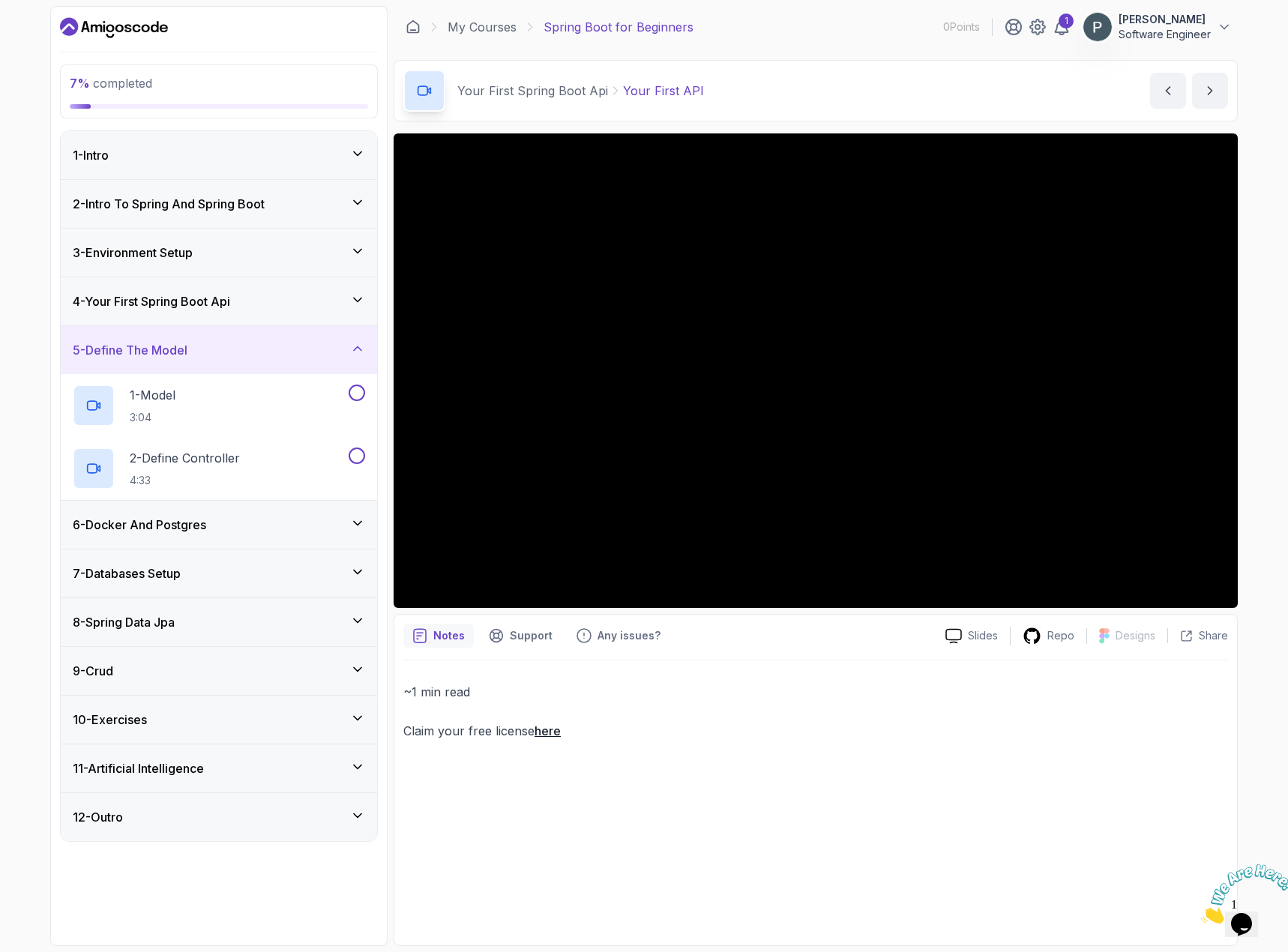
click at [202, 522] on h3 "6 - Docker And Postgres" at bounding box center [139, 524] width 133 height 18
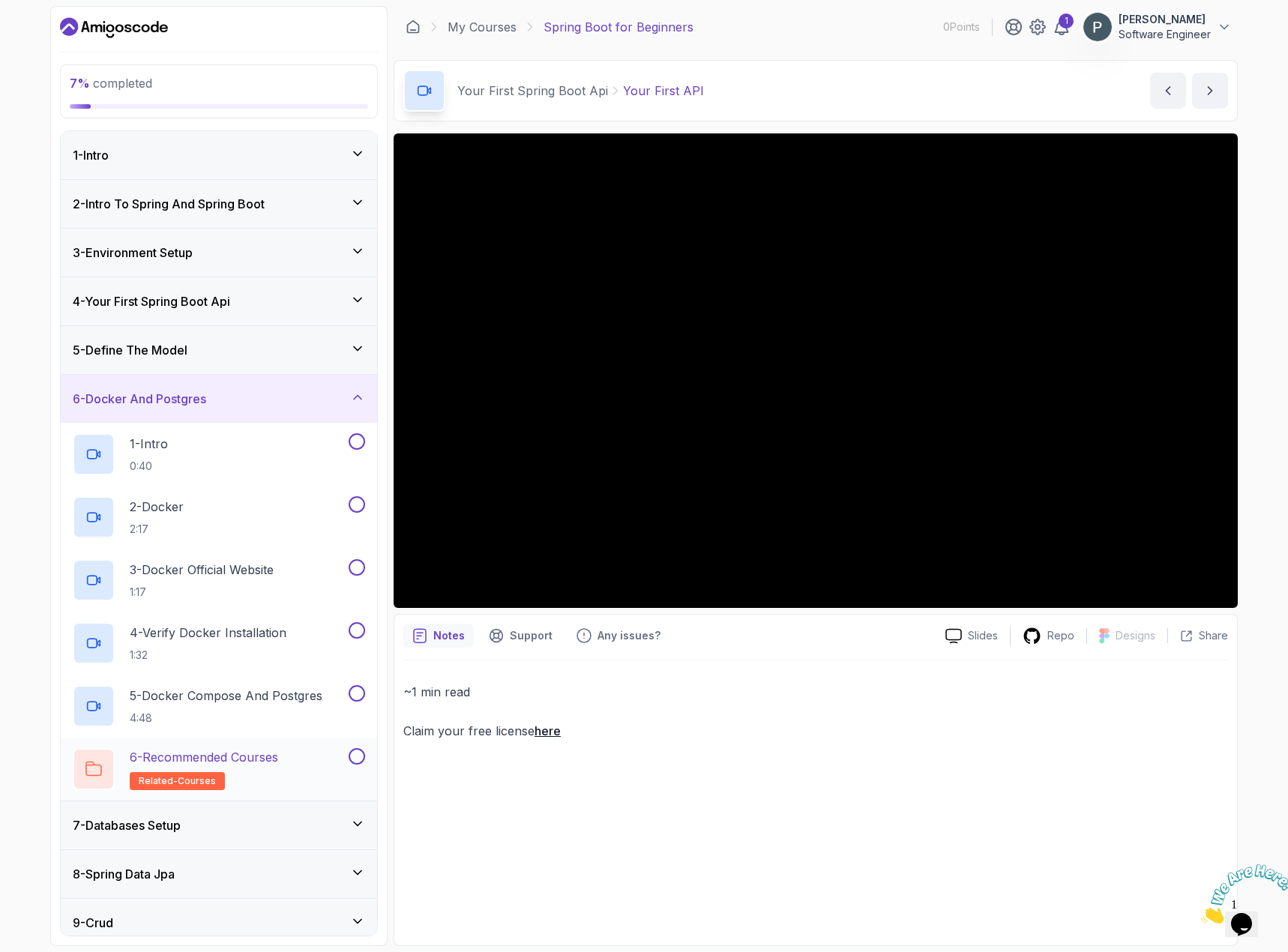
click at [241, 764] on p "6 - Recommended Courses" at bounding box center [203, 757] width 148 height 18
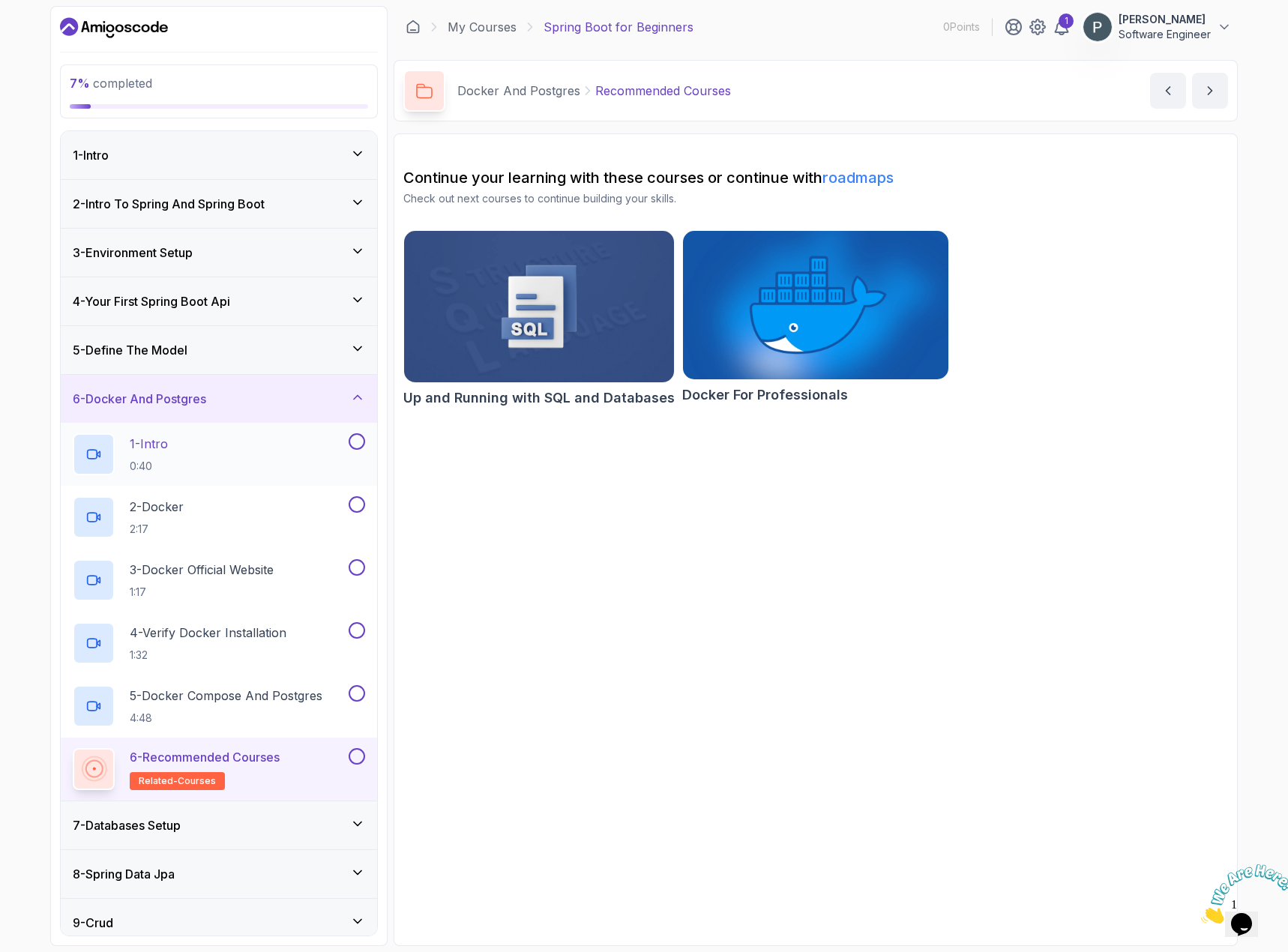
click at [220, 440] on div "1 - Intro 0:40" at bounding box center [208, 453] width 273 height 42
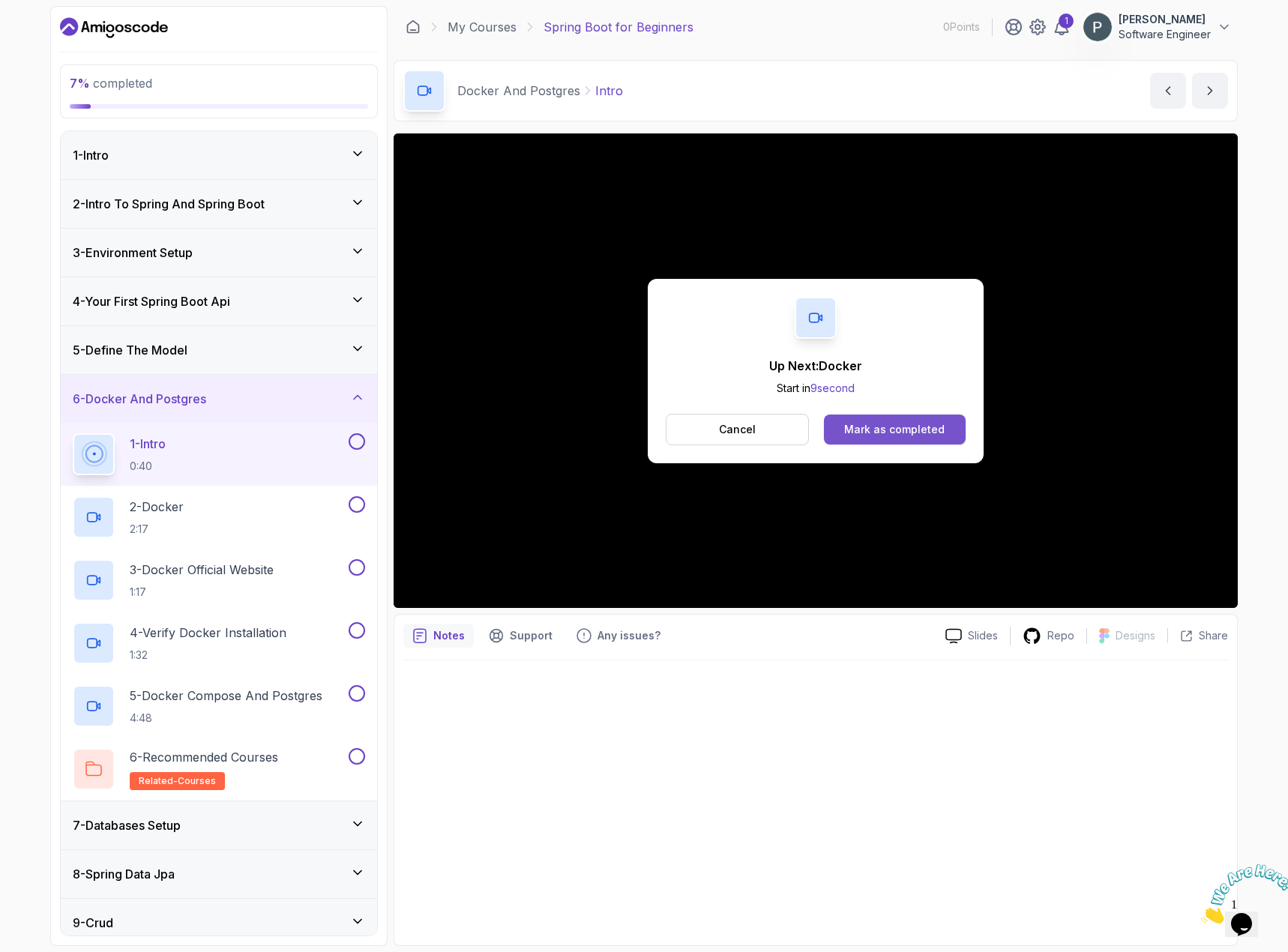
click at [875, 422] on div "Mark as completed" at bounding box center [894, 429] width 101 height 15
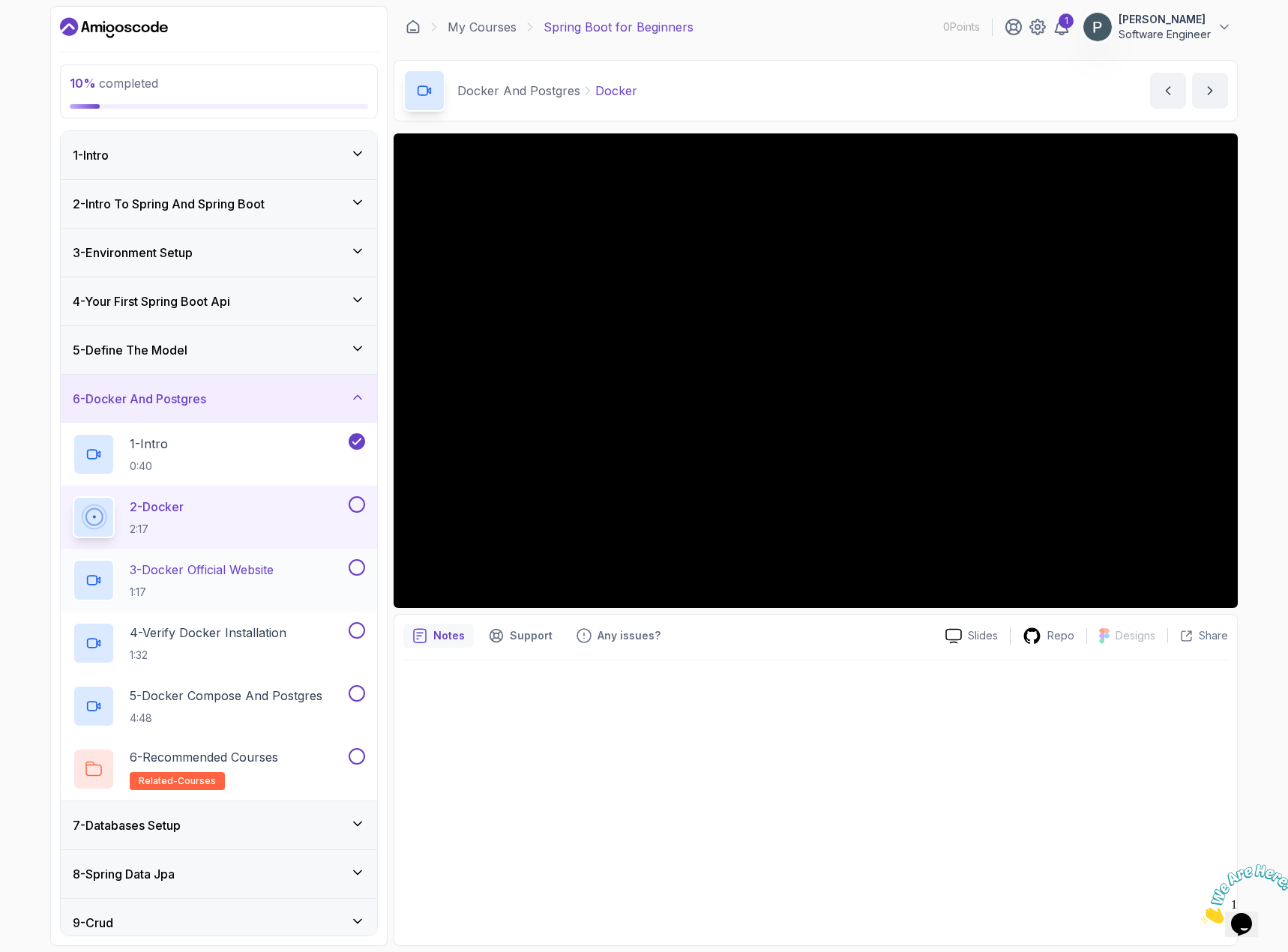
click at [199, 587] on p "1:17" at bounding box center [201, 592] width 144 height 15
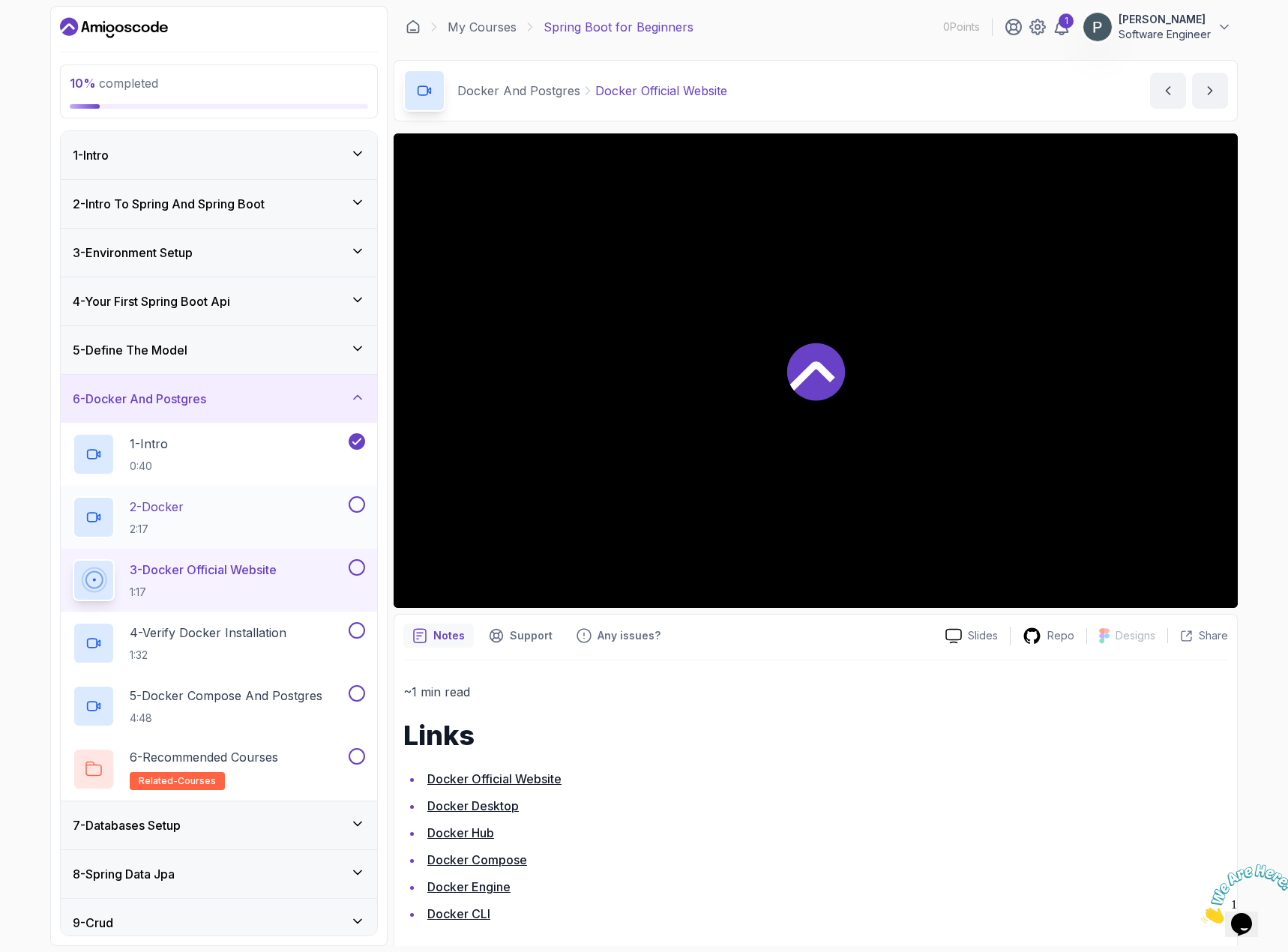
click at [356, 502] on button at bounding box center [356, 504] width 17 height 17
click at [305, 573] on div "3 - Docker Official Website 1:17" at bounding box center [208, 580] width 273 height 42
click at [359, 568] on button at bounding box center [356, 568] width 17 height 17
click at [307, 637] on div "4 - Verify Docker Installation 1:32" at bounding box center [208, 642] width 273 height 42
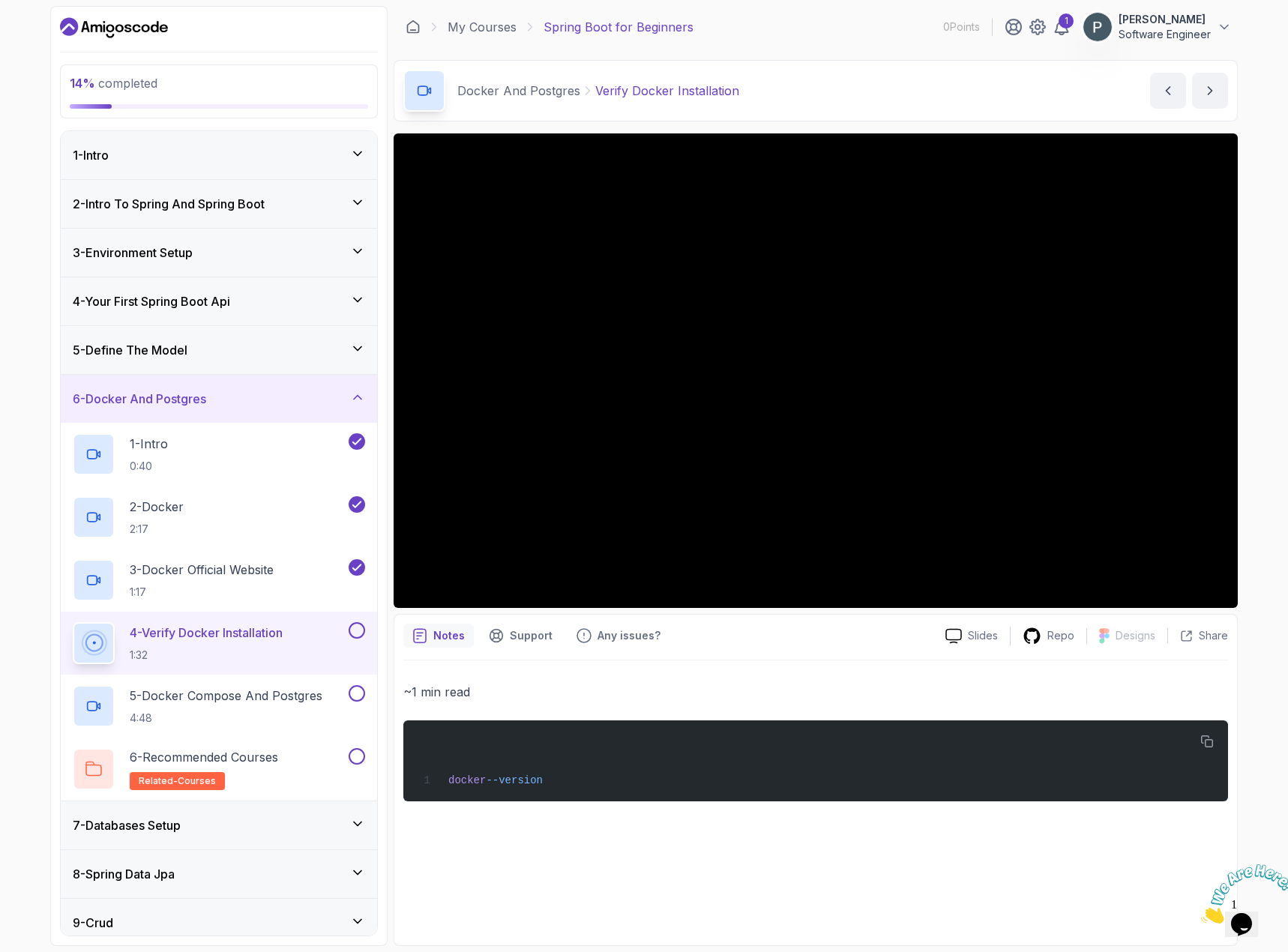
click at [363, 629] on button at bounding box center [356, 630] width 17 height 17
click at [342, 695] on div "5 - Docker Compose And Postgres 4:48" at bounding box center [208, 705] width 273 height 42
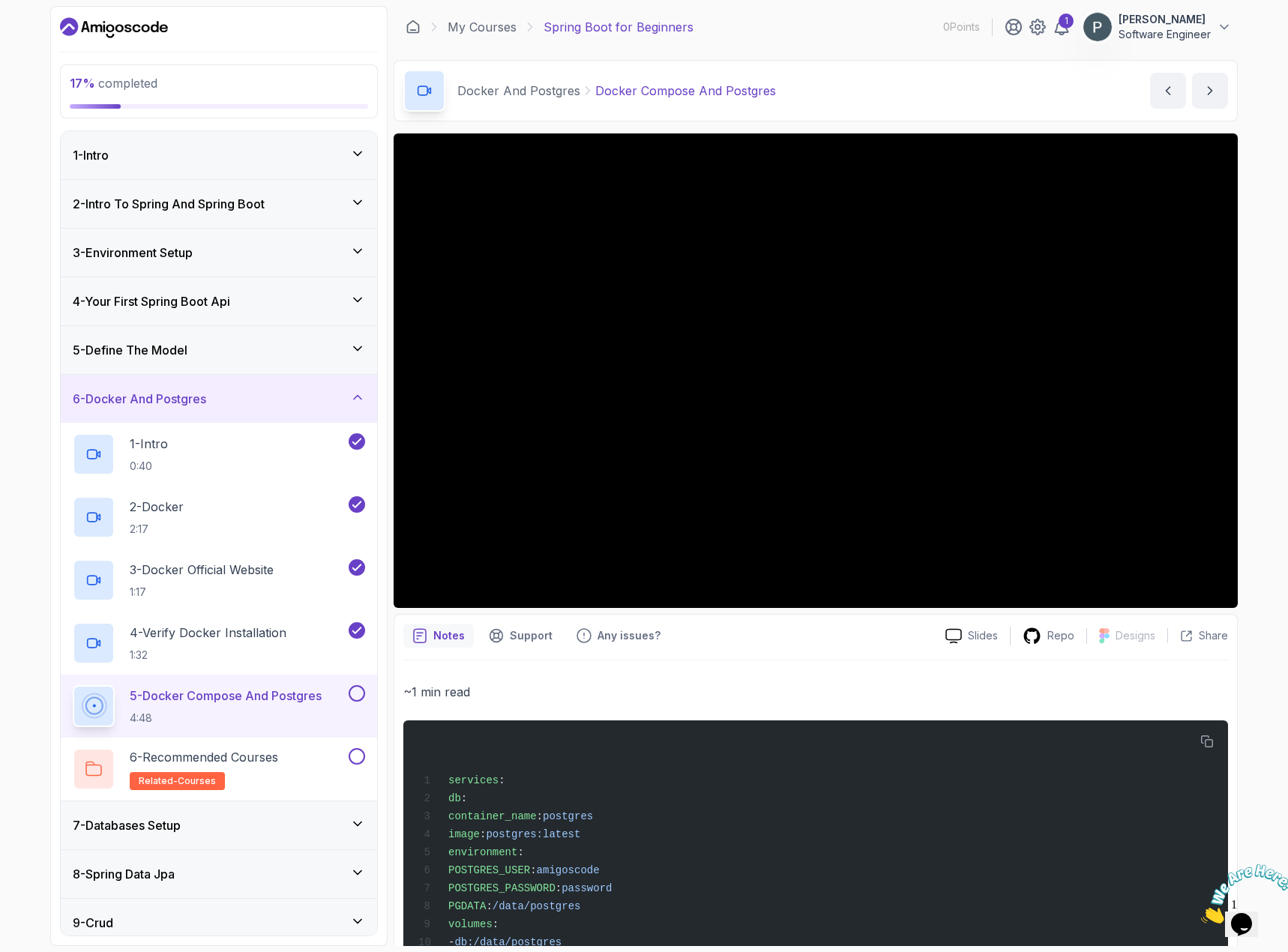
scroll to position [280, 0]
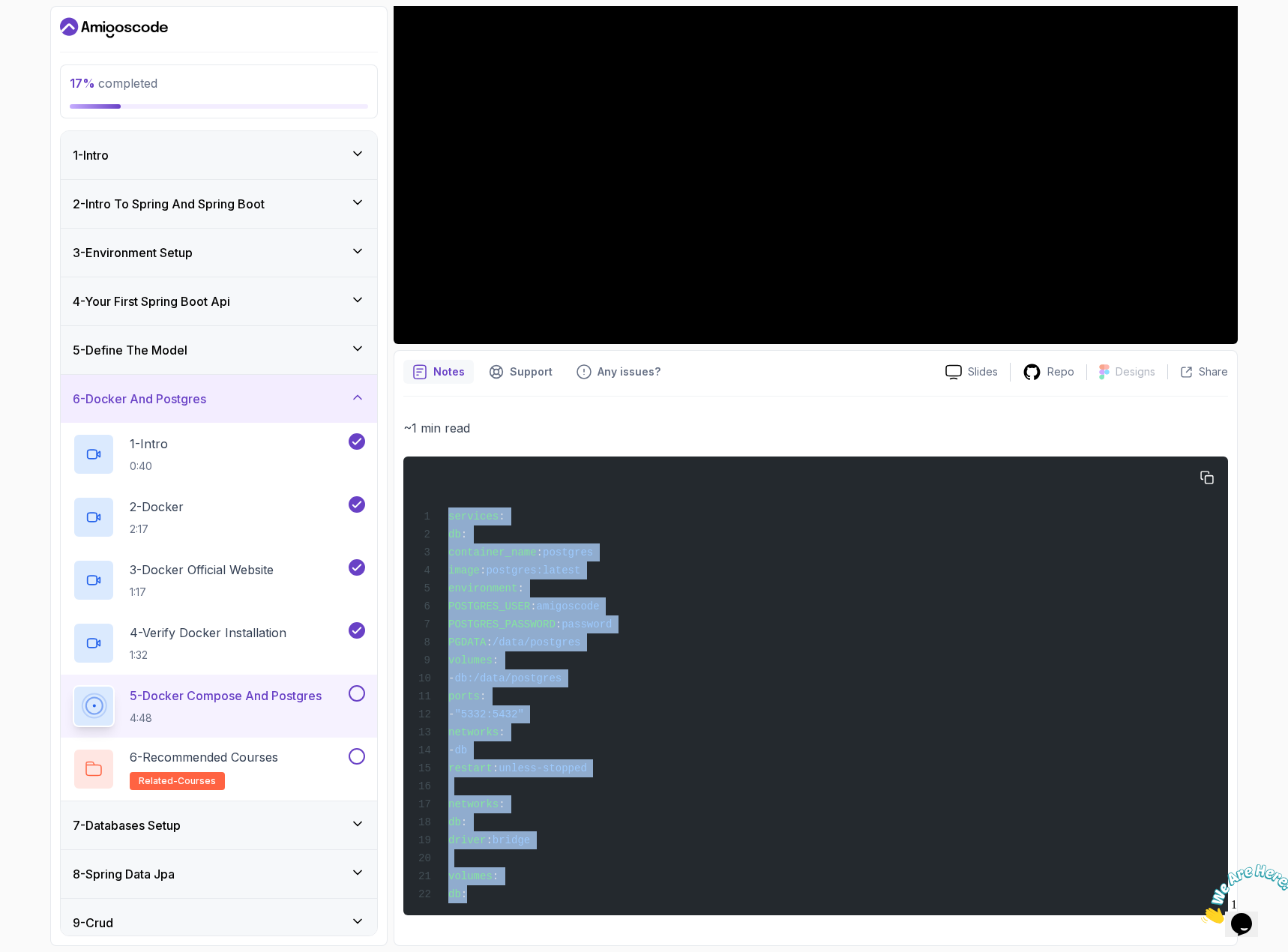
drag, startPoint x: 448, startPoint y: 501, endPoint x: 651, endPoint y: 898, distance: 445.9
click at [649, 906] on pre "services : db : container_name : postgres image : postgres:latest environment :…" at bounding box center [815, 685] width 825 height 459
copy code "services : db : container_name : postgres image : postgres:latest environment :…"
click at [1205, 468] on button "button" at bounding box center [1207, 477] width 24 height 24
click at [590, 703] on div "services : db : container_name : postgres image : postgres:latest environment :…" at bounding box center [815, 686] width 800 height 441
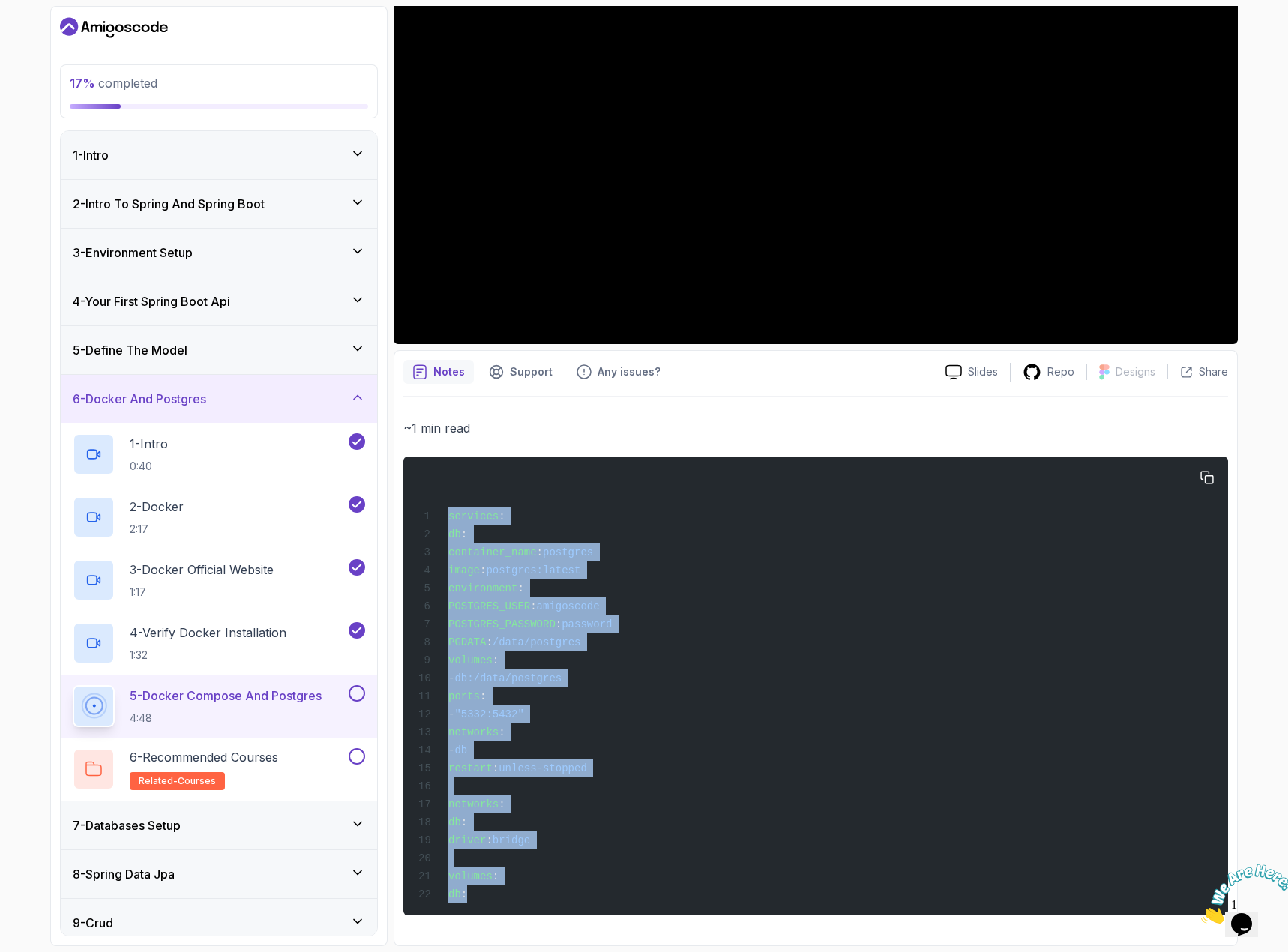
click at [787, 605] on div "services : db : container_name : postgres image : postgres:latest environment :…" at bounding box center [815, 686] width 800 height 441
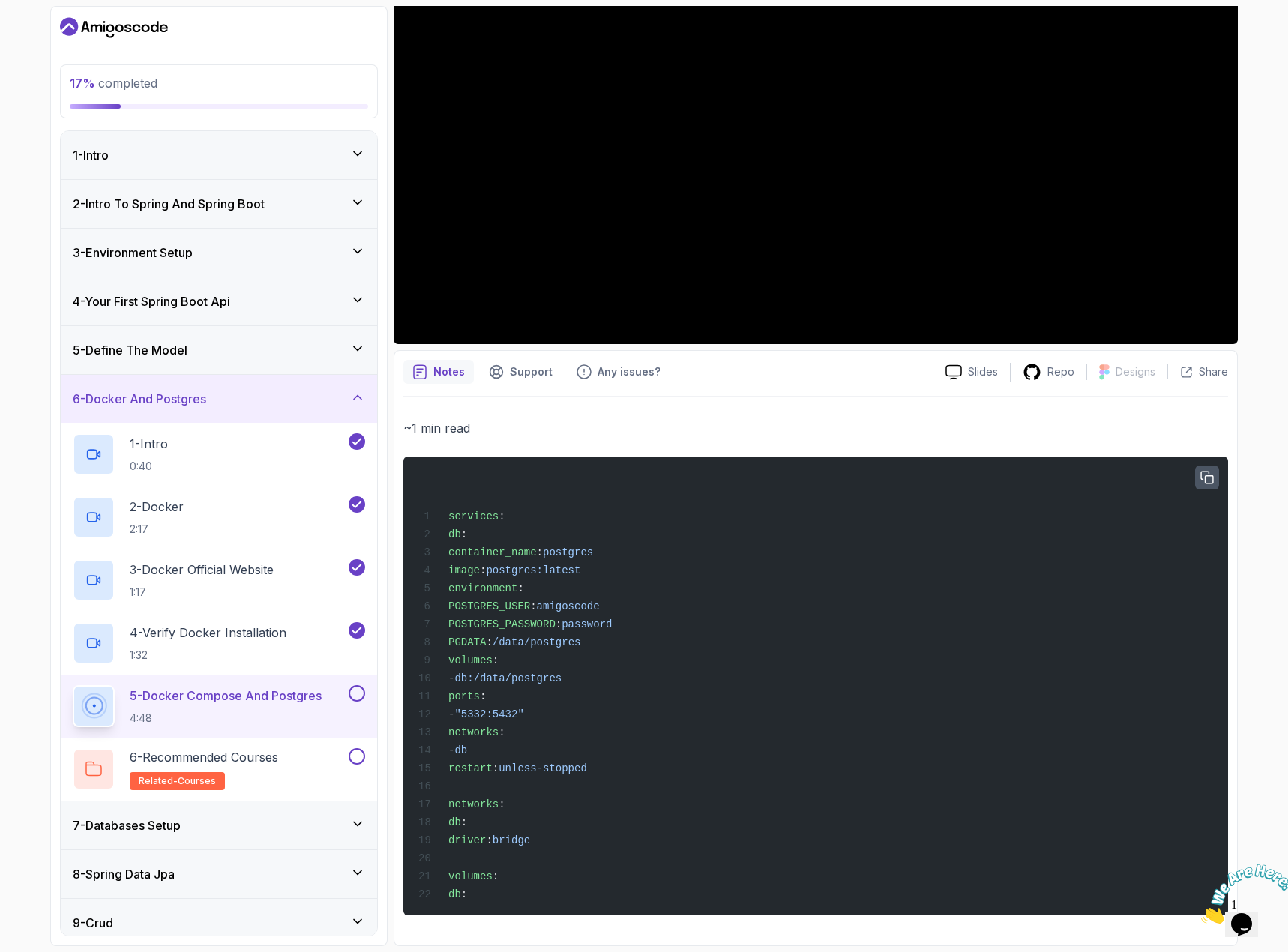
click at [1206, 472] on icon "button" at bounding box center [1206, 478] width 13 height 13
drag, startPoint x: 1203, startPoint y: 463, endPoint x: 1204, endPoint y: 472, distance: 9.1
click at [1203, 472] on icon "button" at bounding box center [1206, 478] width 13 height 13
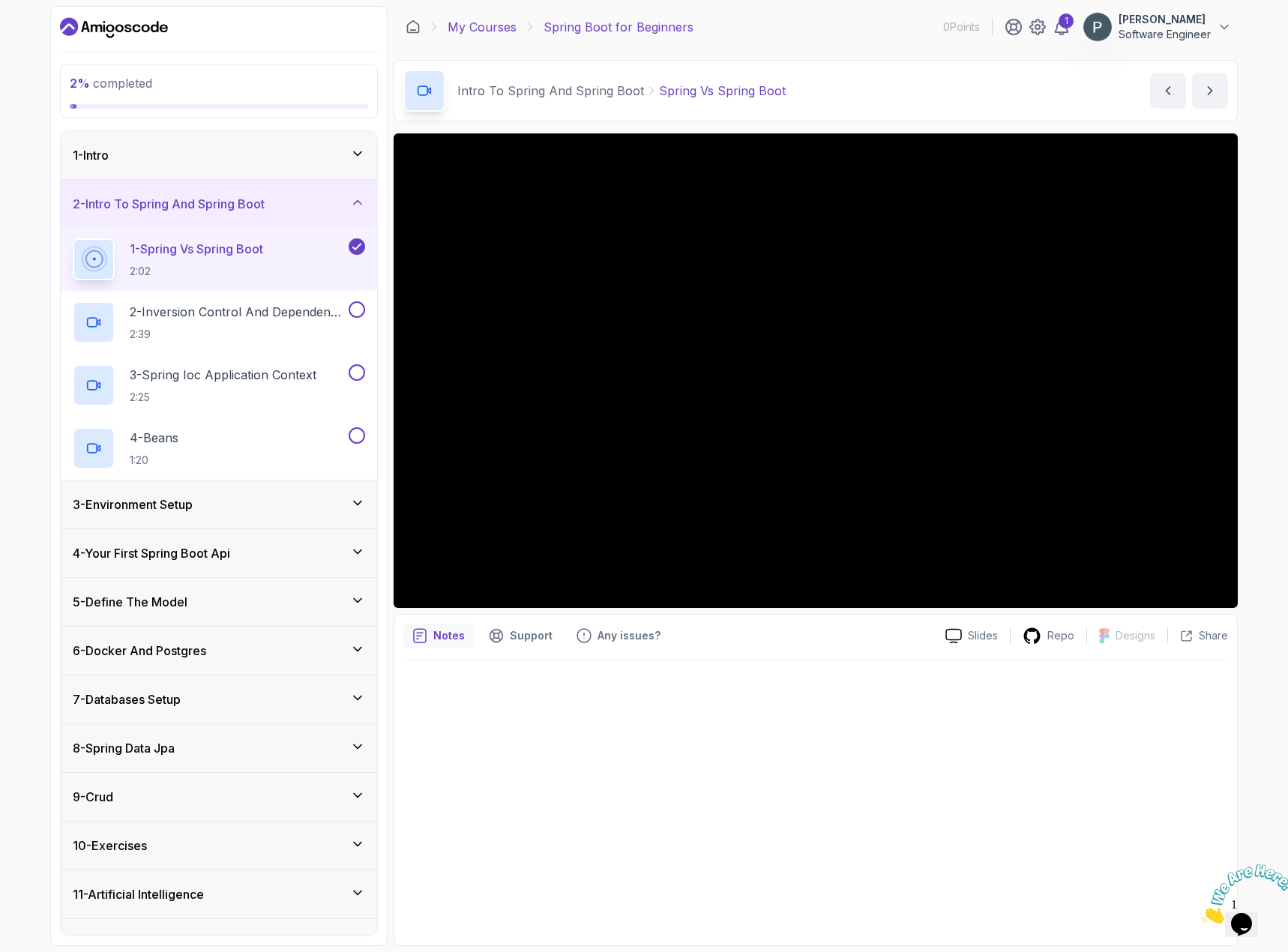
click at [491, 33] on link "My Courses" at bounding box center [482, 26] width 69 height 18
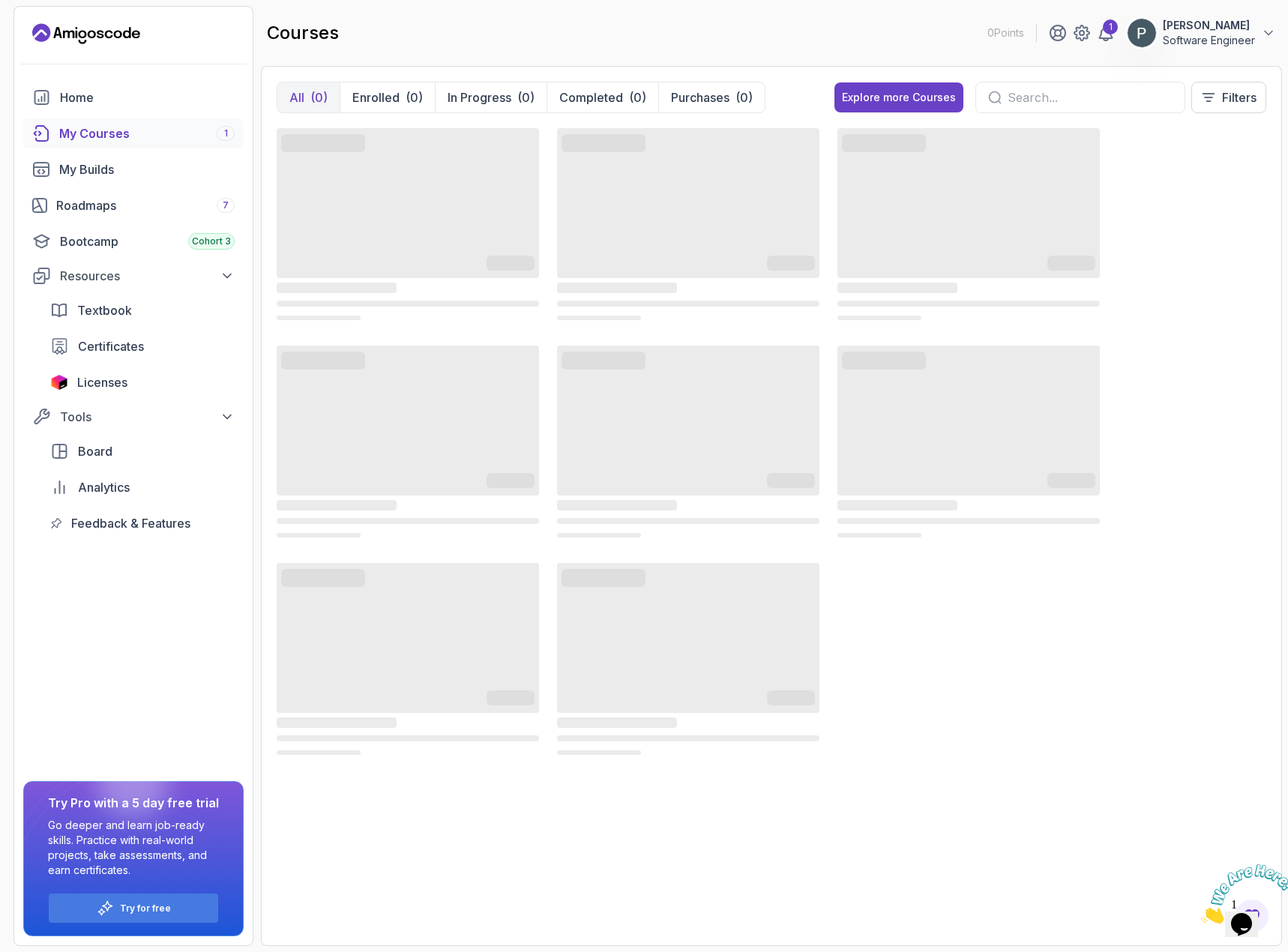
click at [1022, 104] on input "text" at bounding box center [1089, 97] width 165 height 18
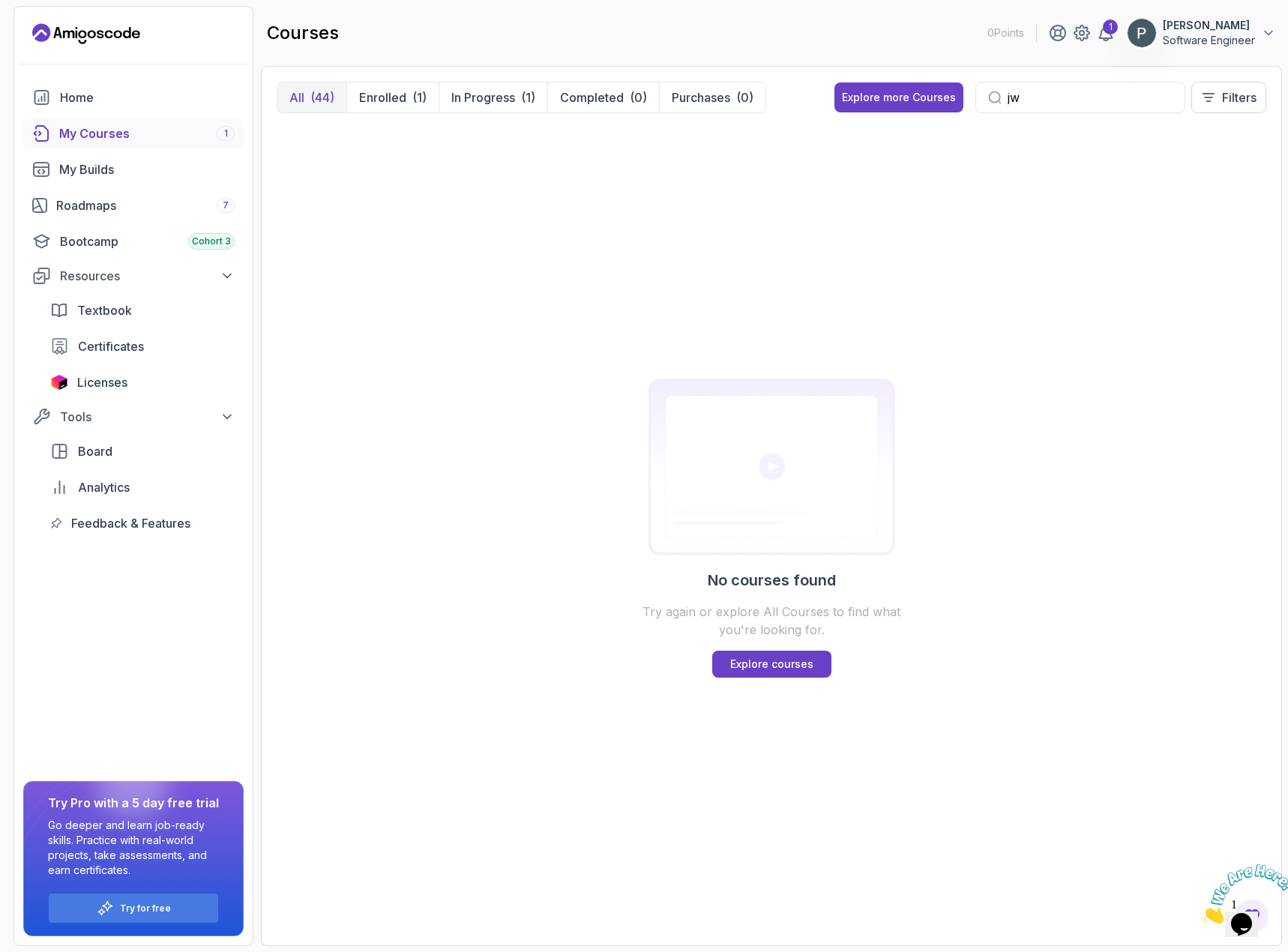
type input "j"
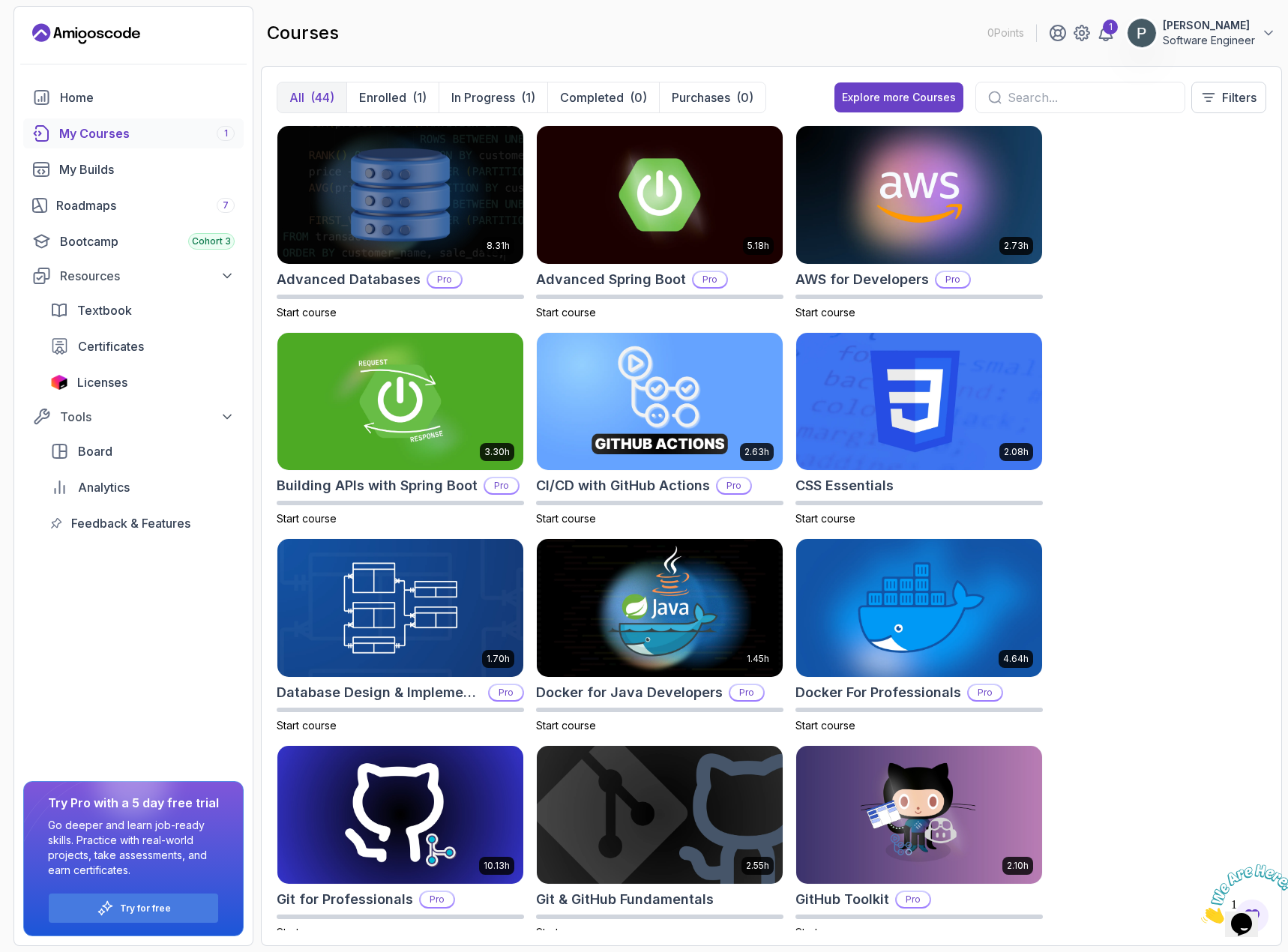
click at [326, 98] on div "(44)" at bounding box center [322, 97] width 24 height 18
click at [133, 97] on div "Home" at bounding box center [147, 97] width 175 height 18
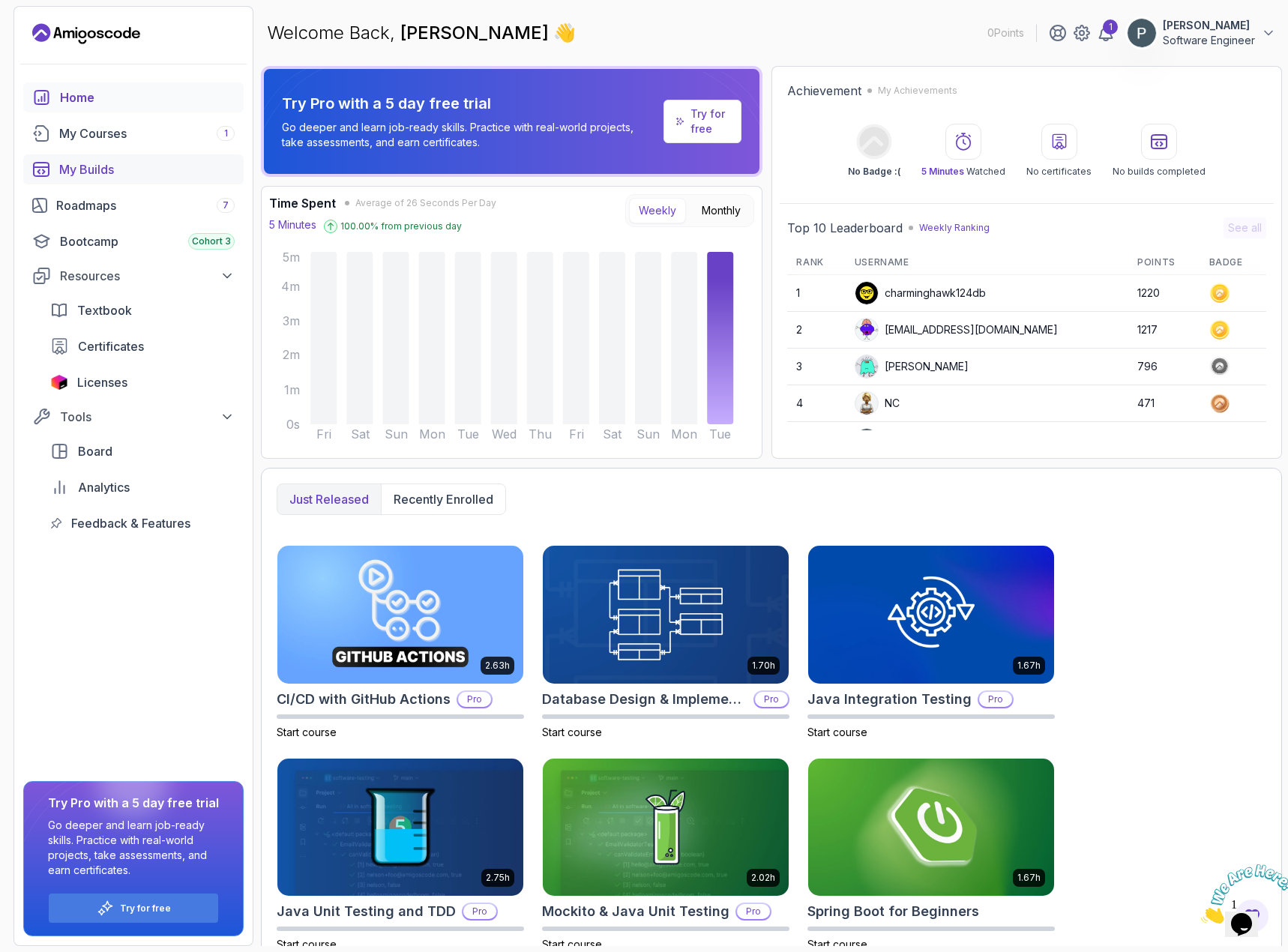
click at [64, 167] on div "My Builds" at bounding box center [147, 168] width 175 height 18
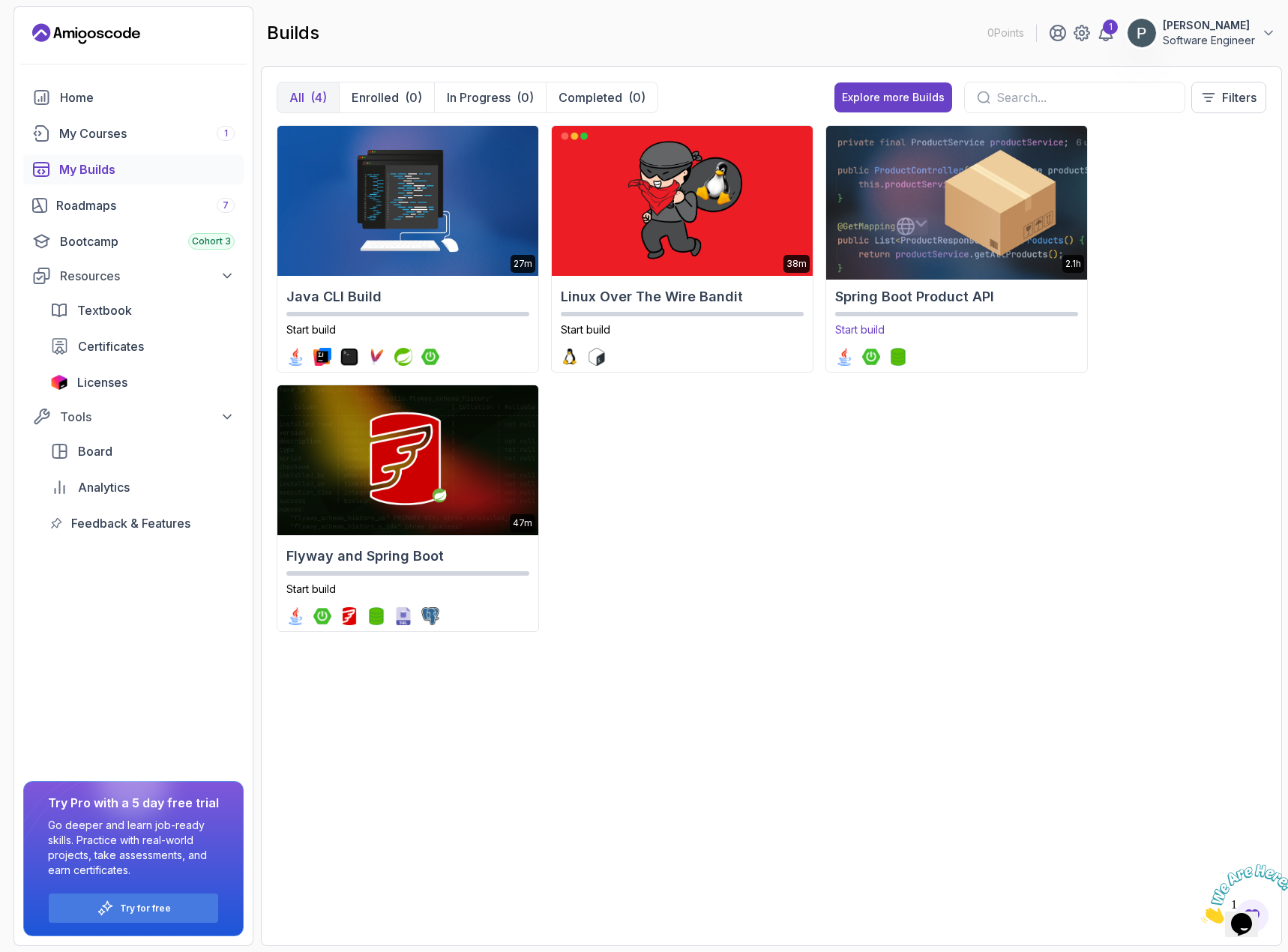
click at [902, 206] on img at bounding box center [956, 200] width 274 height 157
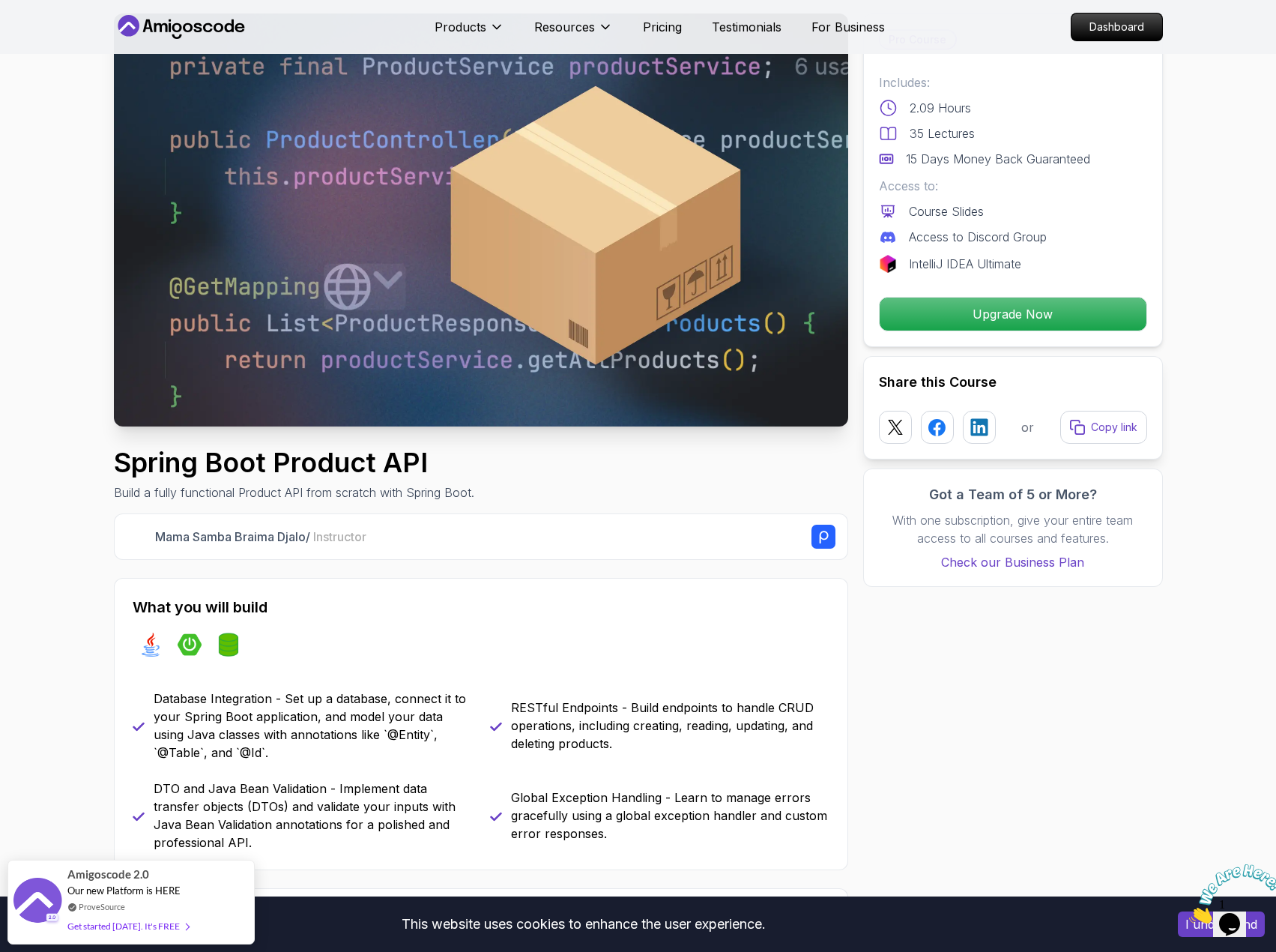
scroll to position [75, 0]
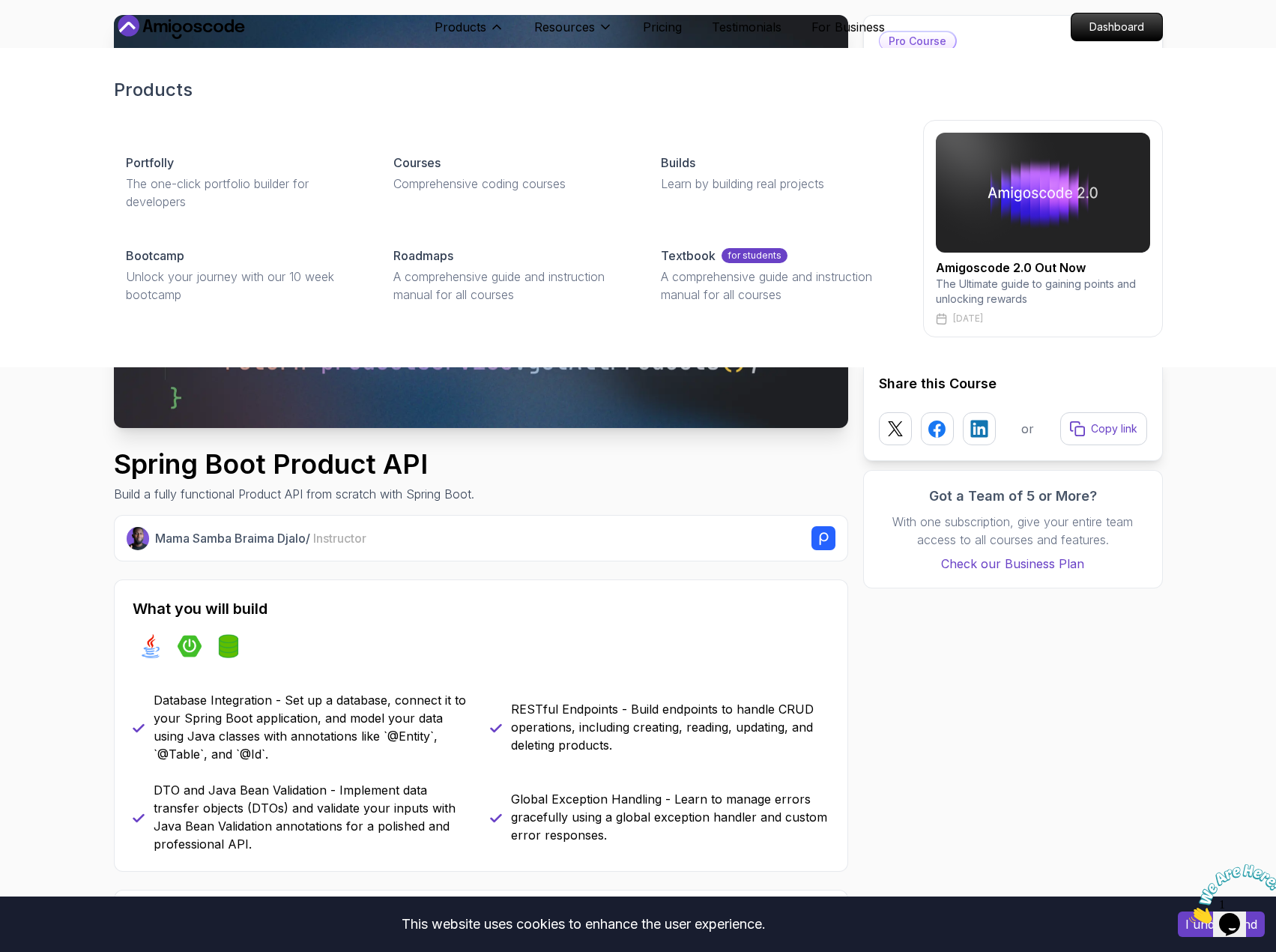
click at [58, 164] on div "Products Portfolly The one-click portfolio builder for developers Courses Compr…" at bounding box center [638, 208] width 1276 height 319
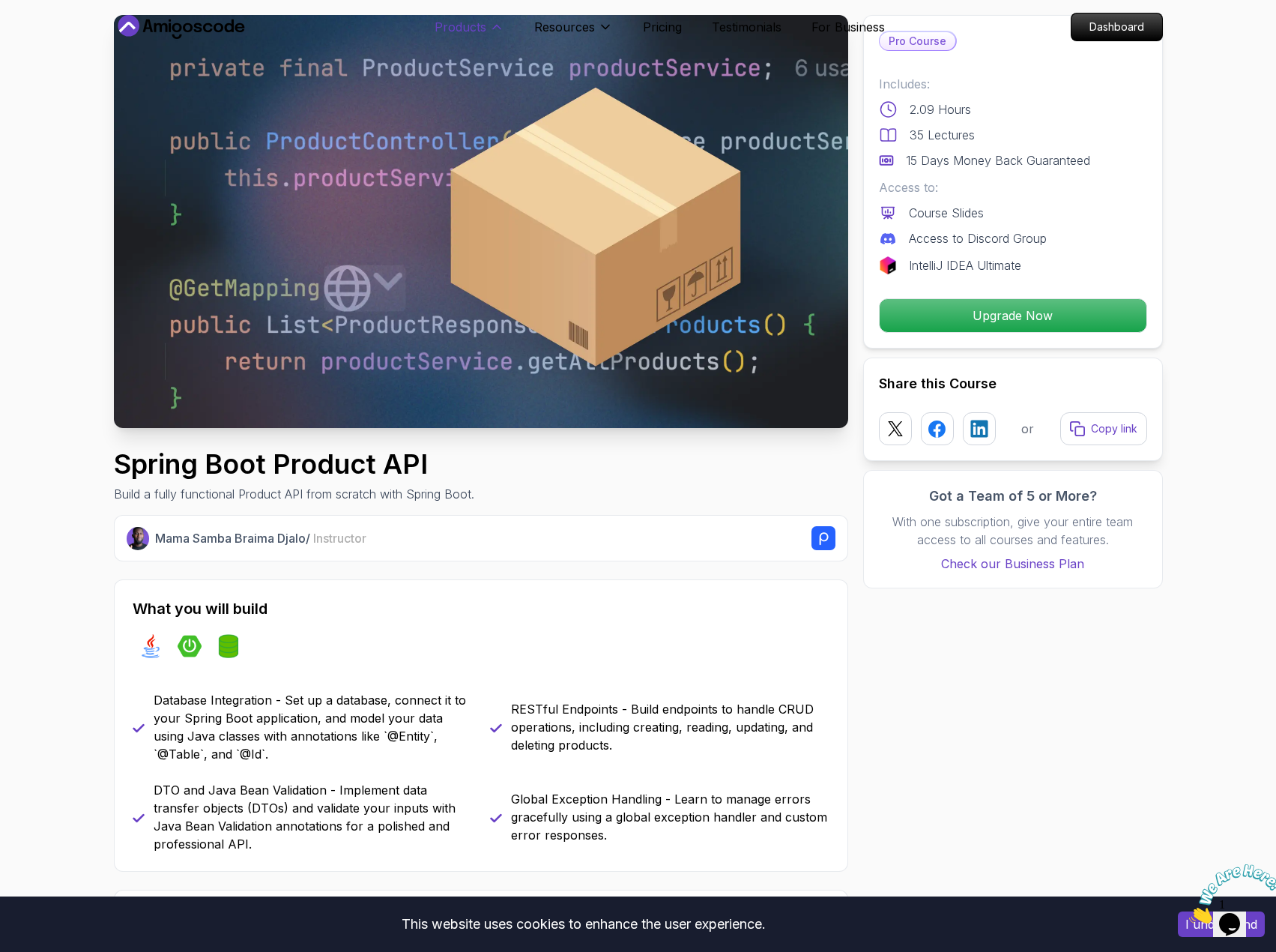
click at [469, 24] on p "Products" at bounding box center [461, 26] width 52 height 18
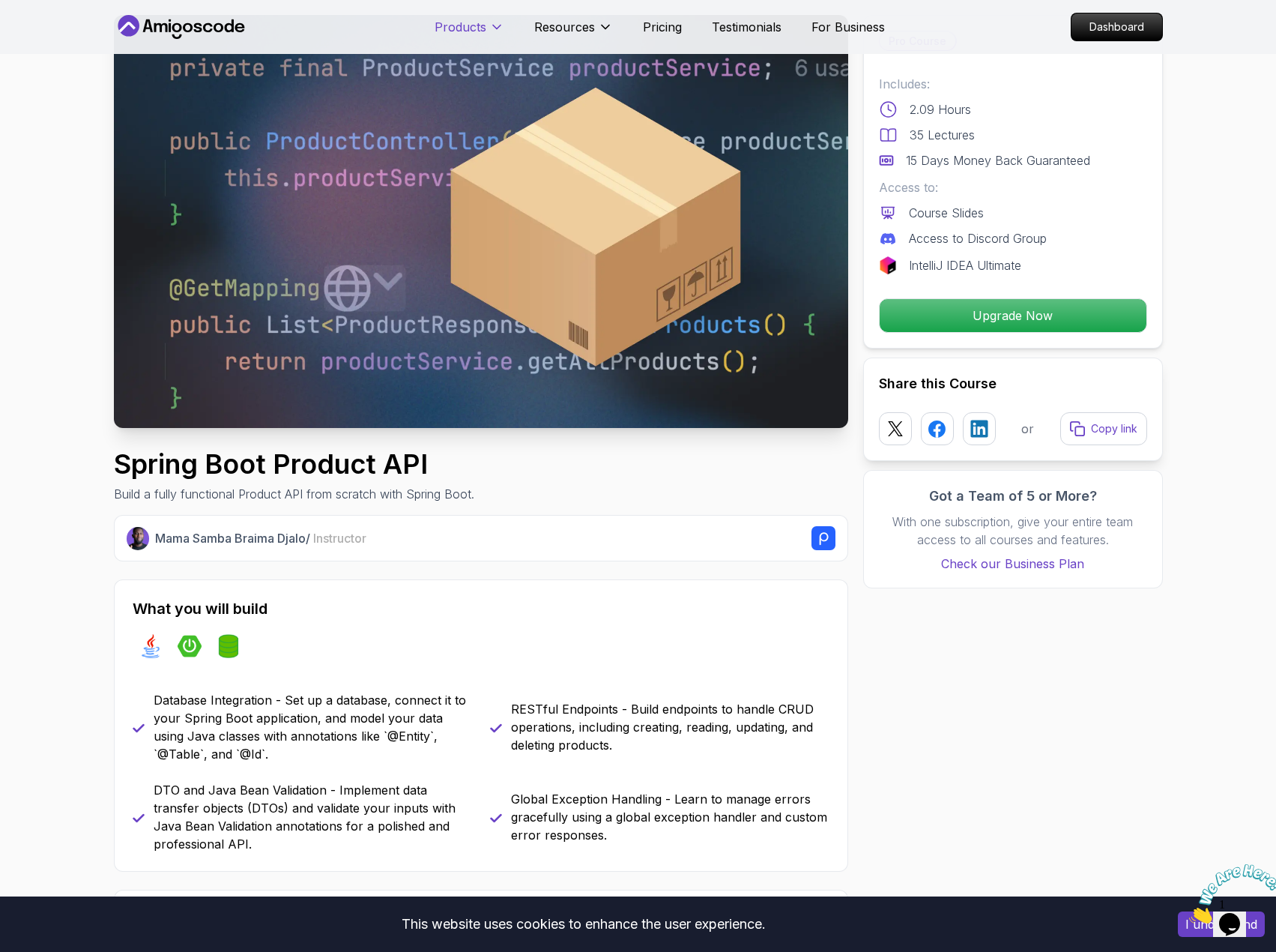
click at [469, 24] on p "Products" at bounding box center [461, 26] width 52 height 18
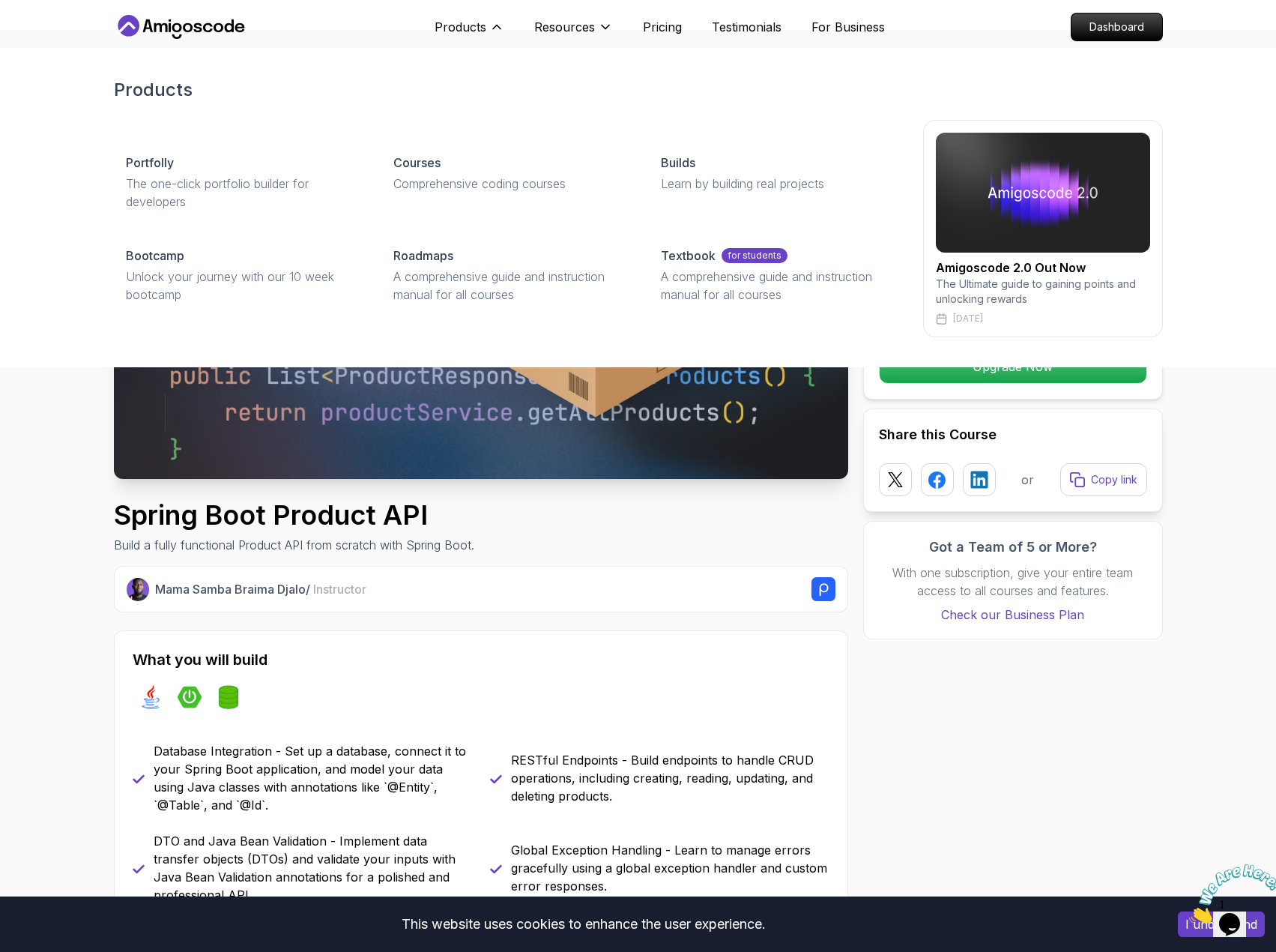
scroll to position [0, 0]
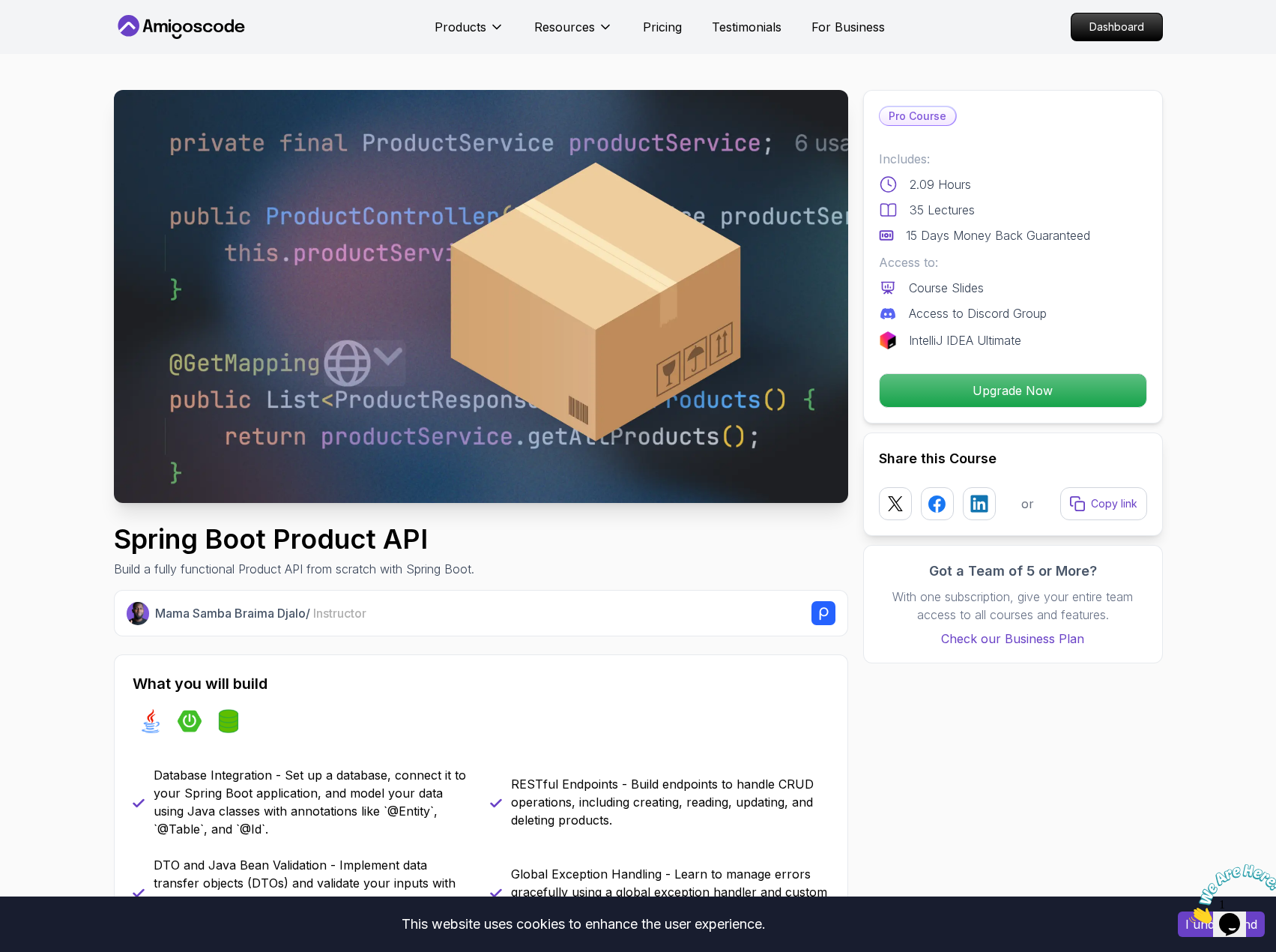
click at [214, 25] on icon at bounding box center [219, 28] width 9 height 9
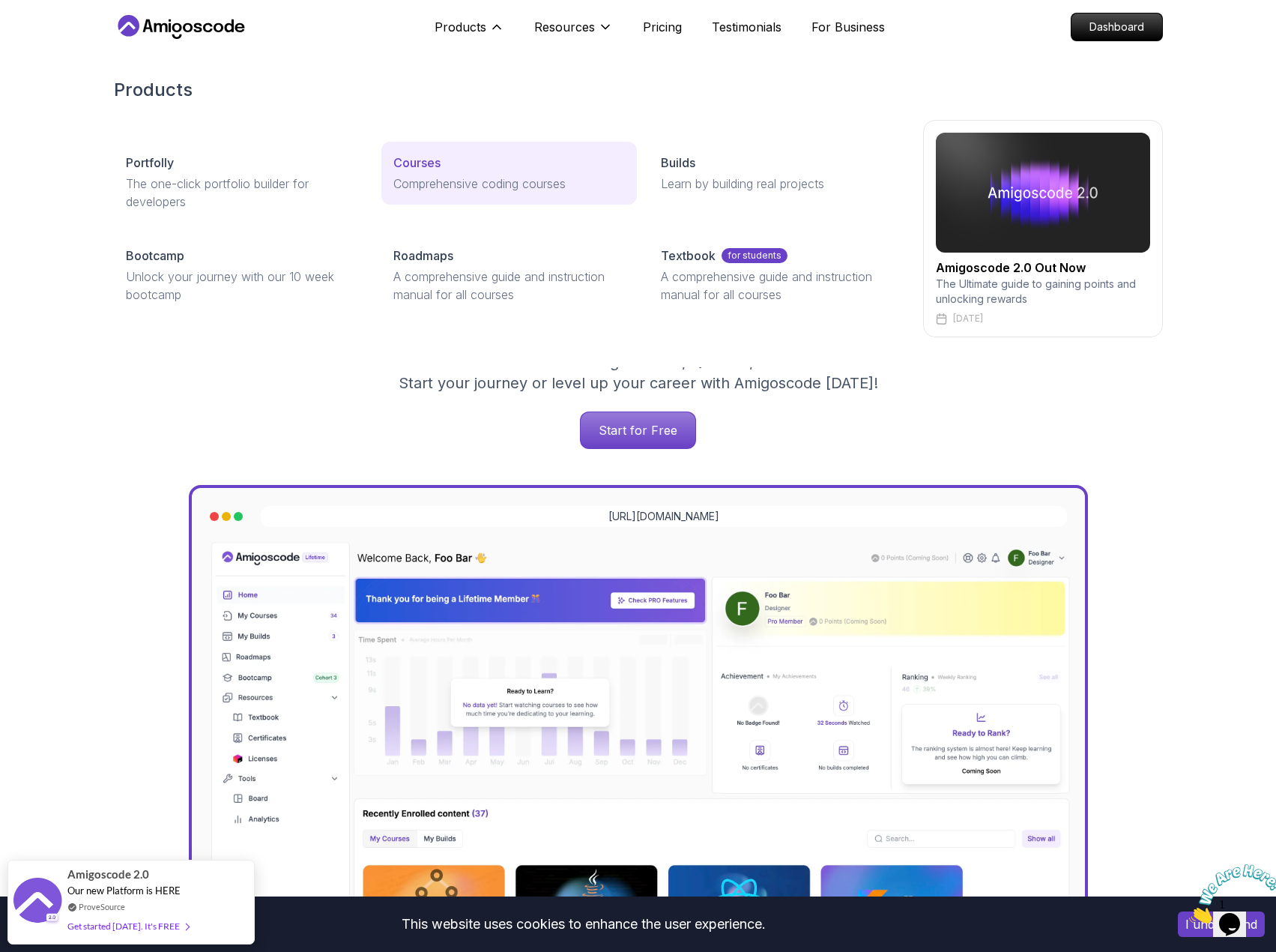
click at [414, 168] on p "Courses" at bounding box center [417, 162] width 47 height 18
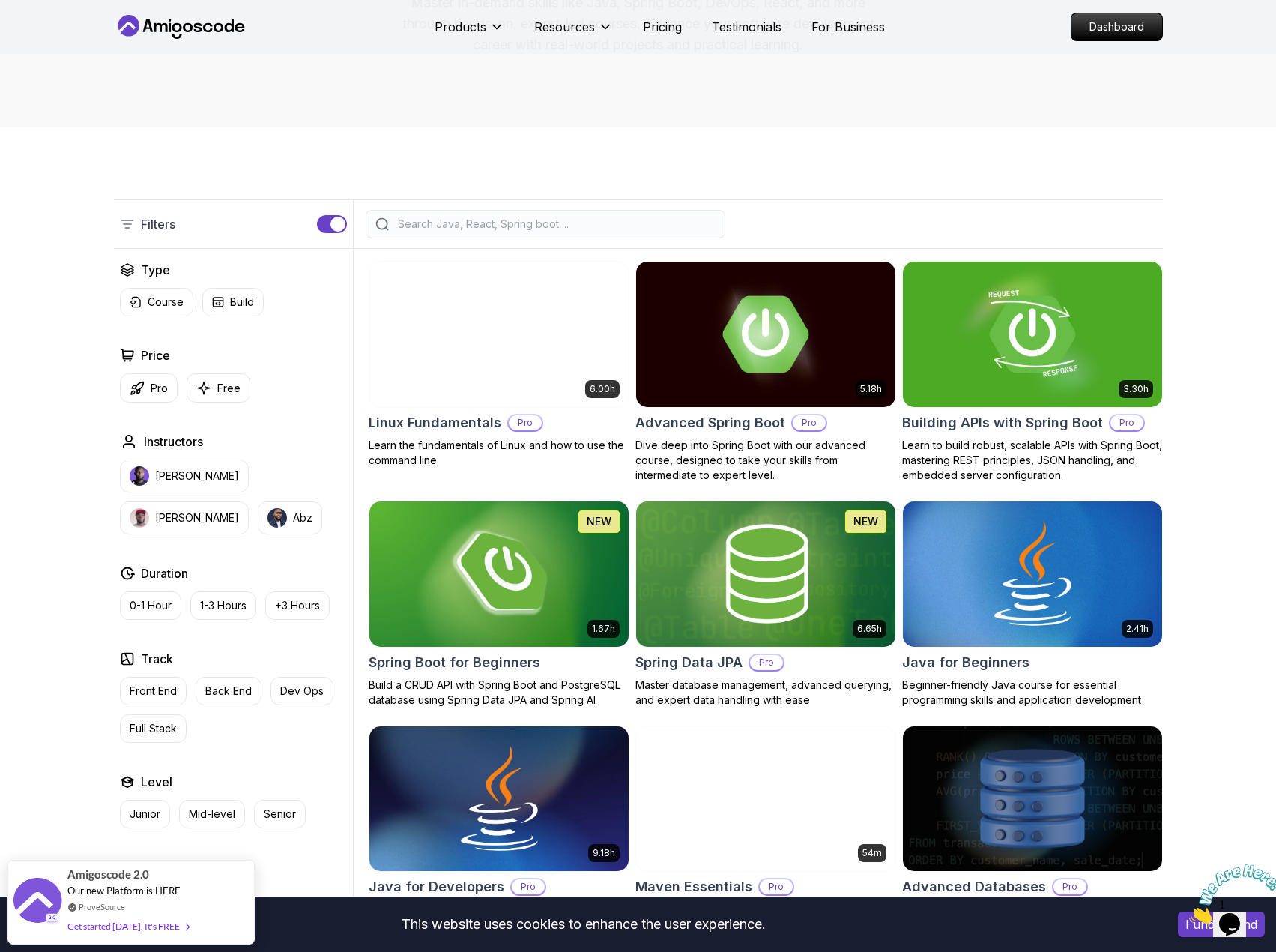
scroll to position [225, 0]
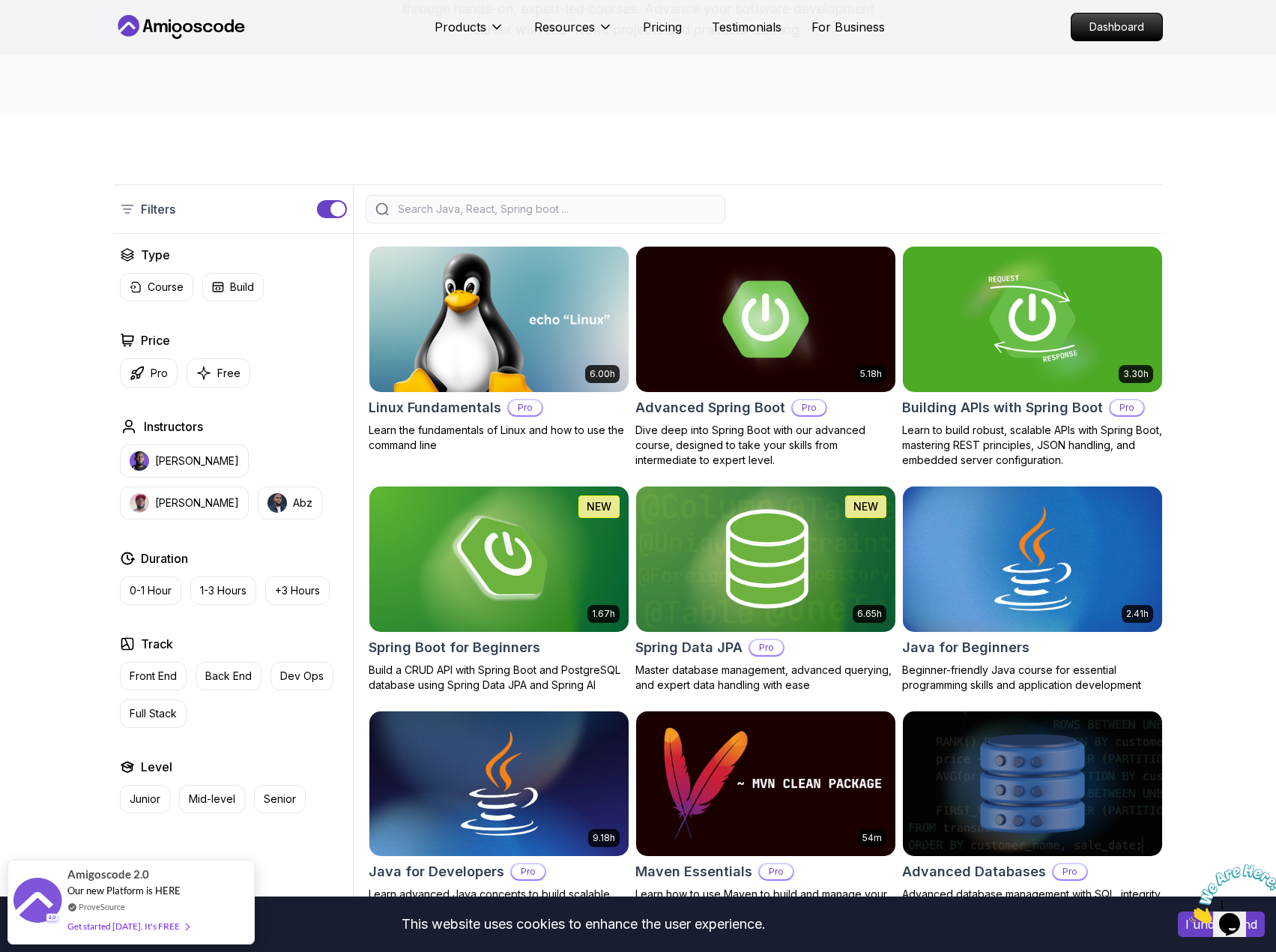
click at [441, 208] on input "search" at bounding box center [555, 209] width 321 height 15
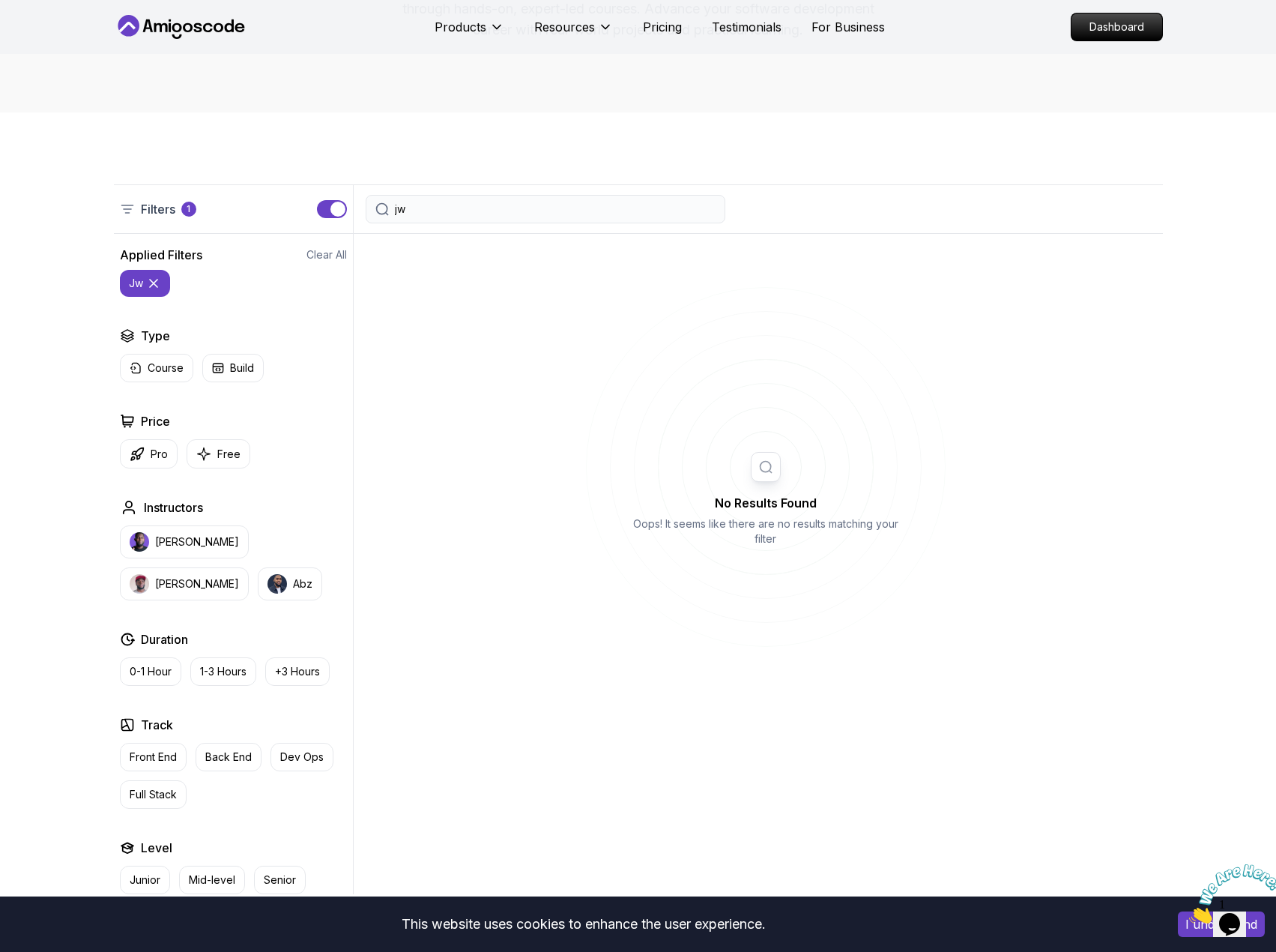
type input "j"
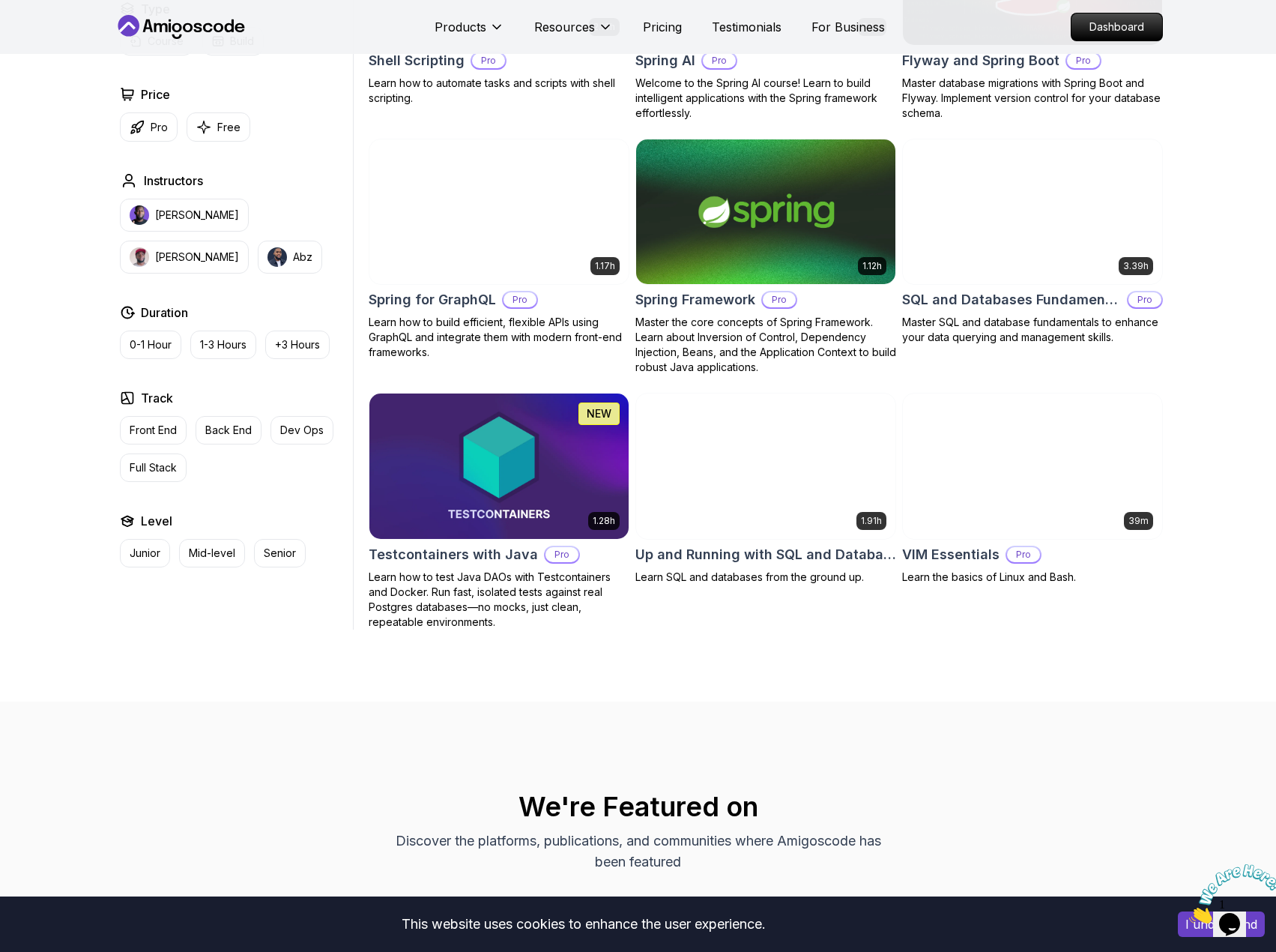
scroll to position [3598, 0]
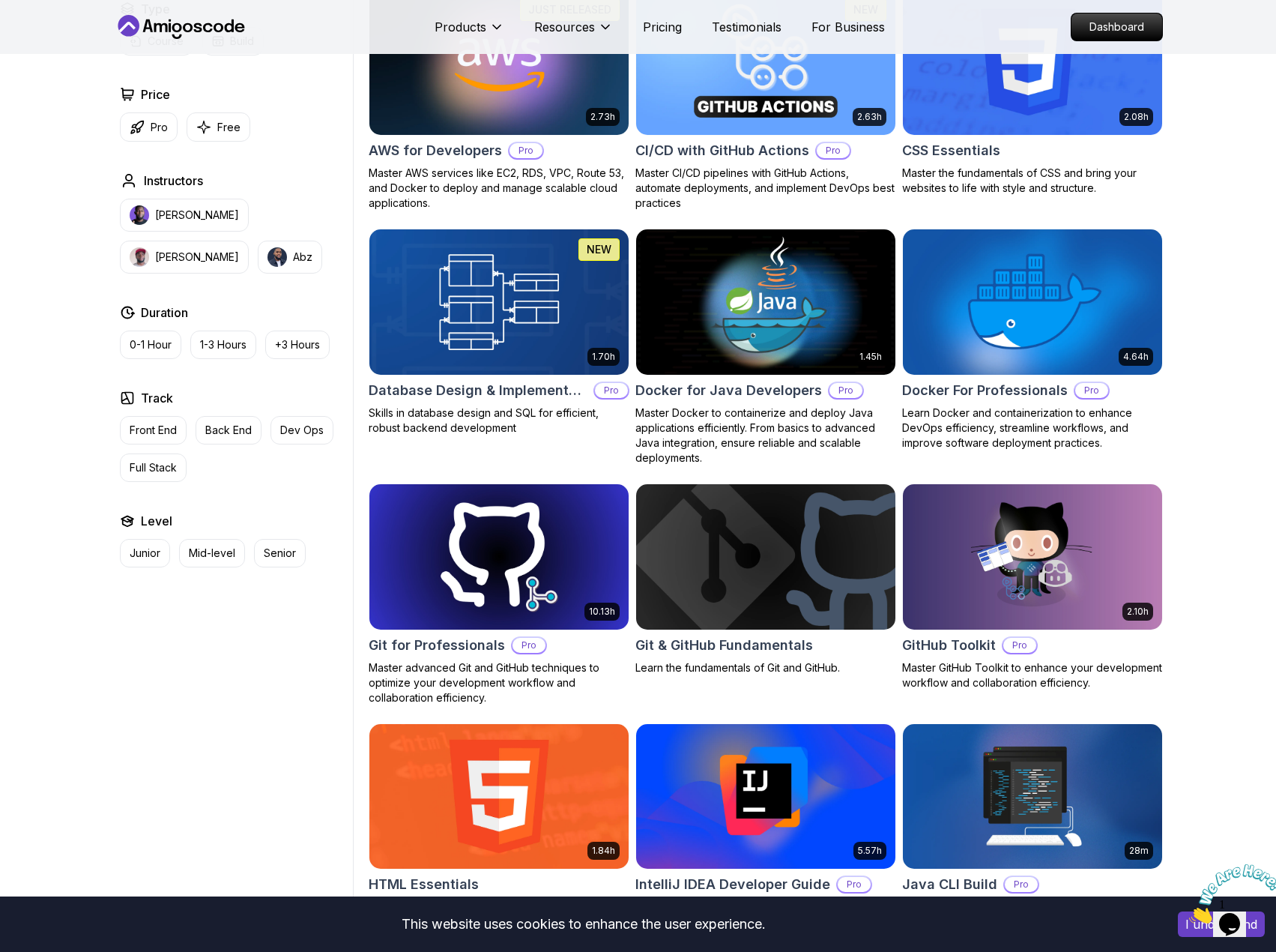
scroll to position [0, 0]
